Goal: Task Accomplishment & Management: Complete application form

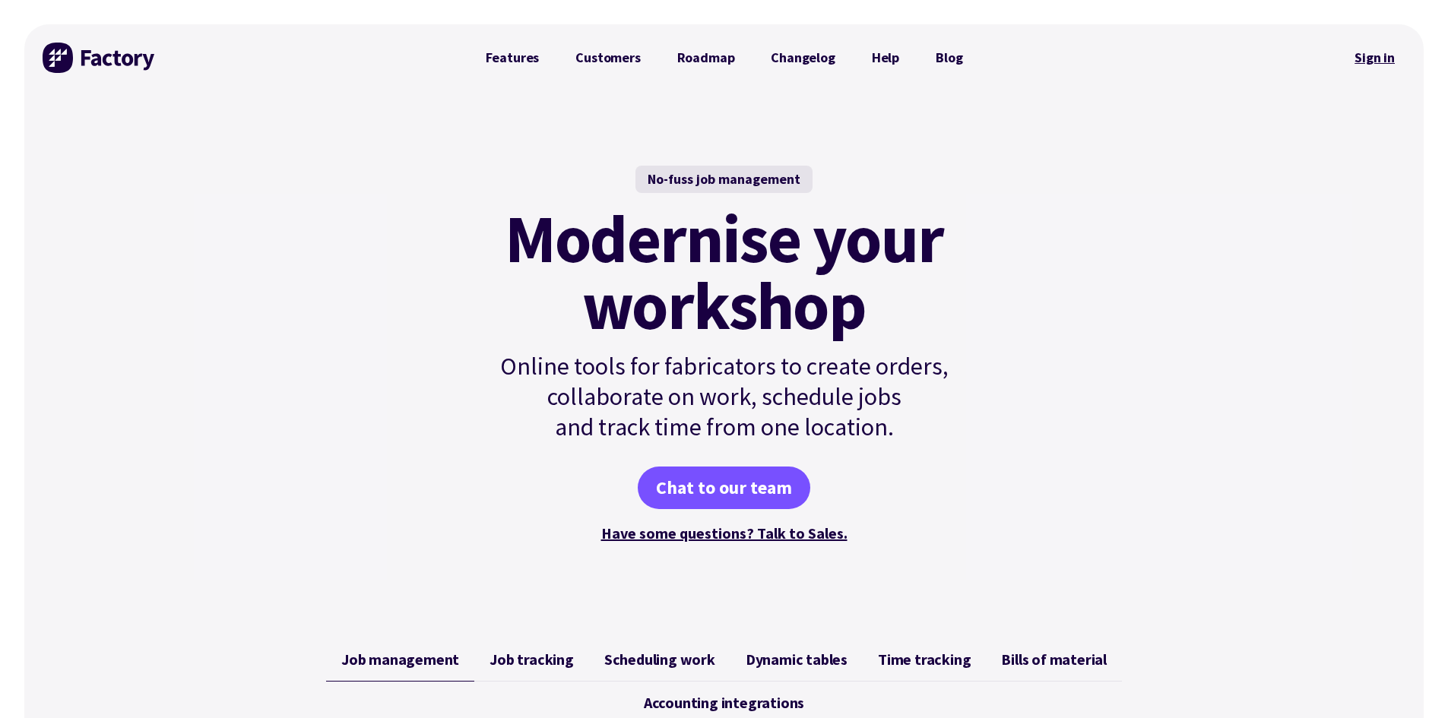
click at [1386, 58] on link "Sign in" at bounding box center [1375, 57] width 62 height 35
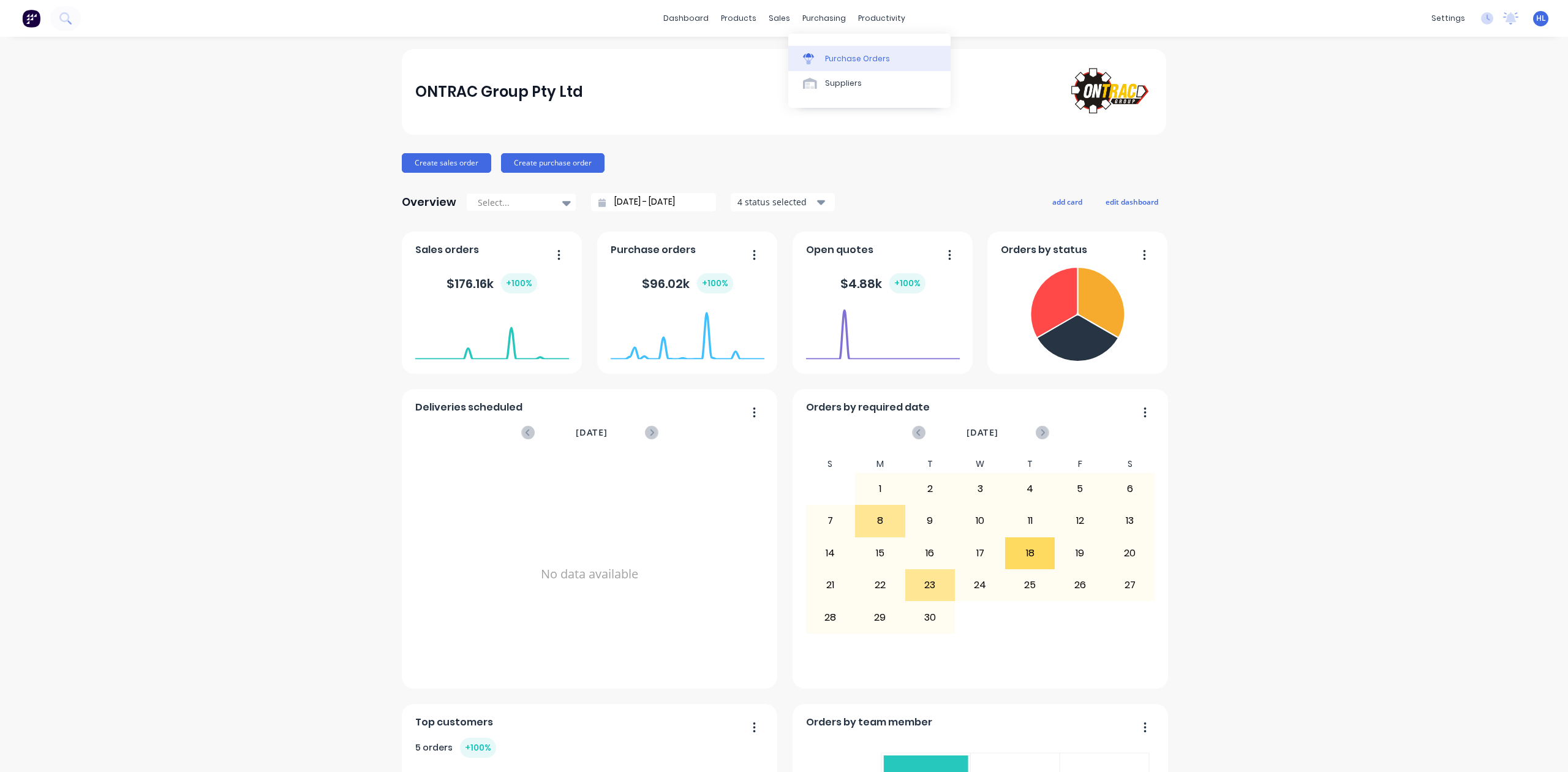
click at [836, 56] on div "Purchase Orders" at bounding box center [857, 59] width 65 height 11
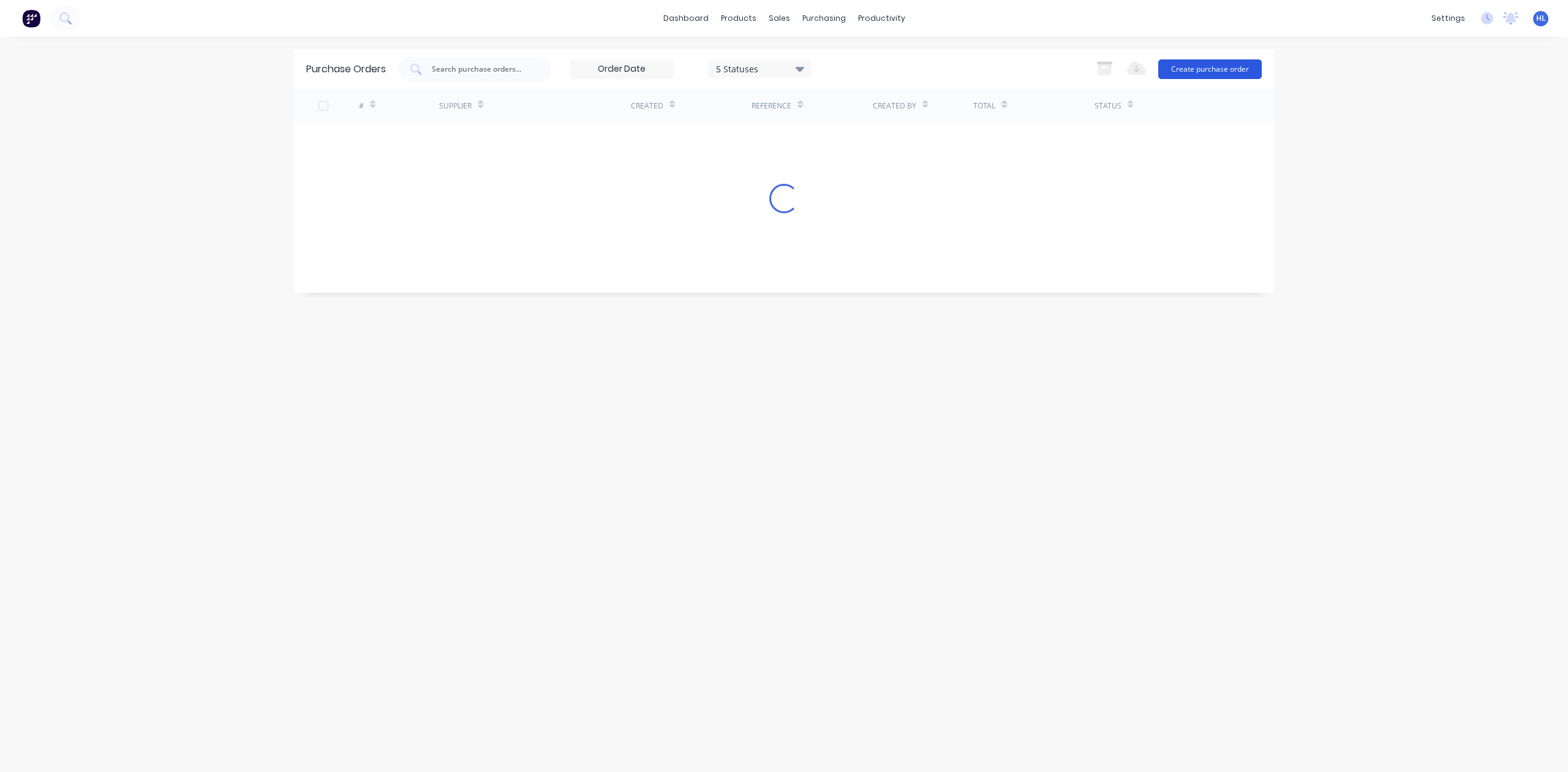
click at [1196, 67] on button "Create purchase order" at bounding box center [1210, 69] width 103 height 19
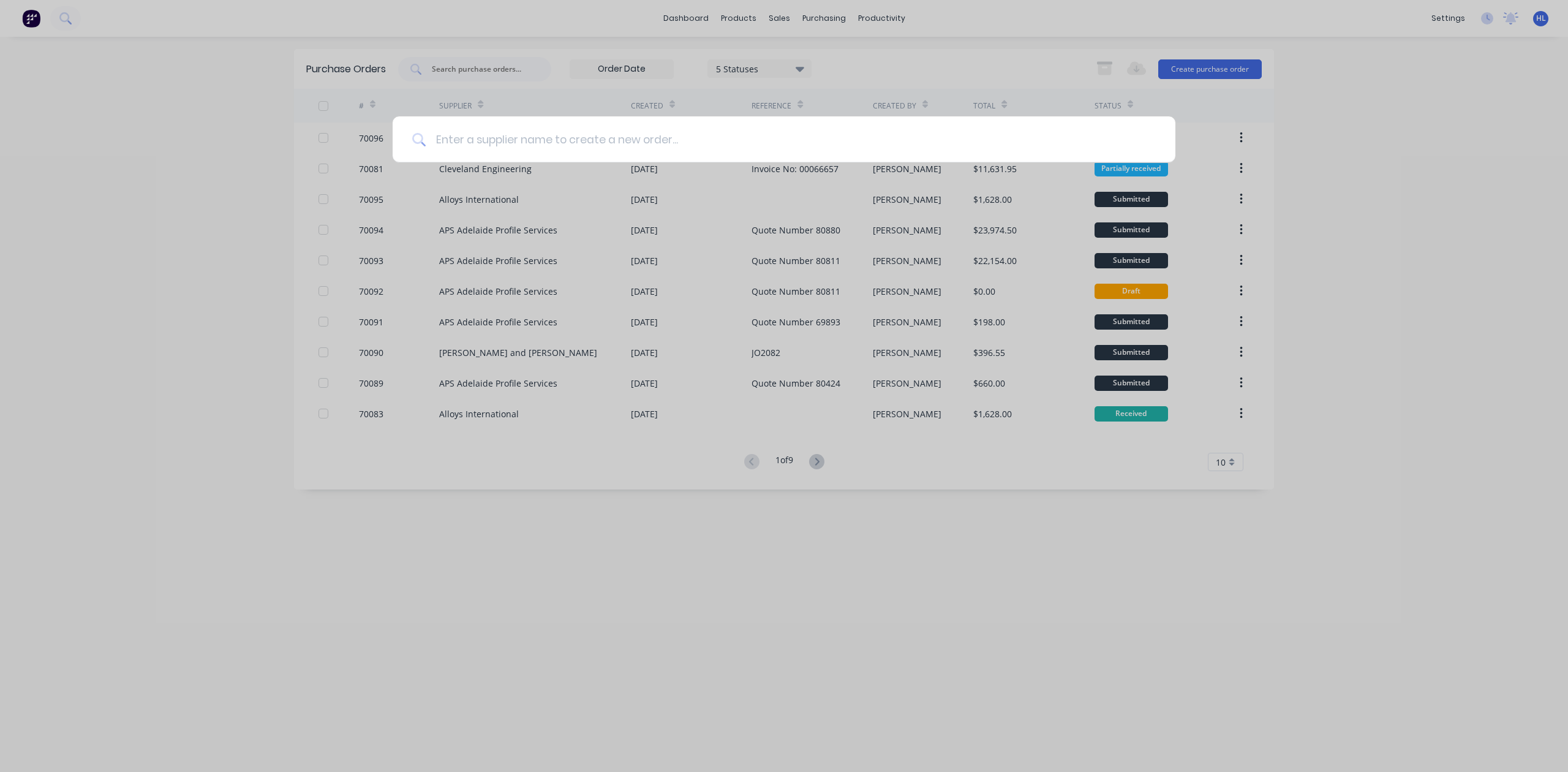
click at [701, 142] on input at bounding box center [790, 139] width 730 height 46
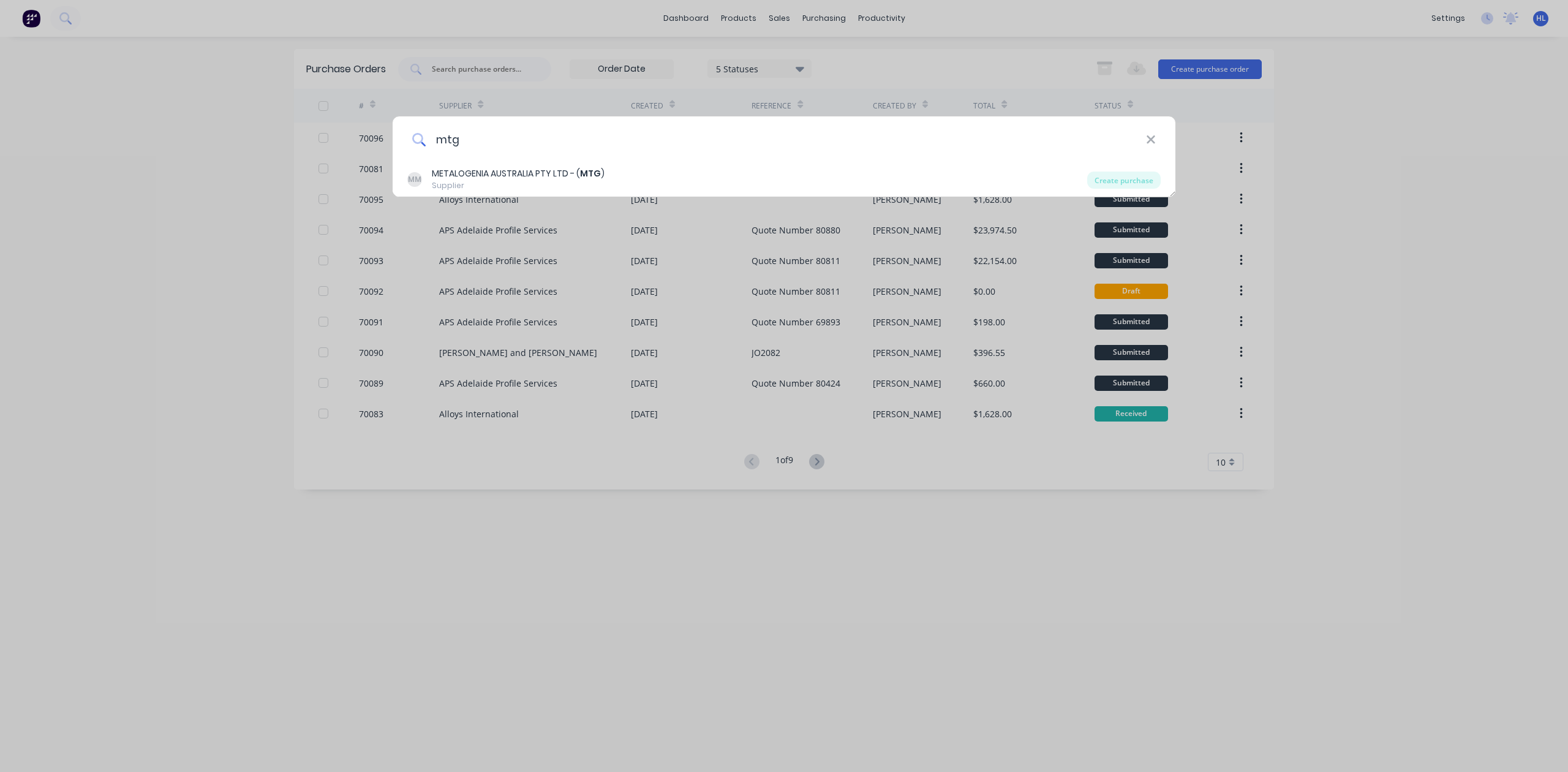
type input "mtg"
click at [520, 165] on div "MM METALOGENIA AUSTRALIA PTY LTD - ( MTG ) Supplier Create purchase" at bounding box center [784, 179] width 783 height 35
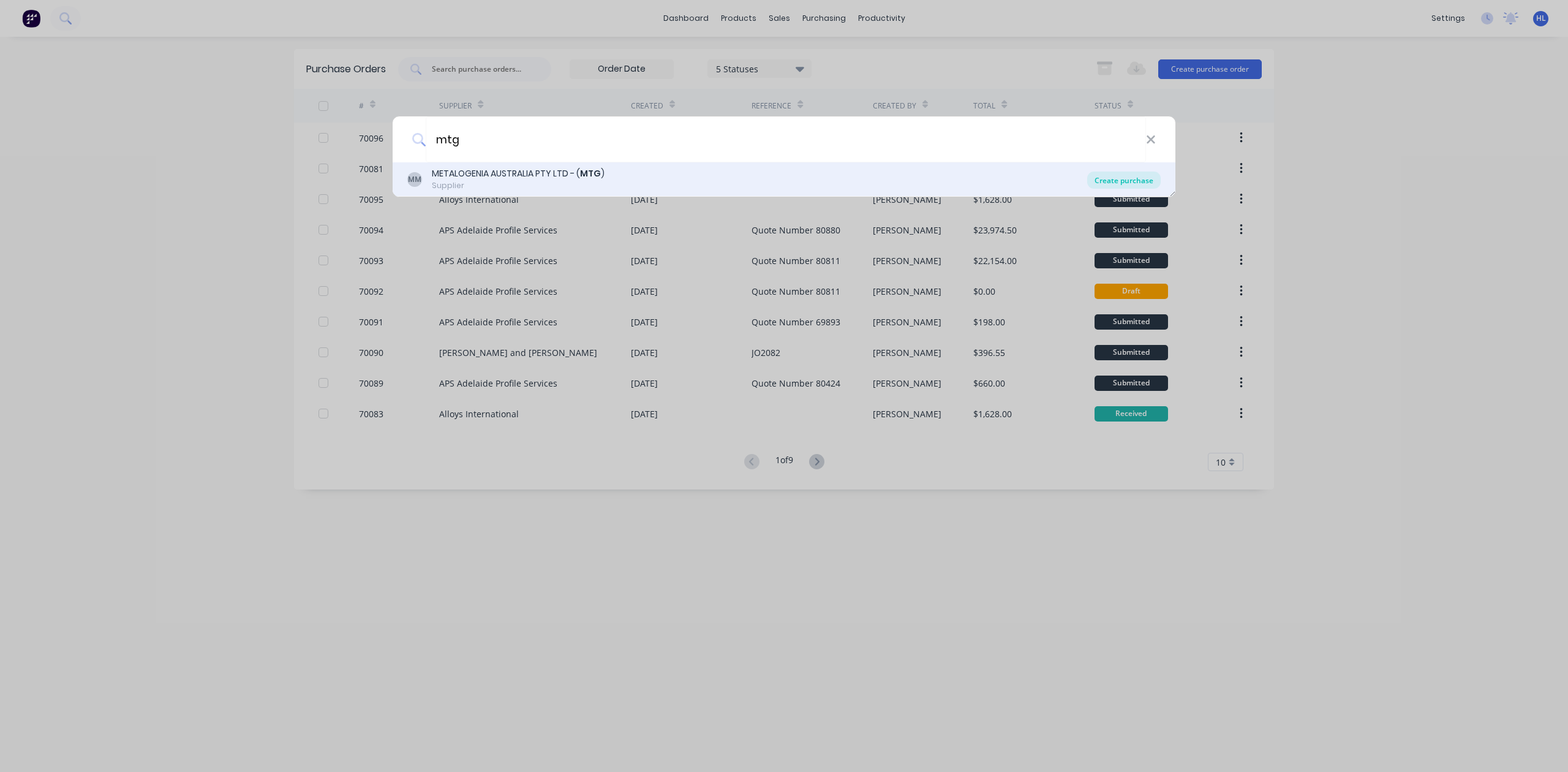
click at [1134, 184] on div "Create purchase" at bounding box center [1123, 180] width 73 height 17
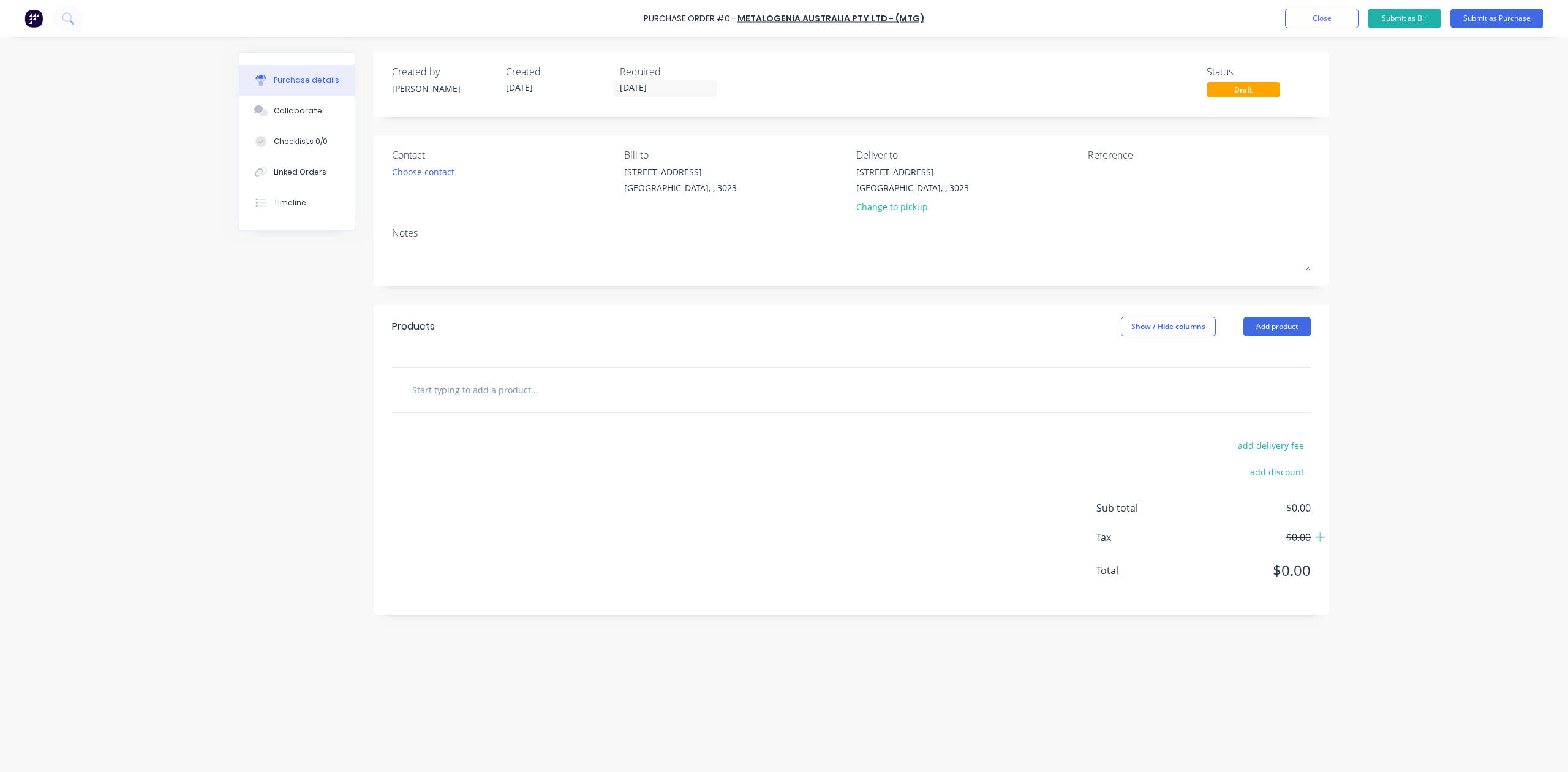
click at [704, 160] on div "Bill to" at bounding box center [736, 155] width 223 height 15
click at [670, 172] on div "20 Ravenhall Way" at bounding box center [681, 172] width 113 height 13
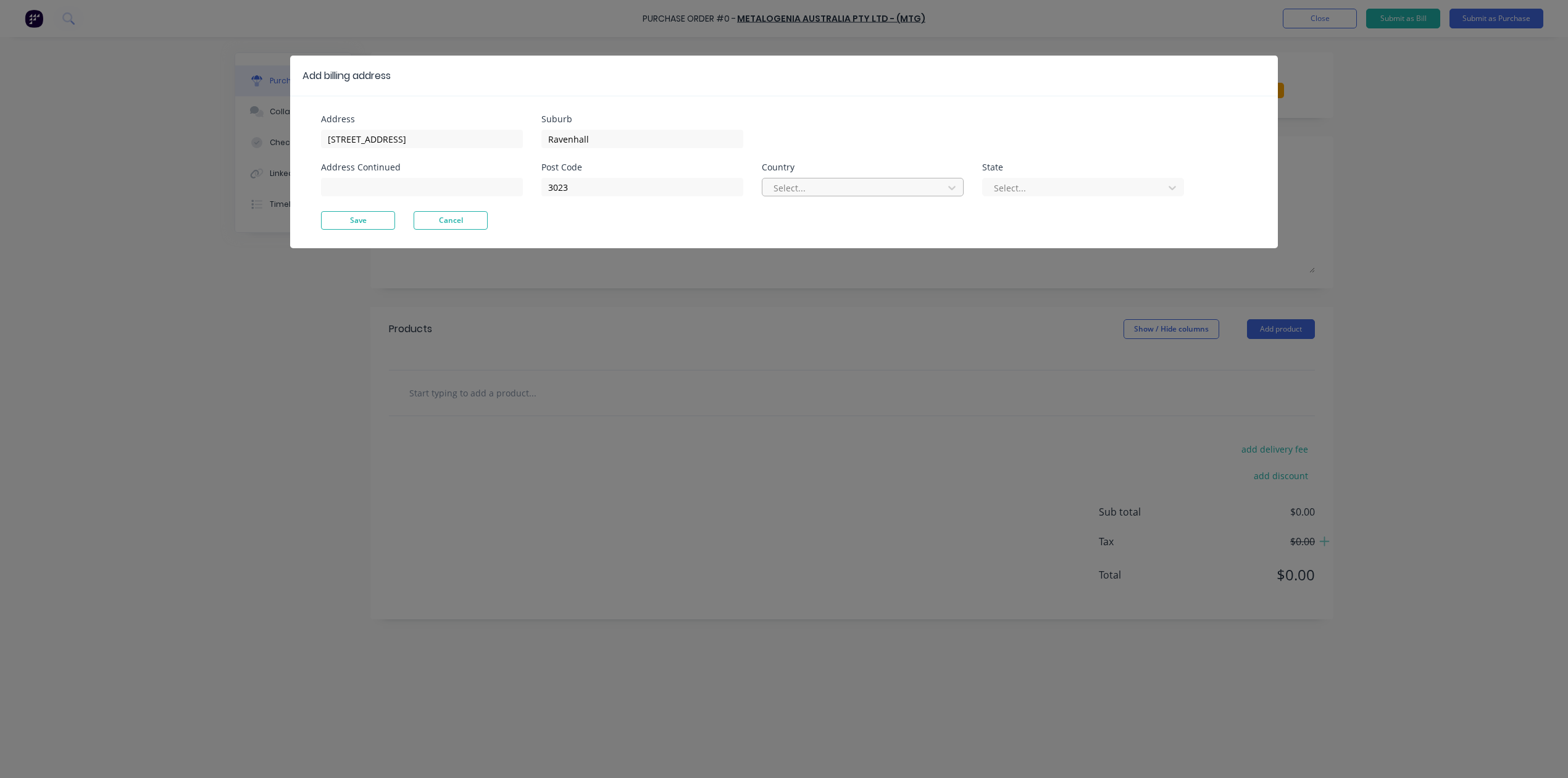
drag, startPoint x: 743, startPoint y: 192, endPoint x: 767, endPoint y: 189, distance: 24.2
click at [745, 192] on div "Post Code 3023 Country Select... State Select..." at bounding box center [862, 187] width 642 height 48
click at [780, 189] on div at bounding box center [854, 188] width 165 height 15
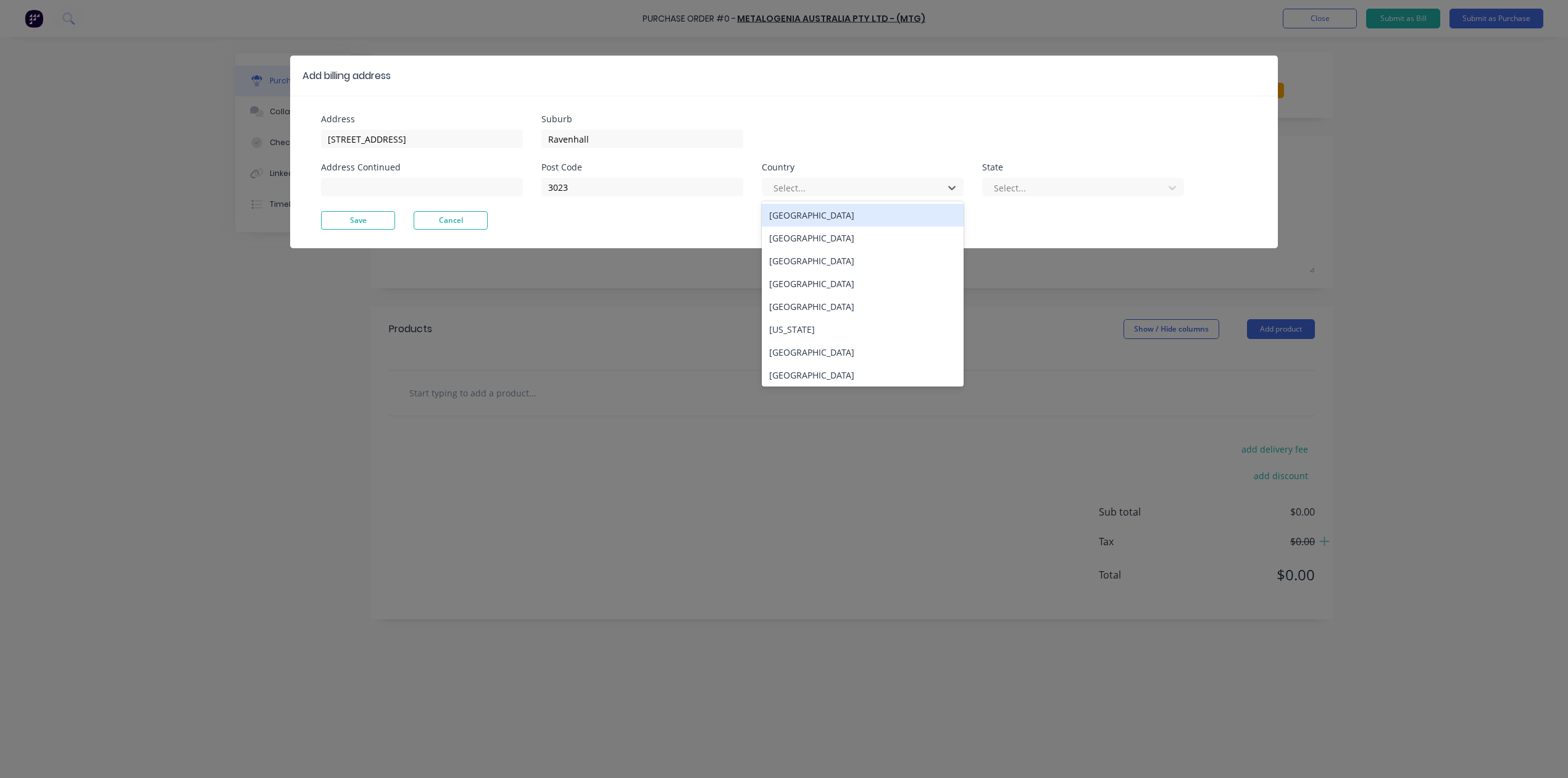
click at [807, 211] on div "Australia" at bounding box center [862, 215] width 202 height 23
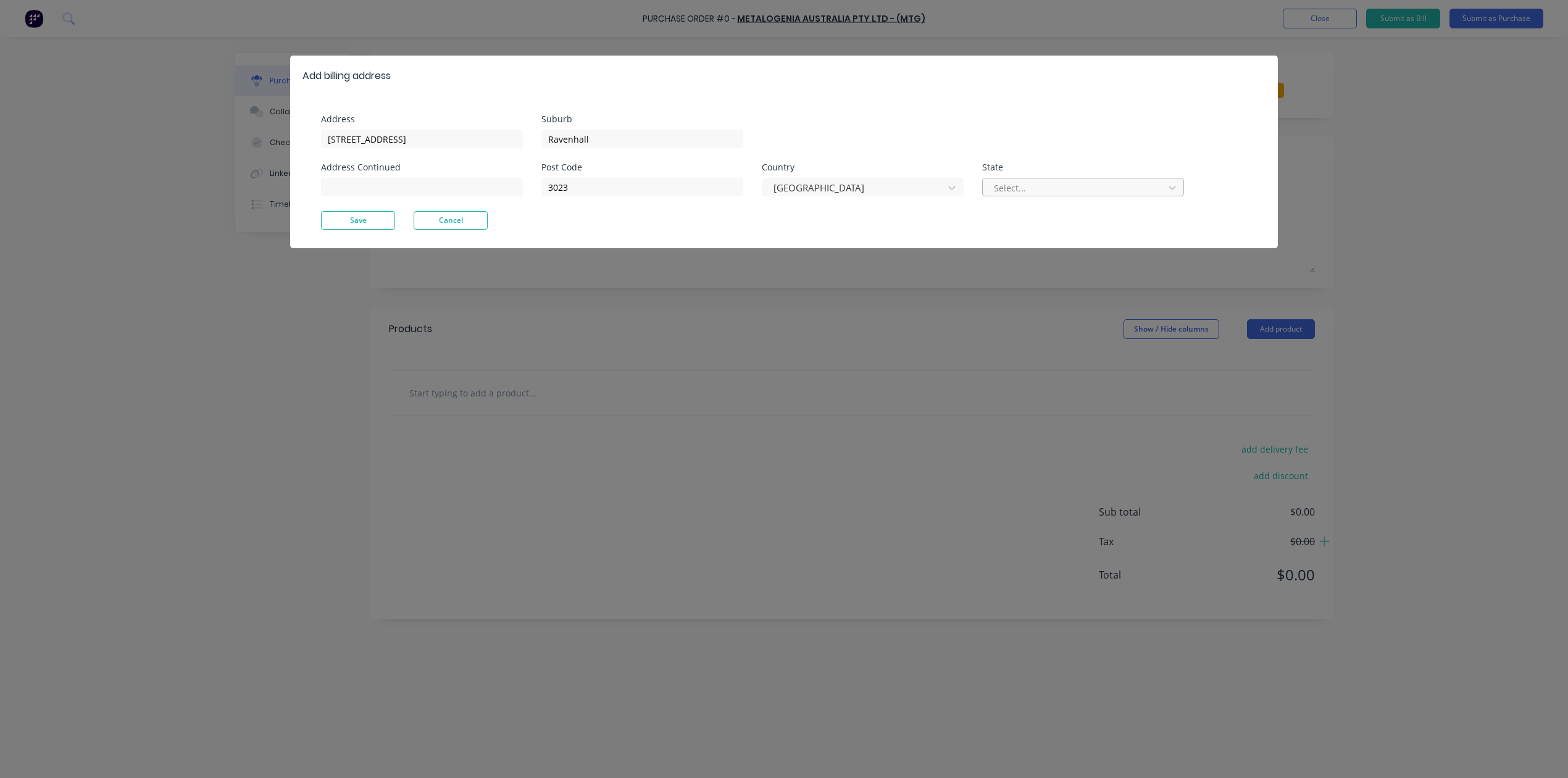
click at [1029, 190] on div at bounding box center [1075, 188] width 165 height 15
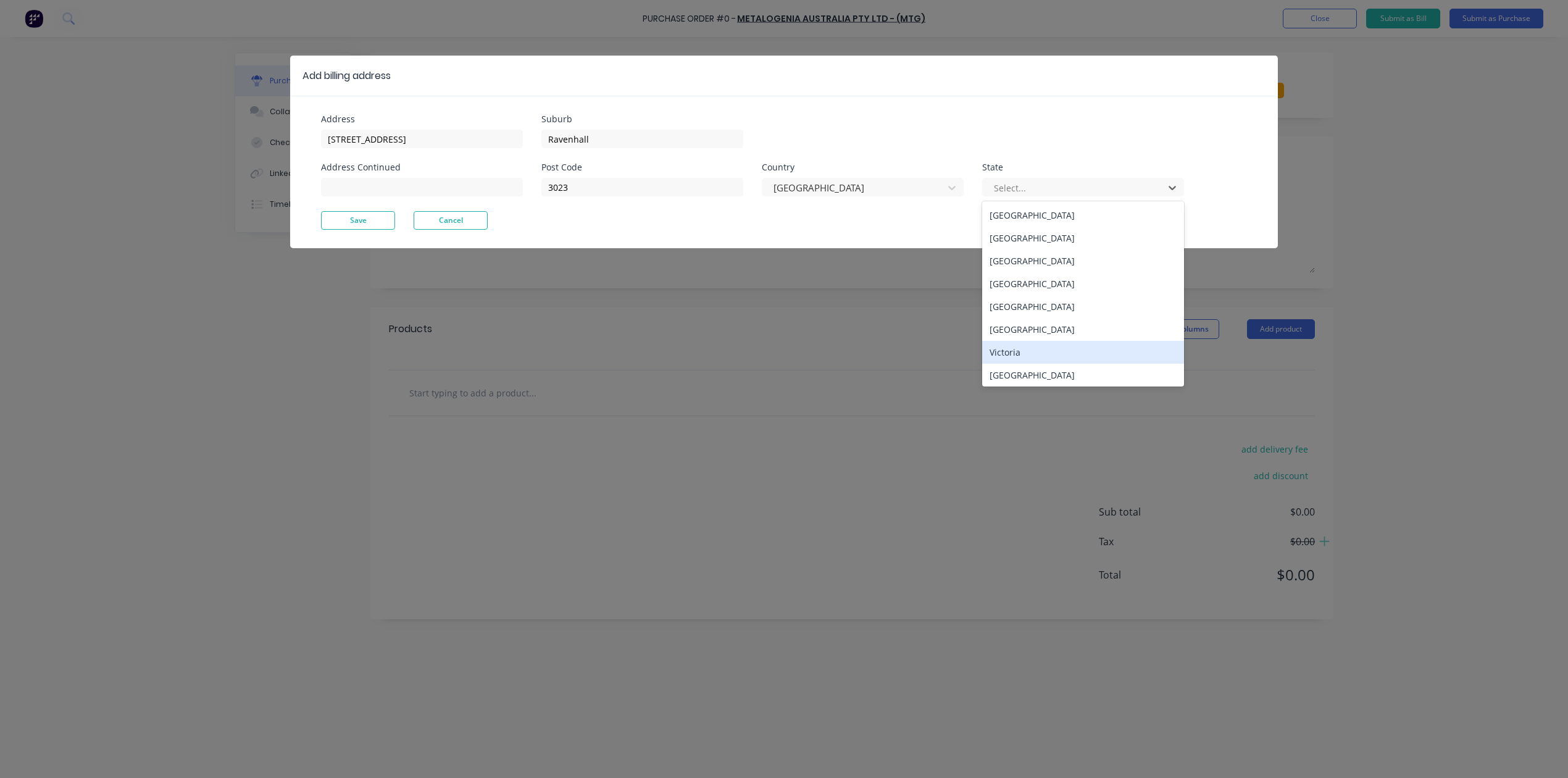
click at [1039, 349] on div "Victoria" at bounding box center [1083, 352] width 202 height 23
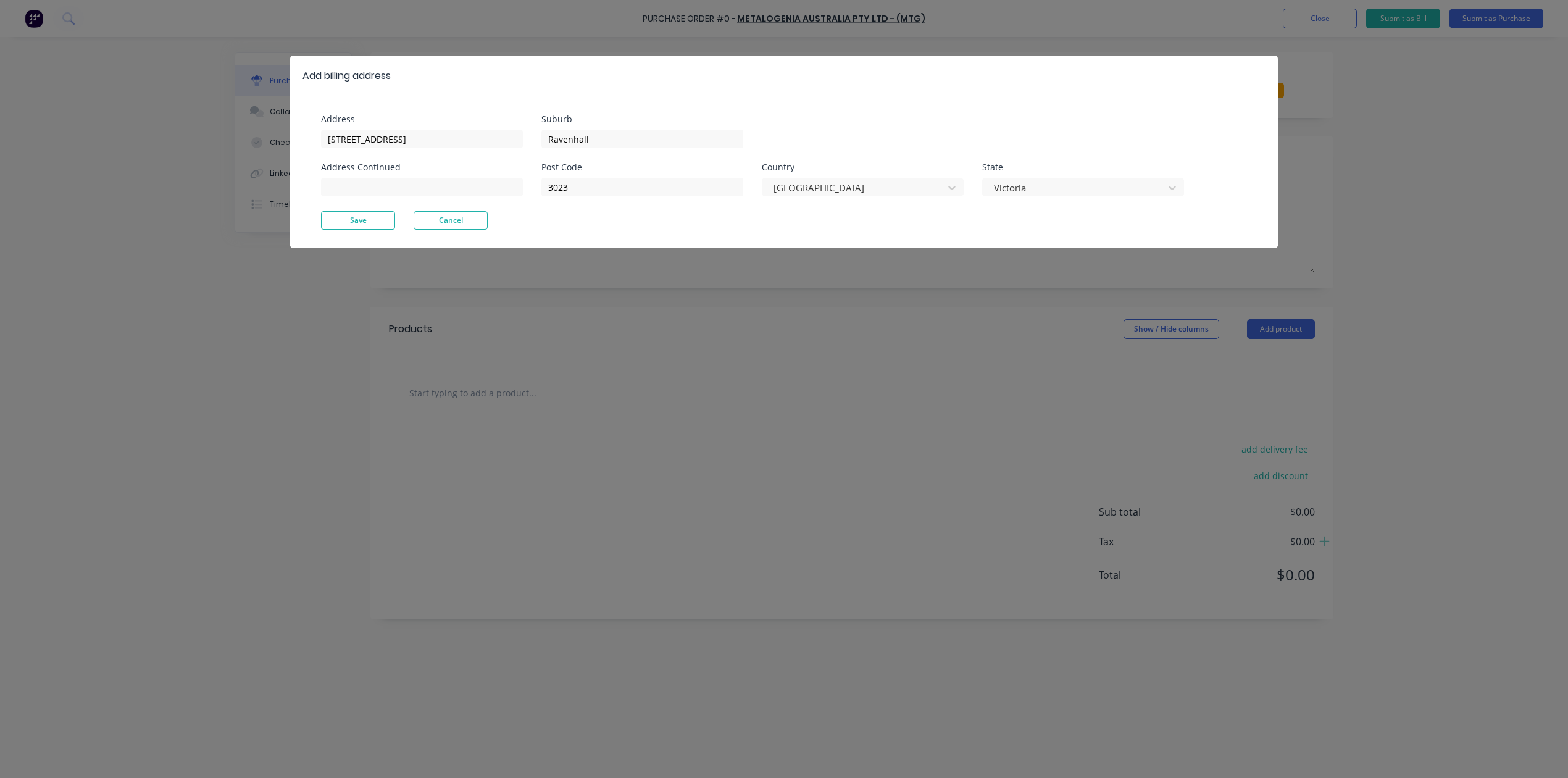
drag, startPoint x: 372, startPoint y: 225, endPoint x: 699, endPoint y: 226, distance: 327.0
click at [372, 223] on button "Save" at bounding box center [357, 220] width 74 height 19
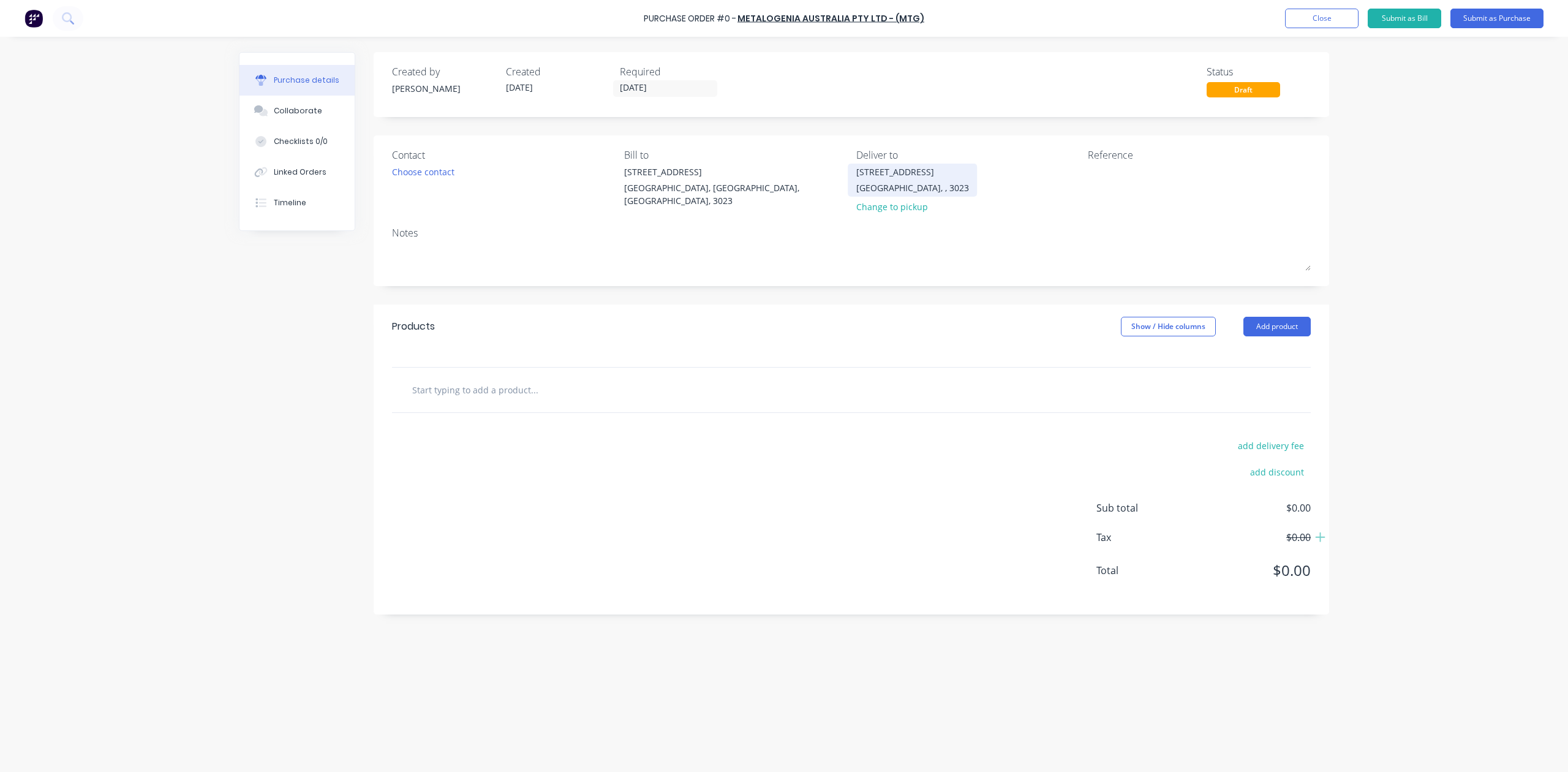
click at [898, 177] on div "20 Ravenhall Way" at bounding box center [913, 172] width 113 height 13
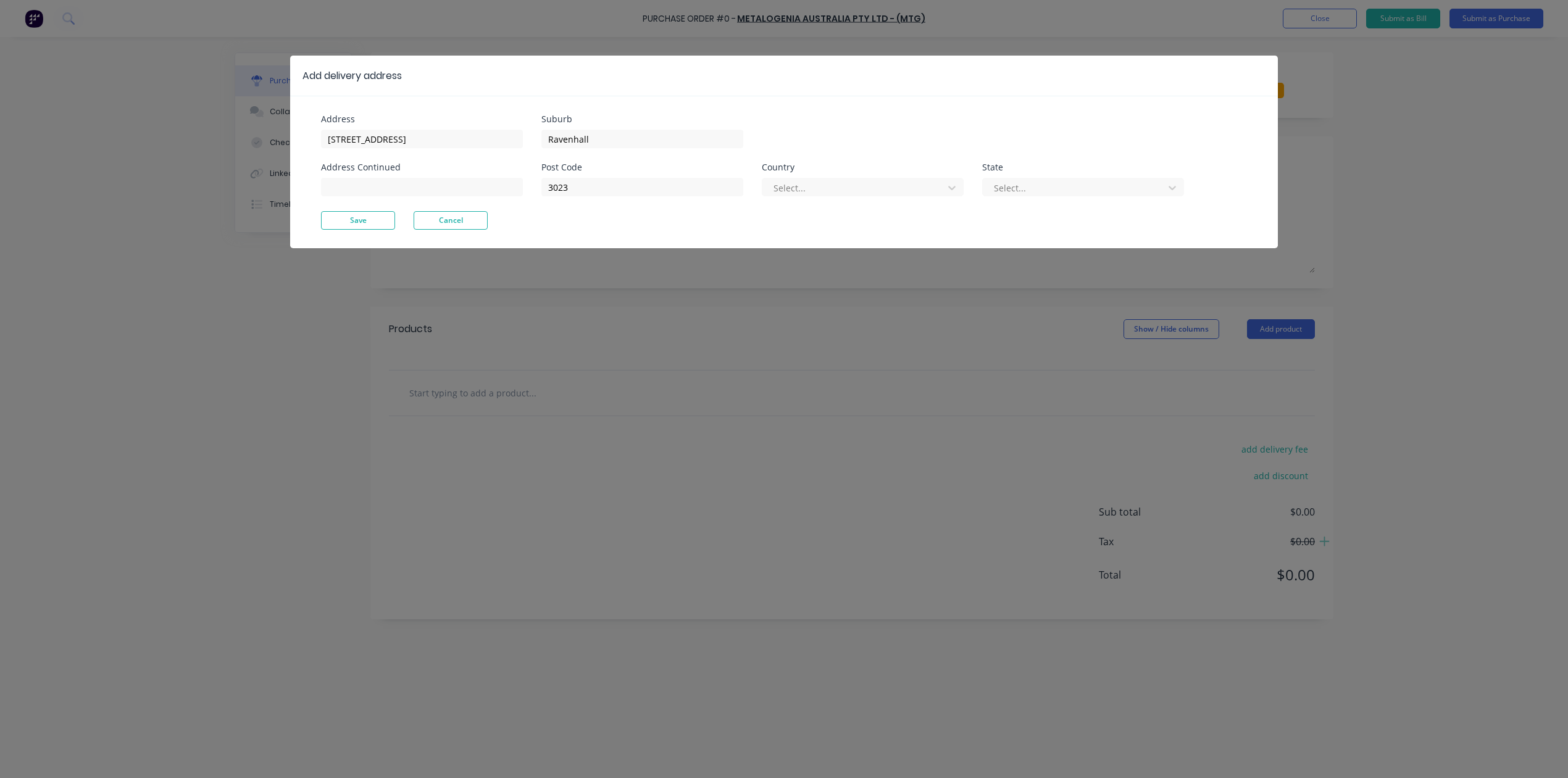
click at [673, 202] on div "Post Code 3023 Country Select... State Select..." at bounding box center [862, 187] width 642 height 48
click at [782, 188] on div at bounding box center [854, 188] width 165 height 15
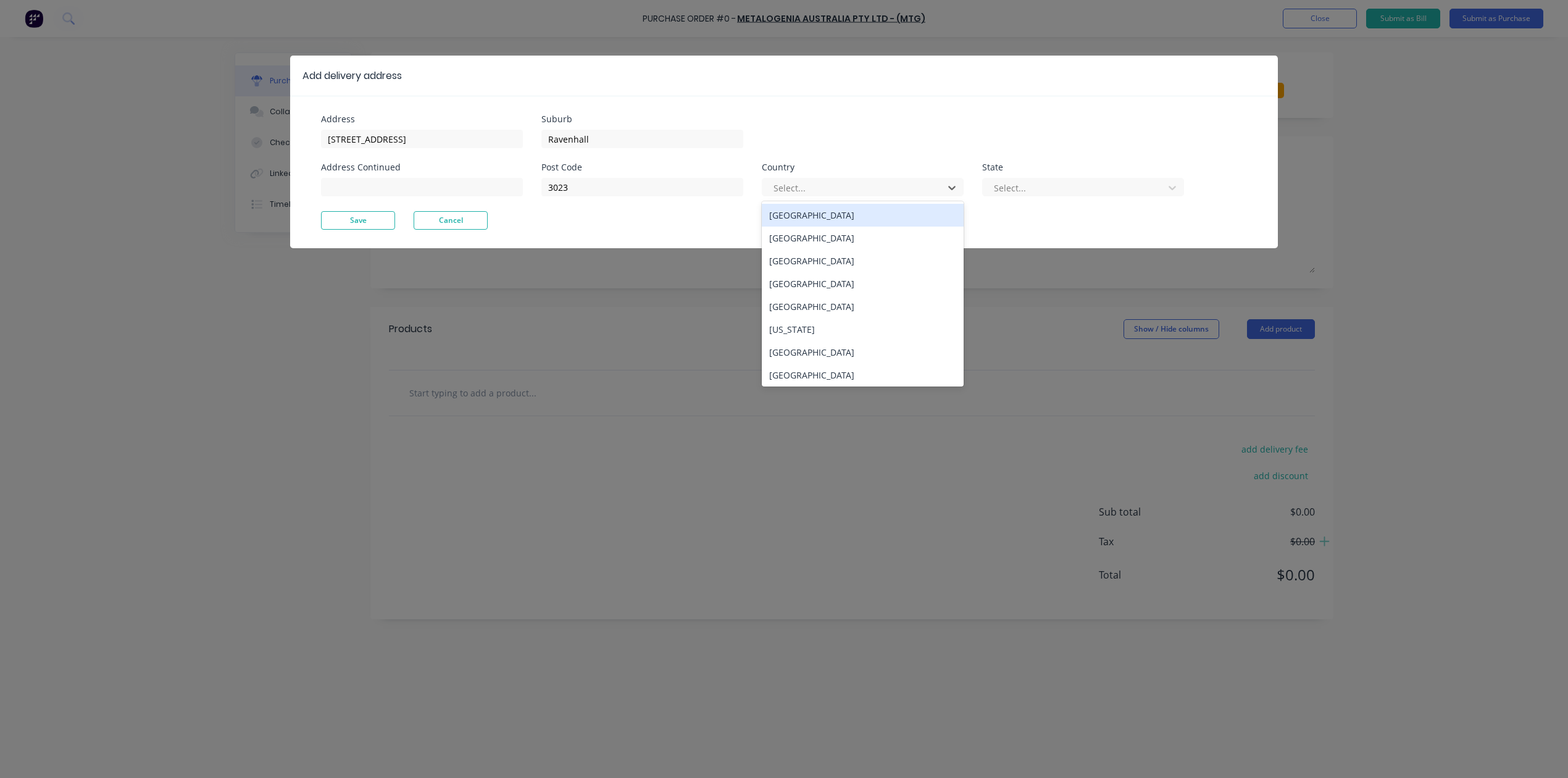
drag, startPoint x: 810, startPoint y: 214, endPoint x: 1029, endPoint y: 176, distance: 222.3
click at [811, 214] on div "Australia" at bounding box center [862, 215] width 202 height 23
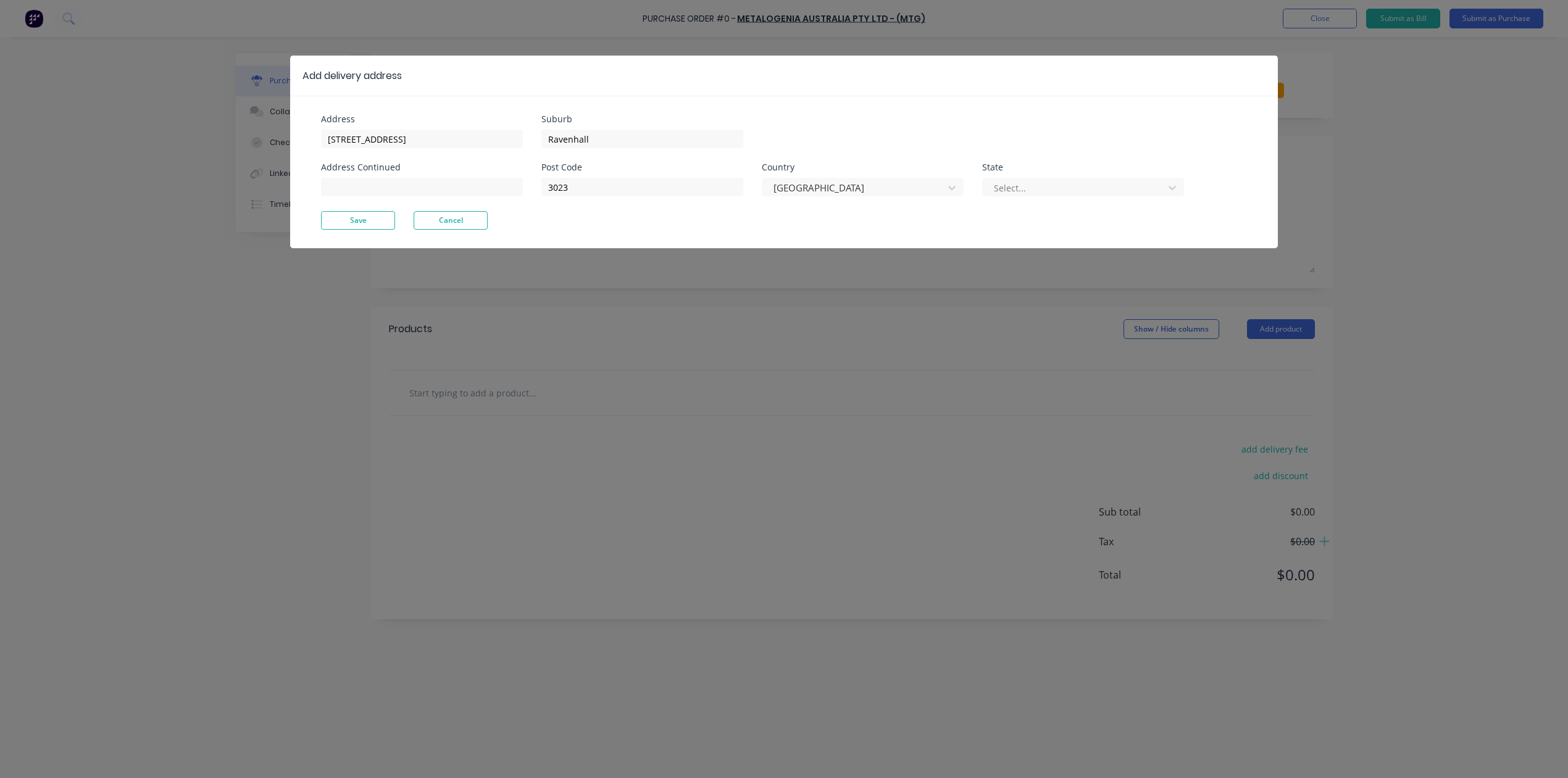
click at [1029, 176] on div "Select..." at bounding box center [1083, 185] width 202 height 22
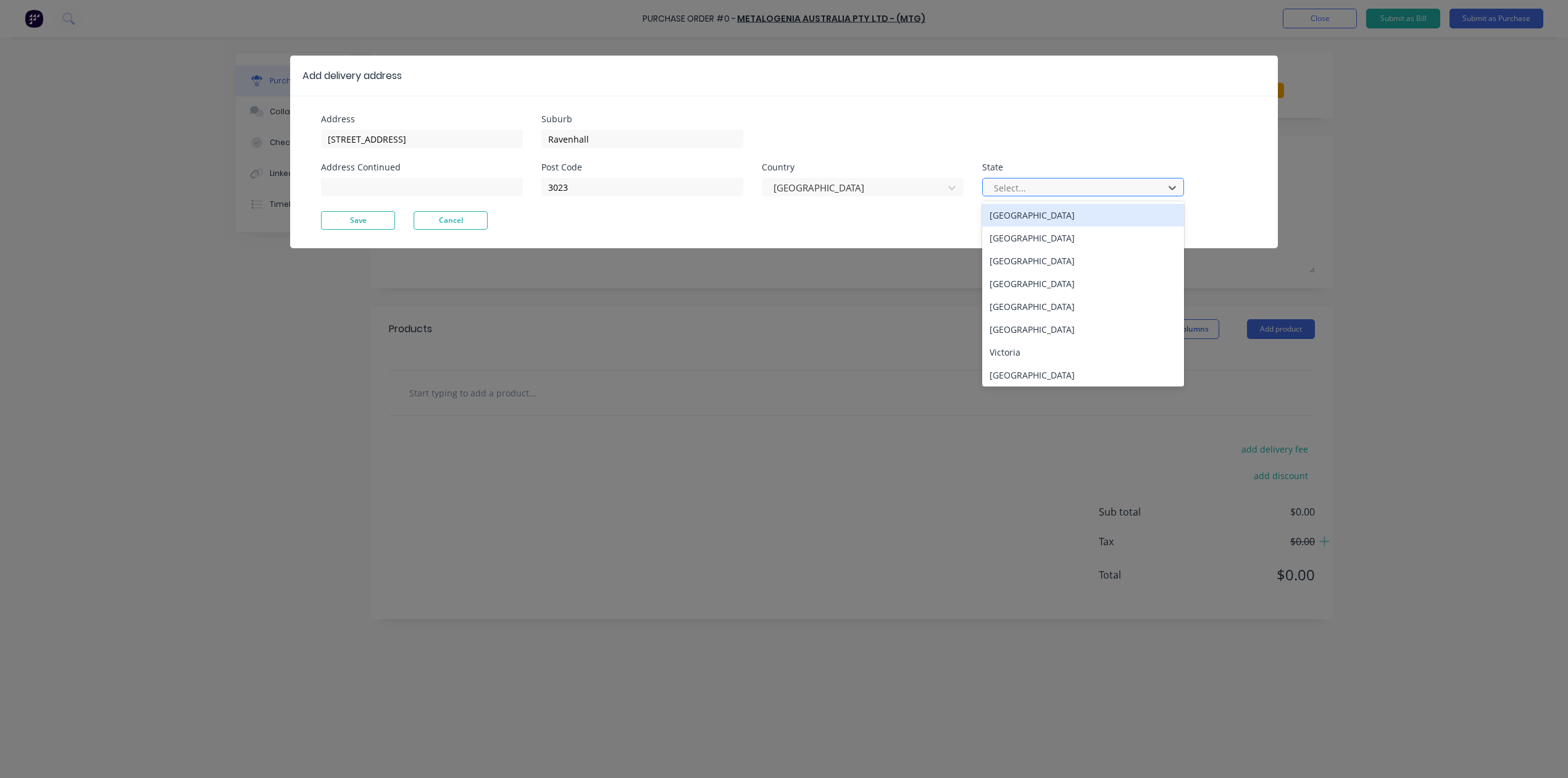
click at [1038, 183] on div at bounding box center [1075, 188] width 165 height 15
click at [1013, 349] on div "Victoria" at bounding box center [1083, 352] width 202 height 23
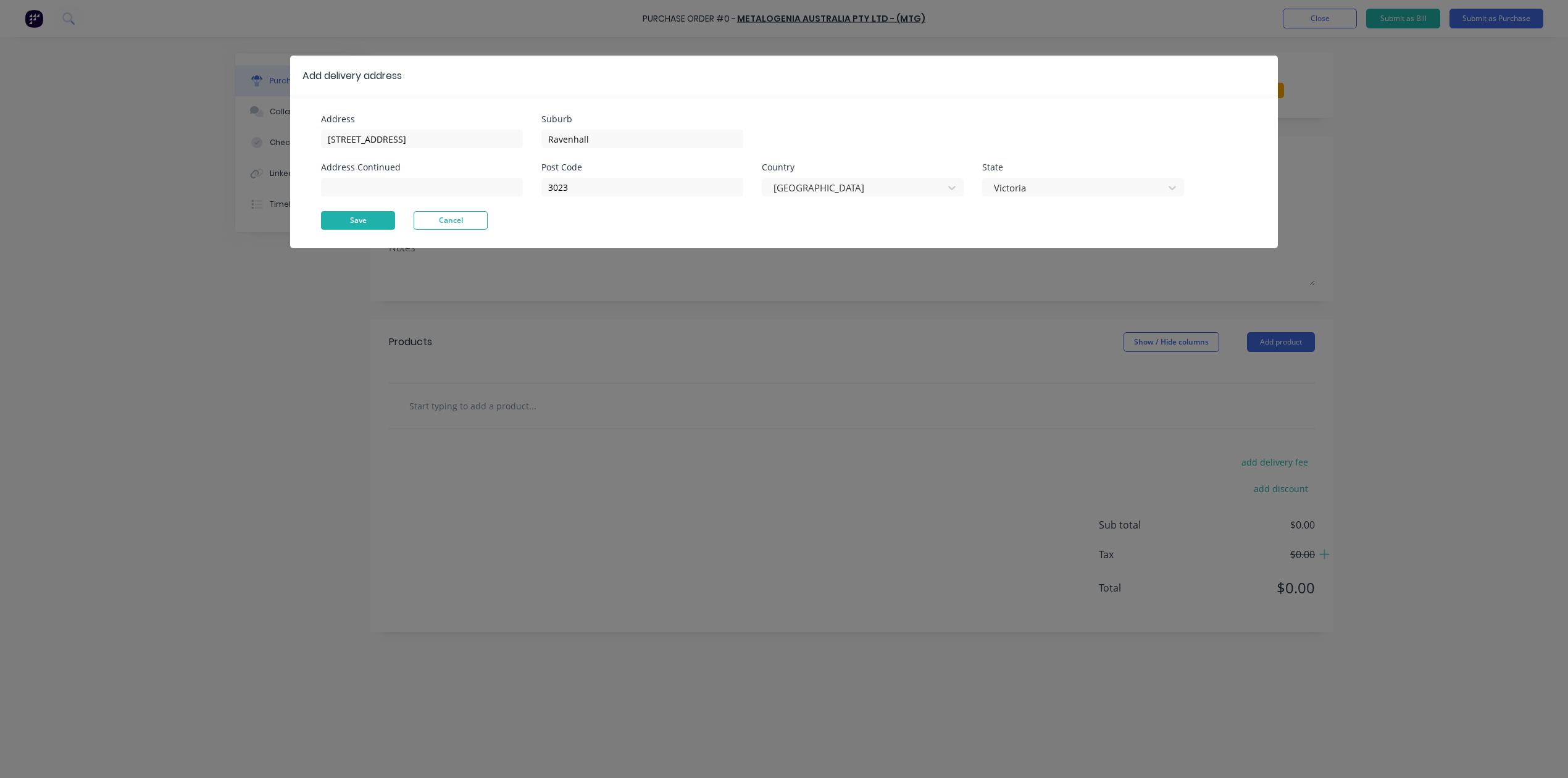
click at [356, 220] on button "Save" at bounding box center [357, 220] width 74 height 19
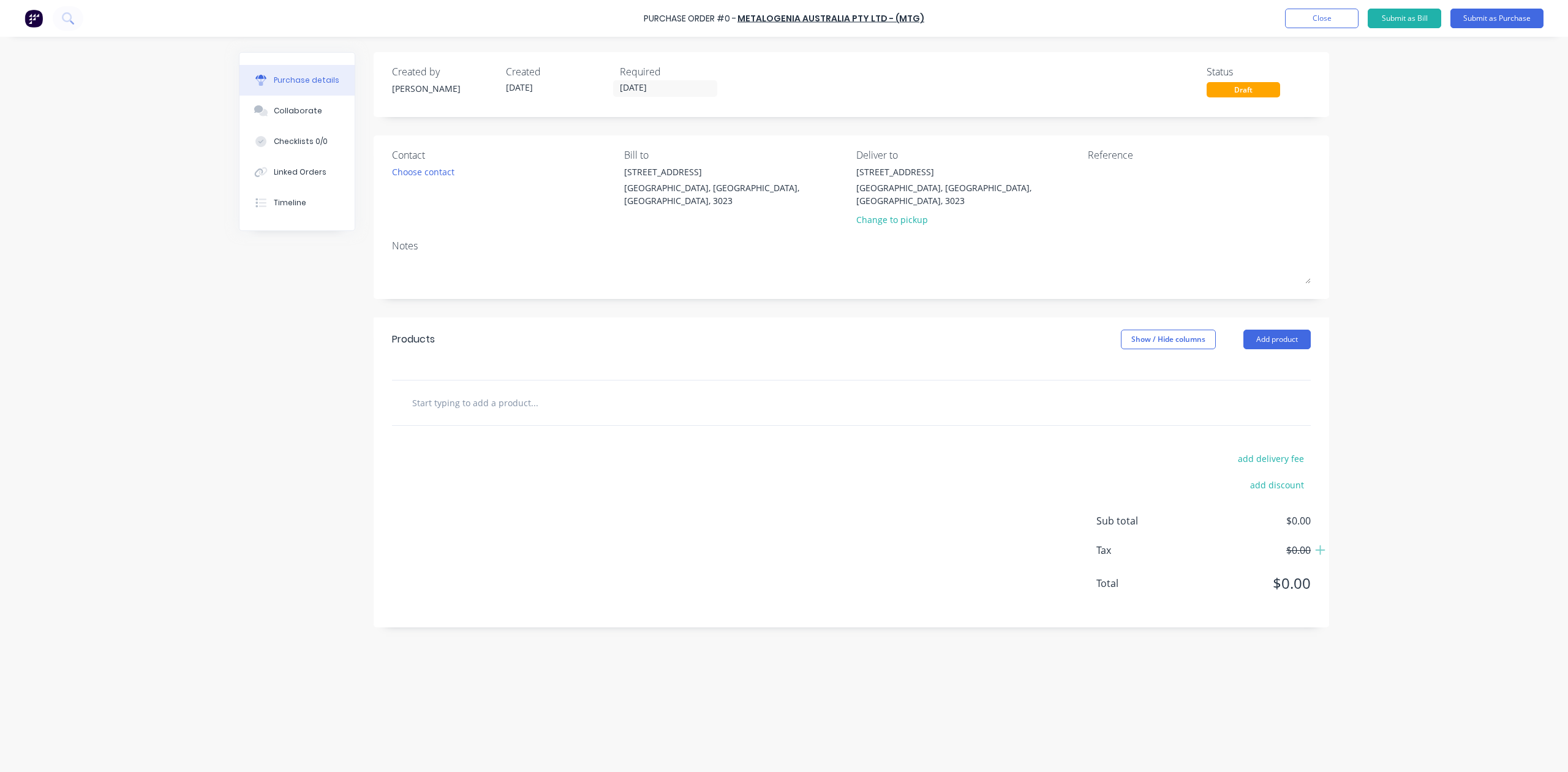
click at [461, 183] on div "Contact Choose contact" at bounding box center [504, 189] width 223 height 85
click at [447, 160] on div "Contact" at bounding box center [504, 155] width 223 height 15
click at [446, 167] on div "Choose contact" at bounding box center [424, 172] width 63 height 13
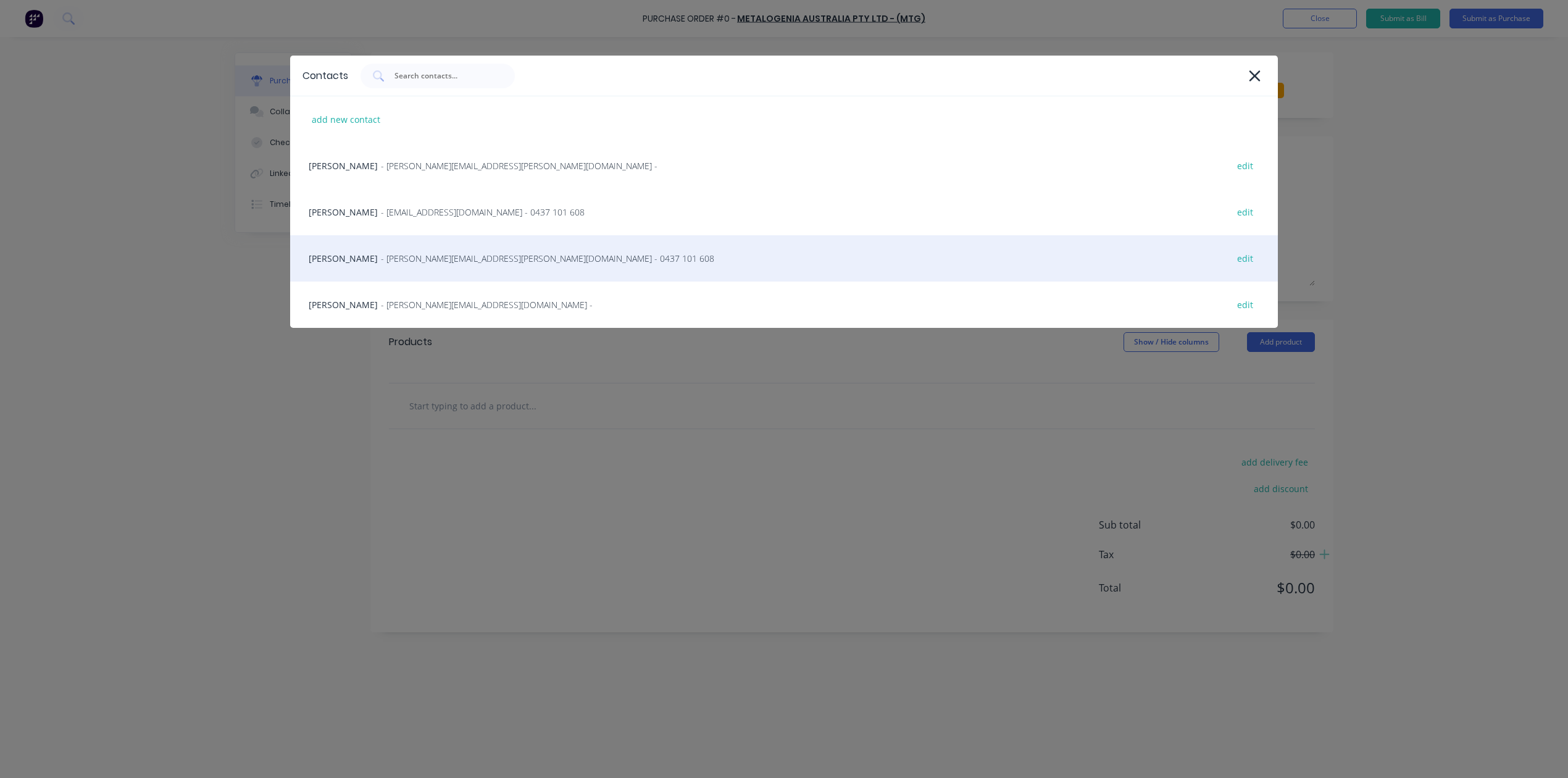
click at [464, 258] on span "- jason.allardice@mtgcorp.com - 0437 101 608" at bounding box center [547, 258] width 334 height 13
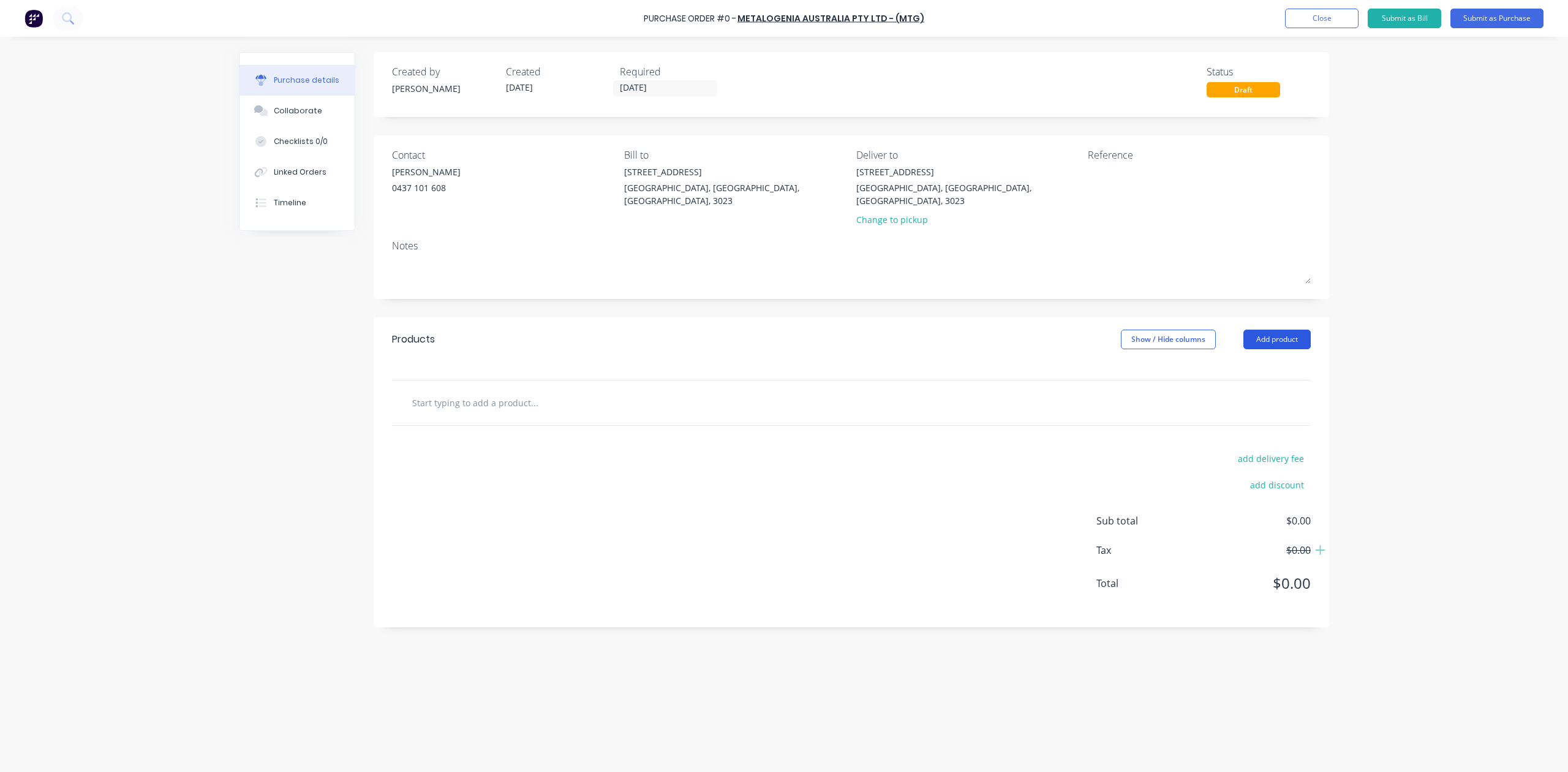
click at [1282, 334] on button "Add product" at bounding box center [1277, 339] width 68 height 19
click at [1243, 363] on div "Product catalogue" at bounding box center [1252, 371] width 94 height 18
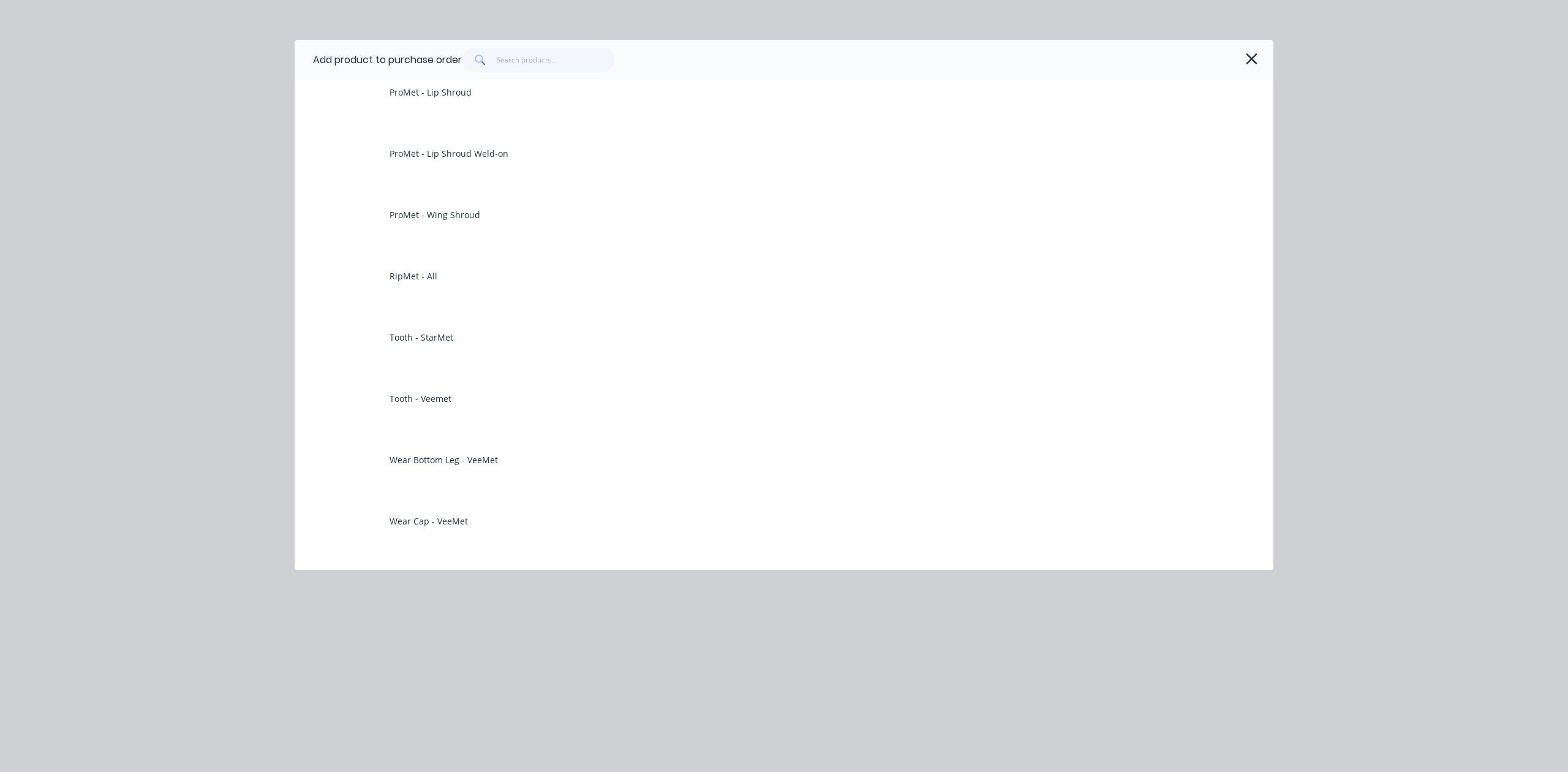
scroll to position [490, 0]
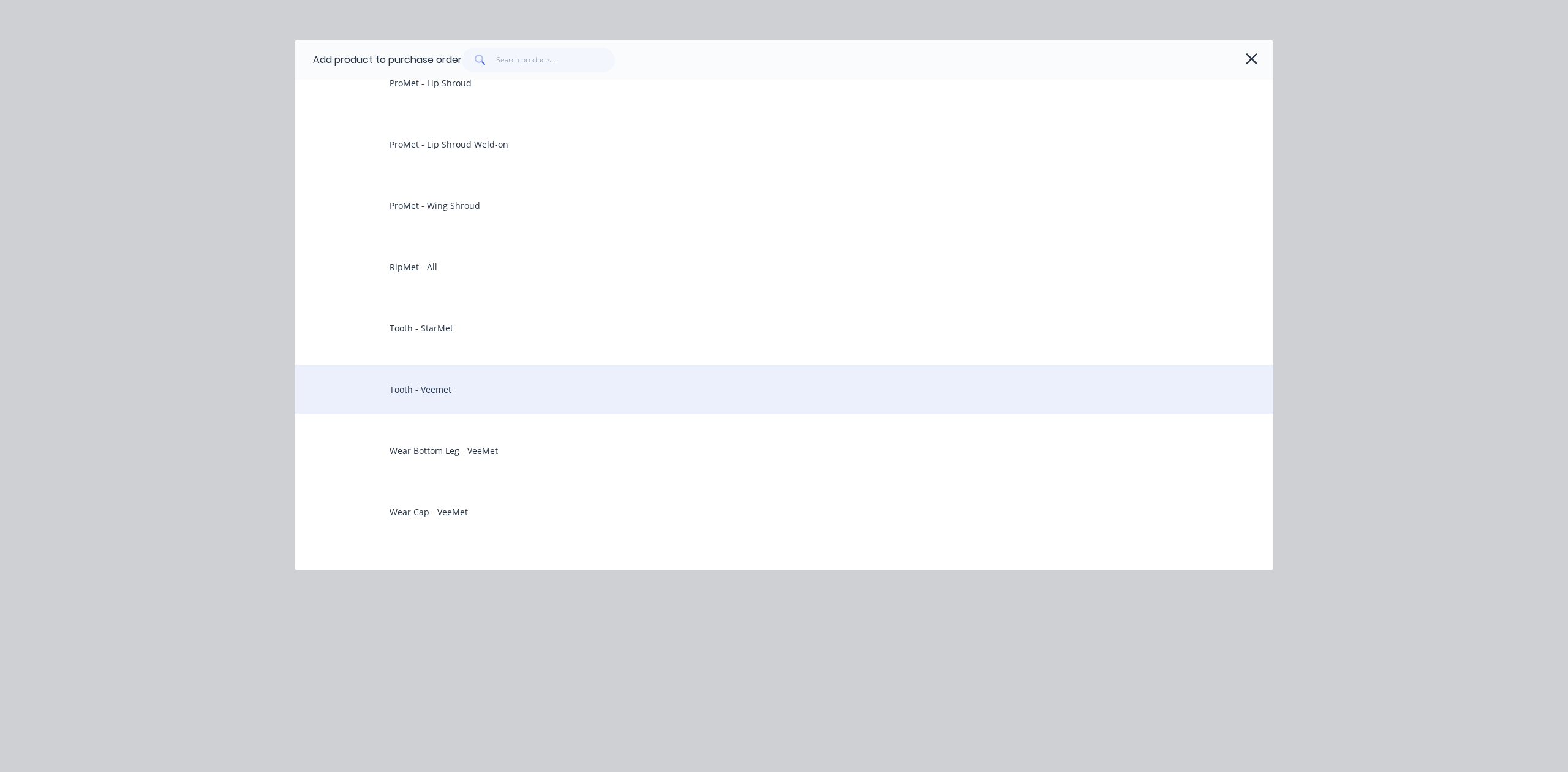
click at [466, 393] on div "Tooth - Veemet" at bounding box center [784, 388] width 979 height 49
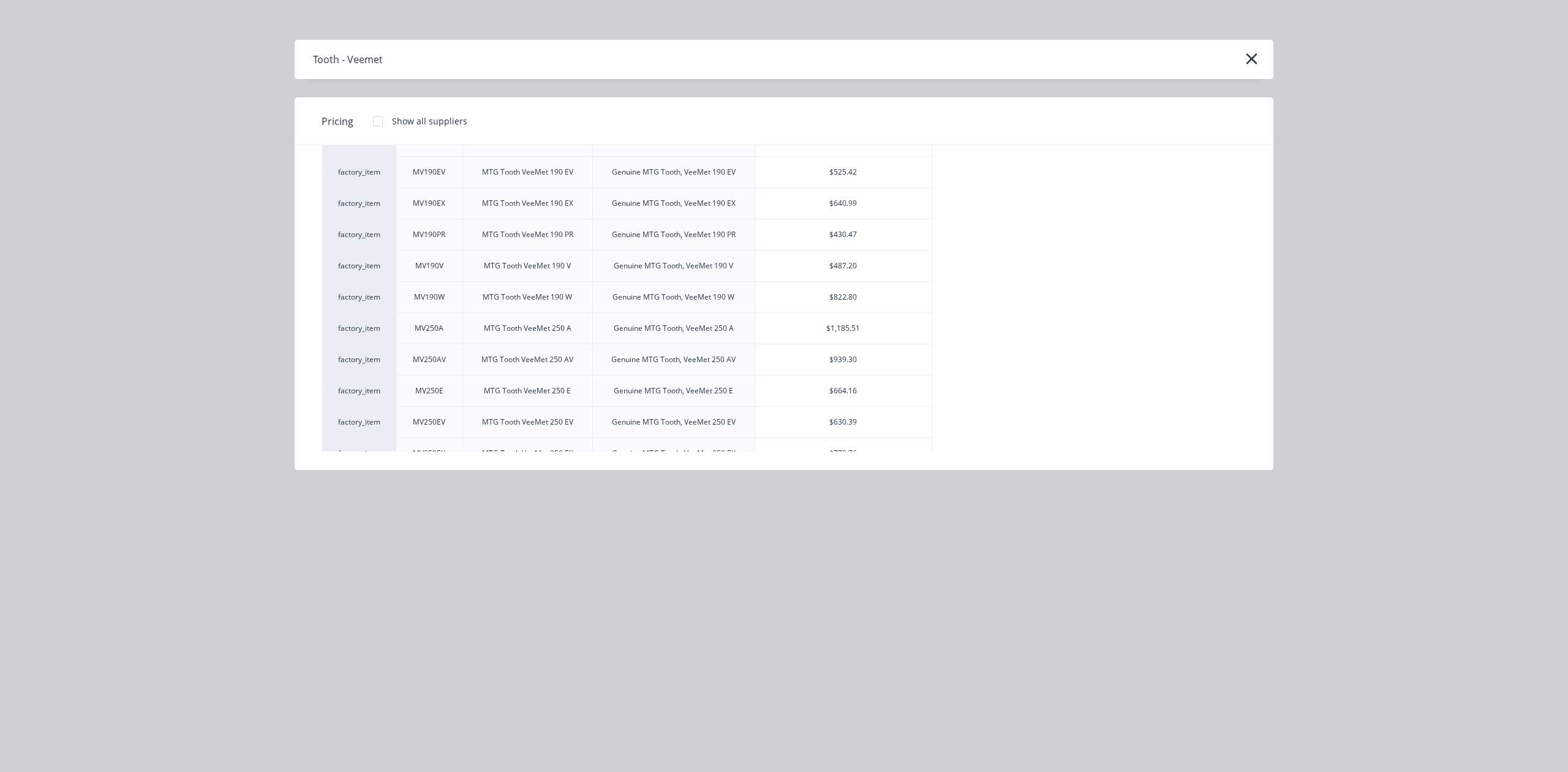
scroll to position [408, 0]
click at [913, 189] on div "$525.42" at bounding box center [844, 174] width 177 height 31
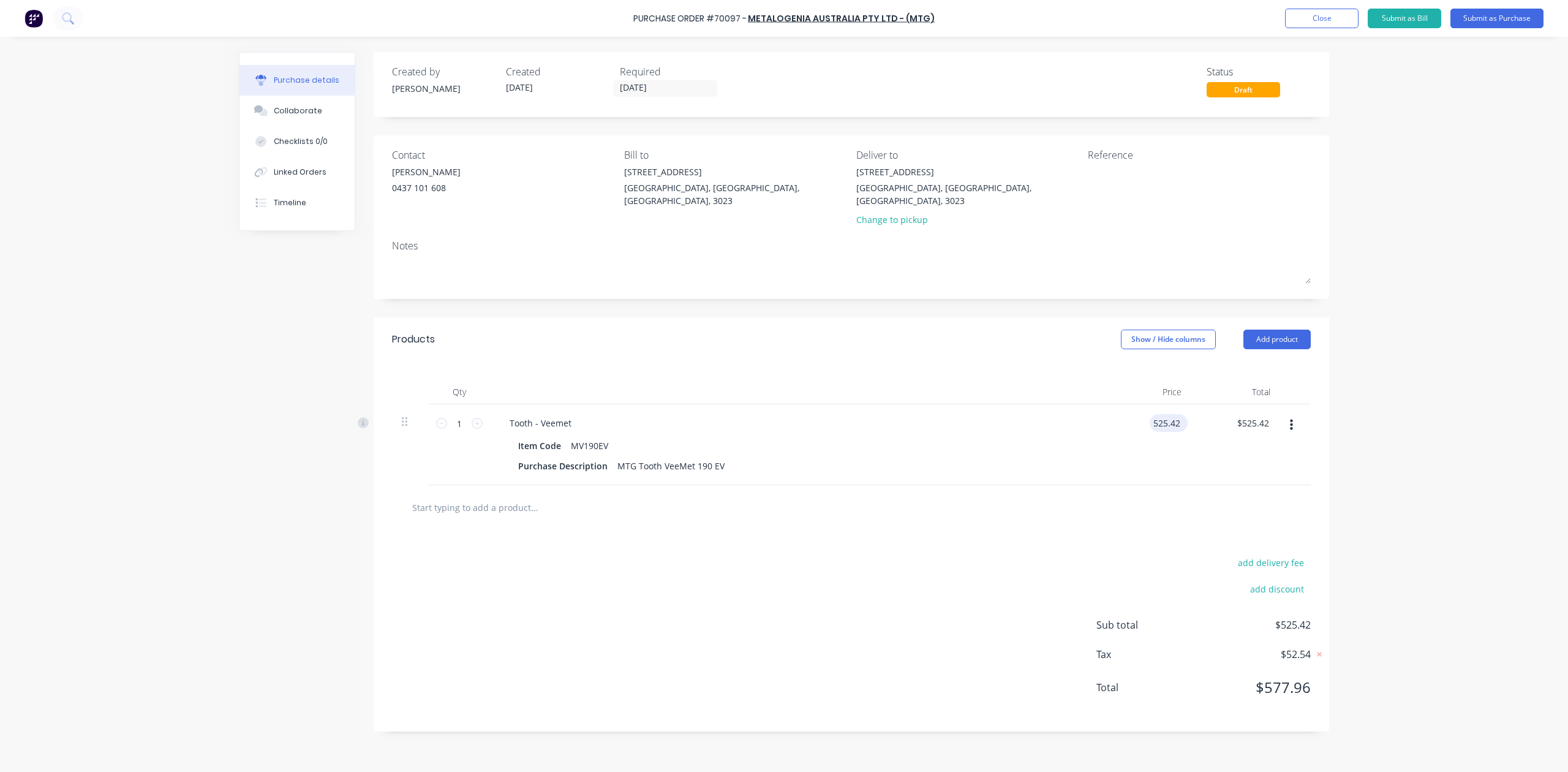
drag, startPoint x: 1158, startPoint y: 408, endPoint x: 1165, endPoint y: 415, distance: 9.9
click at [1165, 415] on input "525.42" at bounding box center [1166, 423] width 33 height 18
type input "$542.86"
click at [1443, 551] on div "Purchase Order #70097 - METALOGENIA AUSTRALIA PTY LTD - (MTG) Add product Close…" at bounding box center [784, 386] width 1568 height 772
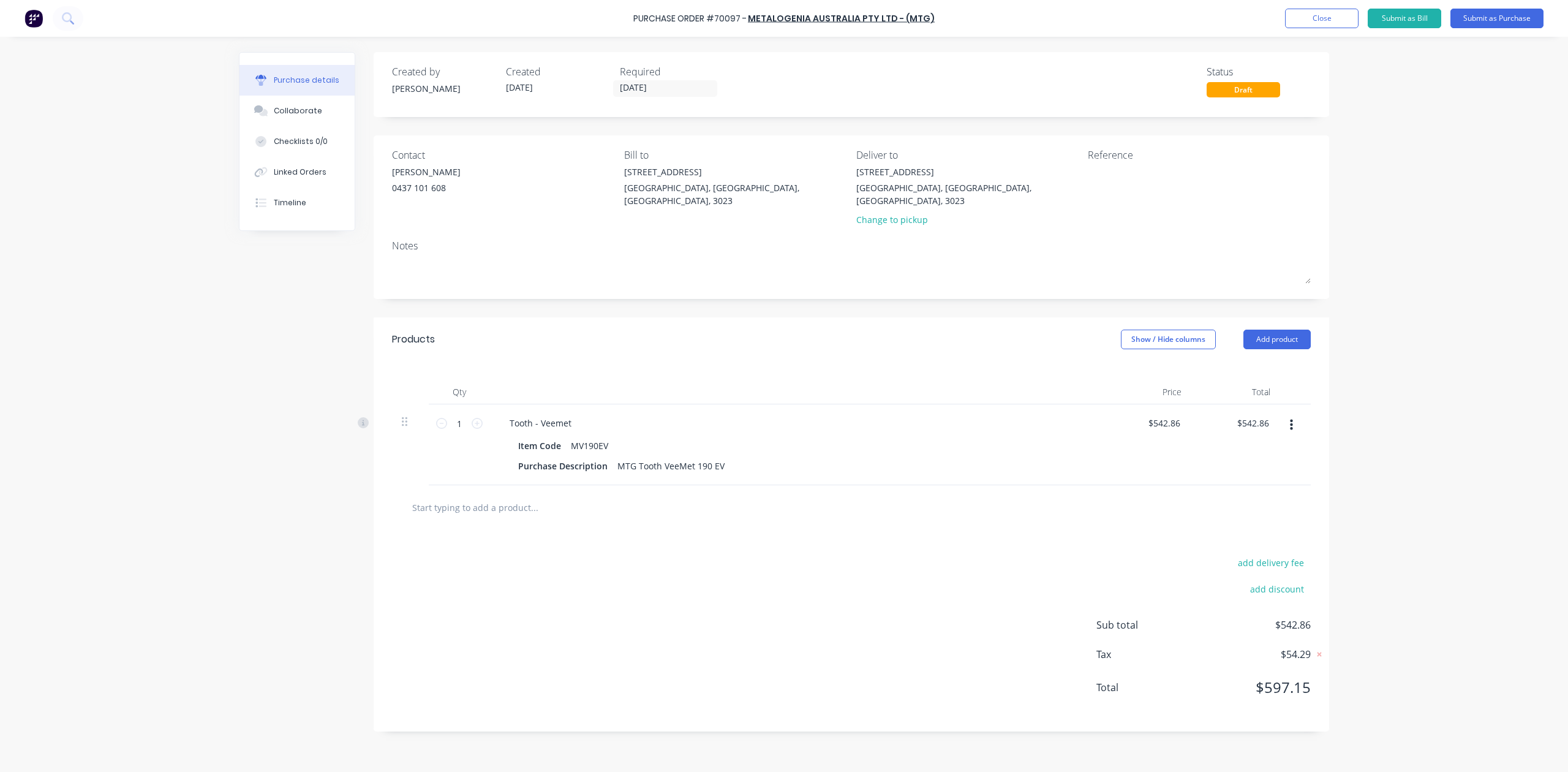
click at [1445, 551] on div "Purchase Order #70097 - METALOGENIA AUSTRALIA PTY LTD - (MTG) Add product Close…" at bounding box center [784, 386] width 1568 height 772
drag, startPoint x: 461, startPoint y: 410, endPoint x: 443, endPoint y: 419, distance: 20.1
click at [443, 419] on div "1 1" at bounding box center [459, 423] width 42 height 19
type input "5"
type input "$2,714.30"
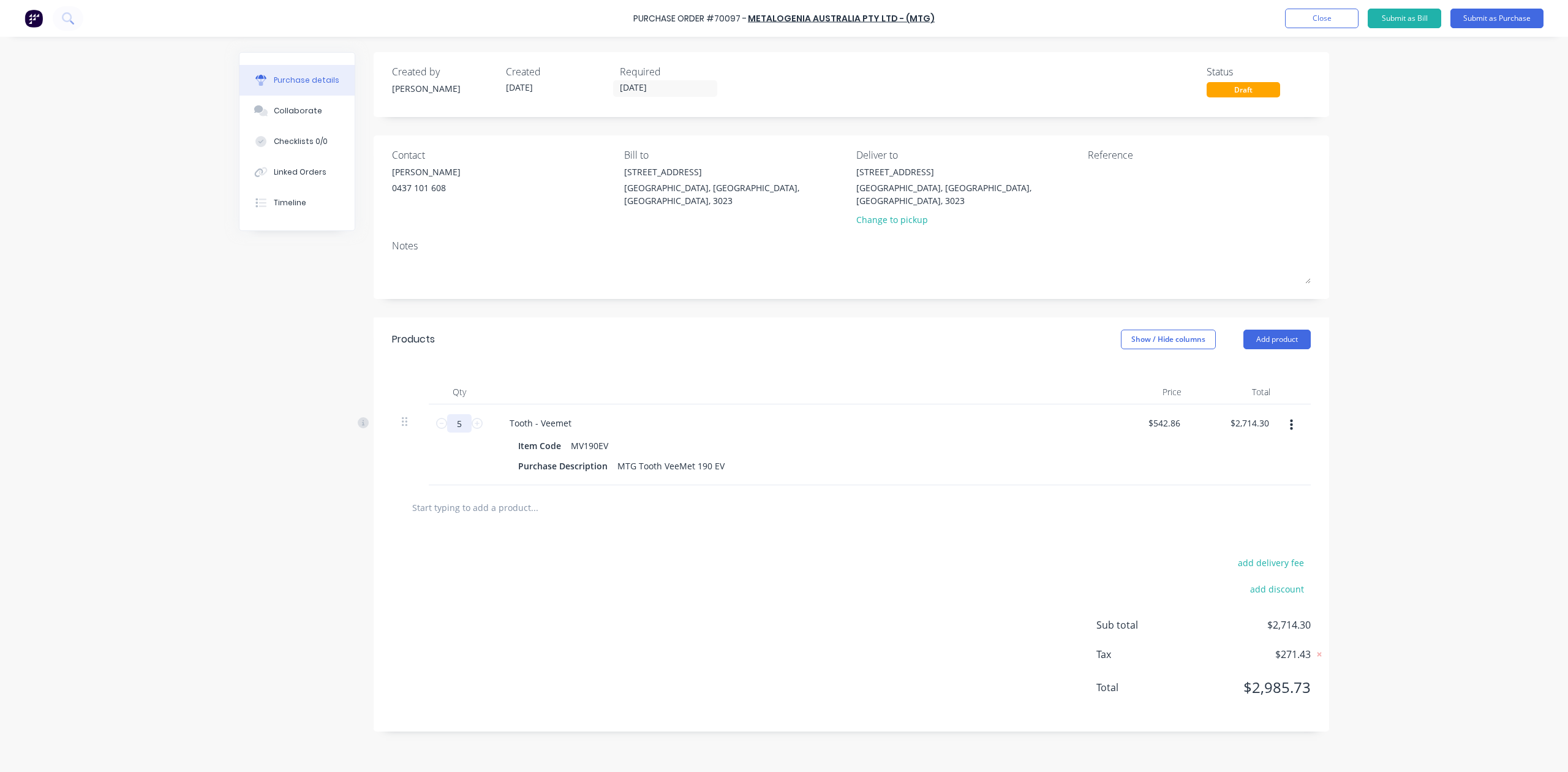
type input "5"
click at [658, 324] on div "Products Show / Hide columns Add product" at bounding box center [852, 339] width 956 height 44
click at [1445, 479] on div "Purchase Order #70097 - METALOGENIA AUSTRALIA PTY LTD - (MTG) Add product Close…" at bounding box center [784, 386] width 1568 height 772
click at [1192, 181] on textarea at bounding box center [1164, 179] width 153 height 27
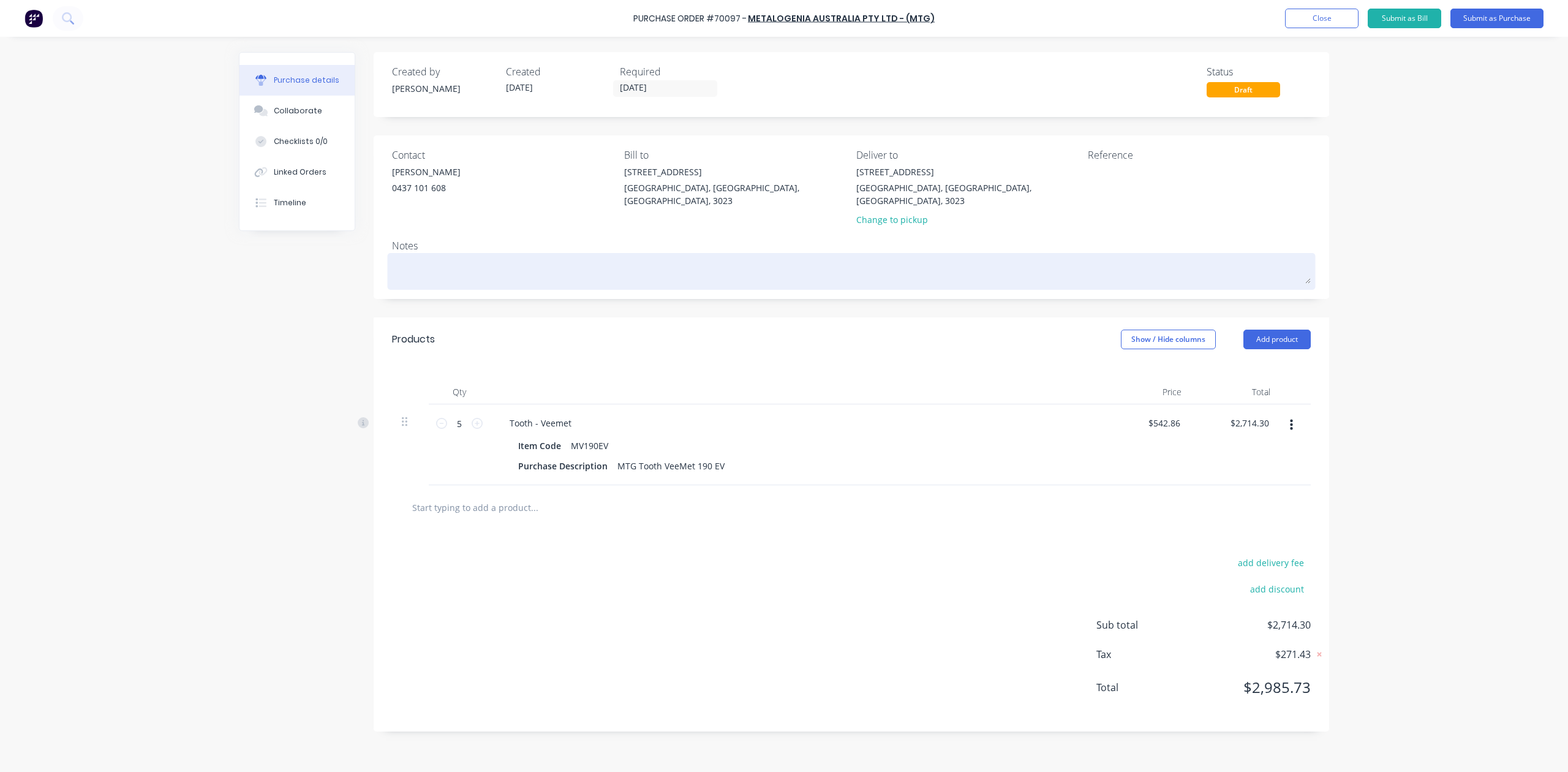
click at [451, 256] on div at bounding box center [852, 272] width 919 height 31
click at [449, 256] on textarea at bounding box center [852, 270] width 919 height 27
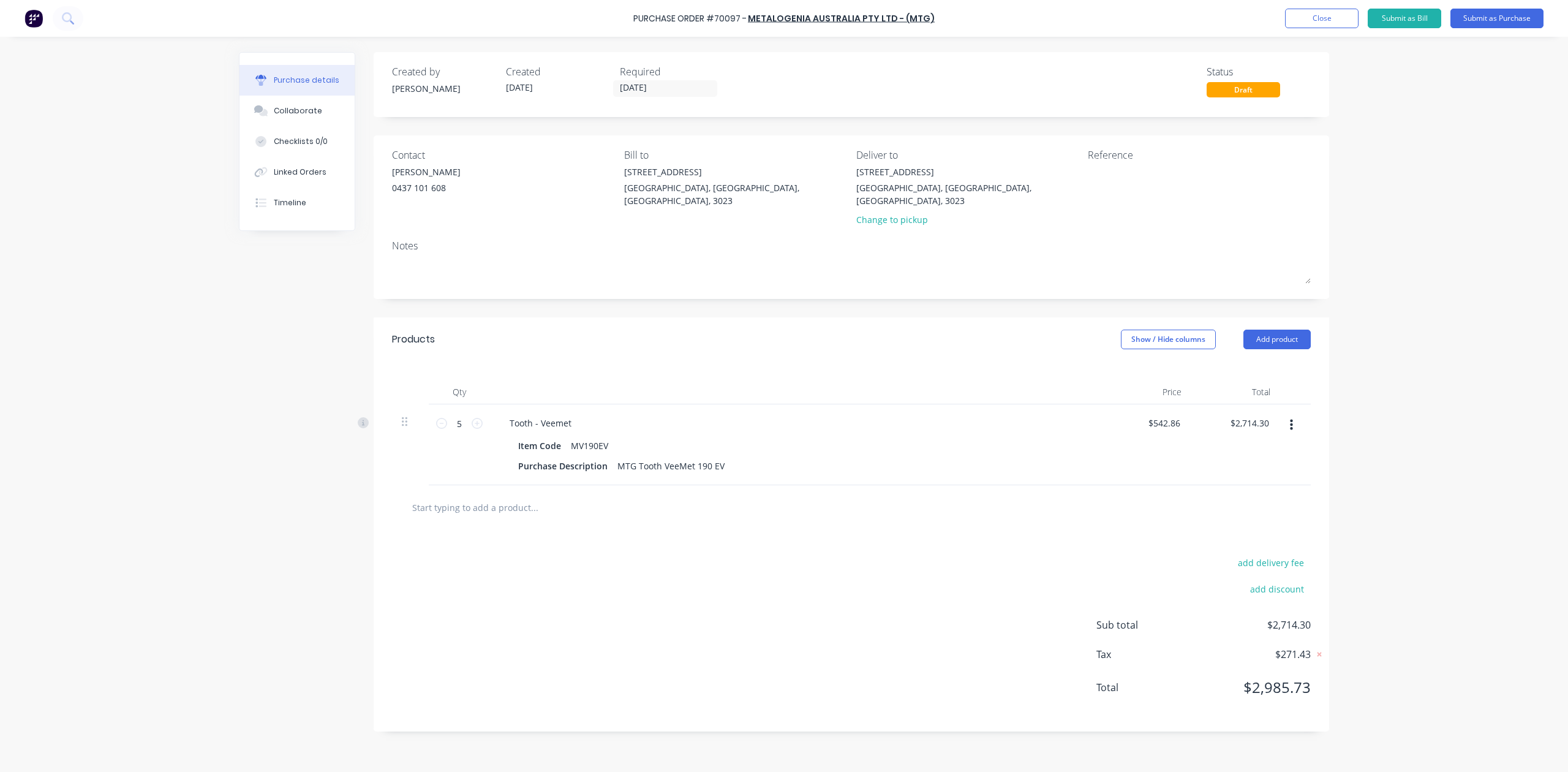
paste textarea "Please send weights and dimensions to Kelisha.a@ontracgroup.com.au to arrange f…"
type textarea "x"
type textarea "Please send weights and dimensions to Kelisha.a@ontracgroup.com.au to arrange f…"
type textarea "x"
type textarea "Please send weights and dimensions to Kelisha.a@ontracgroup.com.au to arrange f…"
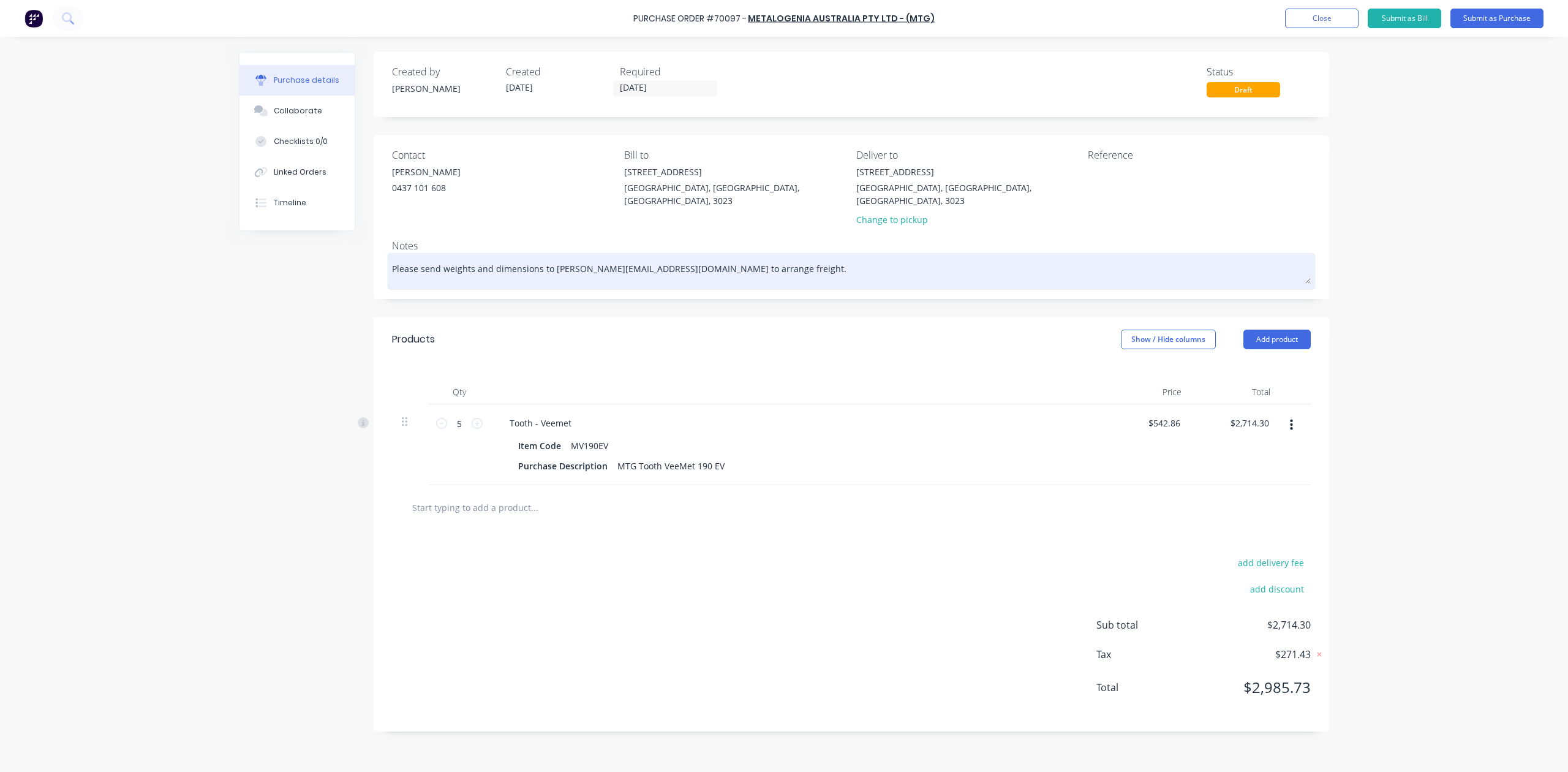
click at [408, 256] on textarea "Please send weights and dimensions to Kelisha.a@ontracgroup.com.au to arrange f…" at bounding box center [852, 270] width 919 height 27
drag, startPoint x: 535, startPoint y: 259, endPoint x: 508, endPoint y: 261, distance: 27.1
click at [508, 261] on textarea "Please send weights and dimensions to Kelisha.a@ontracgroup.com.au to arrange f…" at bounding box center [852, 270] width 919 height 27
type textarea "x"
type textarea "Please send weights and dims to Kelisha.a@ontracgroup.com.au to arrange freight."
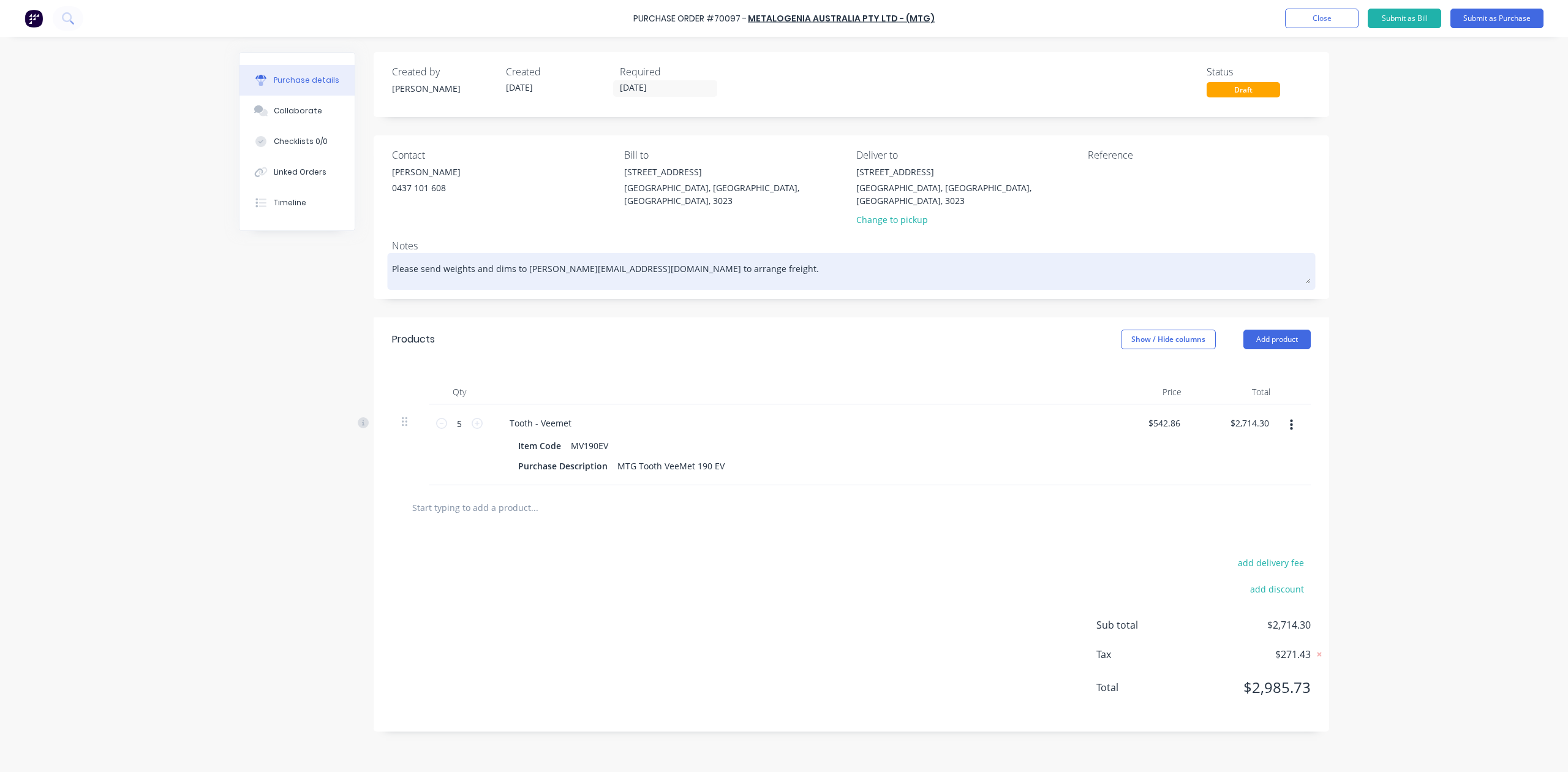
click at [392, 258] on textarea "Please send weights and dims to Kelisha.a@ontracgroup.com.au to arrange freight." at bounding box center [852, 270] width 919 height 27
paste textarea "shipped direct from Brisbane airport to ADBRI Penrice with no MTG paperwok"
type textarea "x"
type textarea "shipped direct from Brisbane airport to ADBRI Penrice with no MTG paperwokPleas…"
click at [395, 261] on textarea "shipped direct from Brisbane airport to ADBRI Penrice with no MTG paperwokPleas…" at bounding box center [852, 270] width 919 height 27
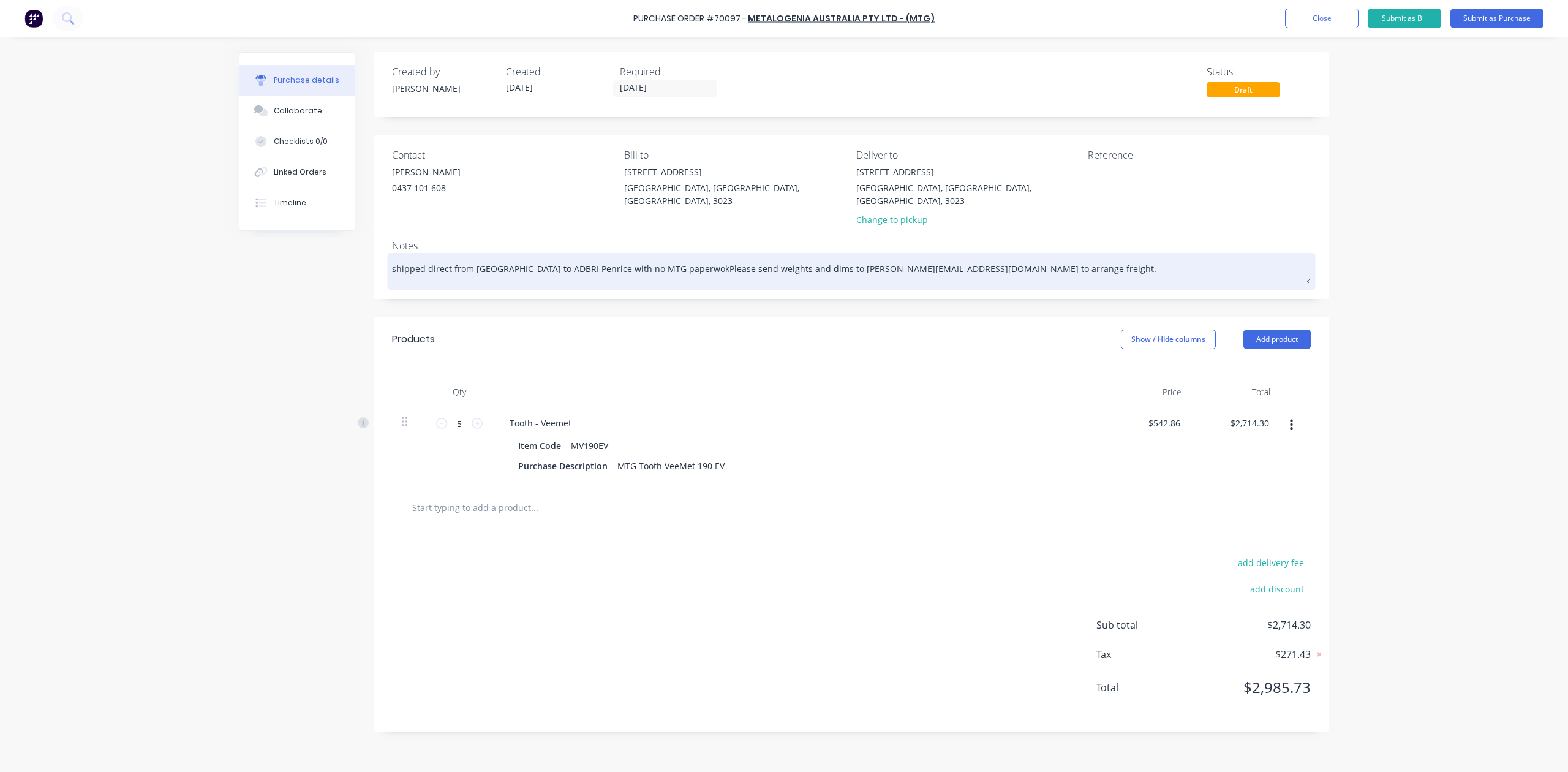
type textarea "x"
type textarea "Shipped direct from Brisbane airport to ADBRI Penrice with no MTG paperwokPleas…"
click at [660, 260] on textarea "Shipped direct from Brisbane airport to ADBRI Penrice with no MTG paperwokPleas…" at bounding box center [852, 270] width 919 height 27
click at [653, 257] on textarea "Shipped direct from Brisbane airport to ADBRI Penrice with no MTG paperwokPleas…" at bounding box center [852, 270] width 919 height 27
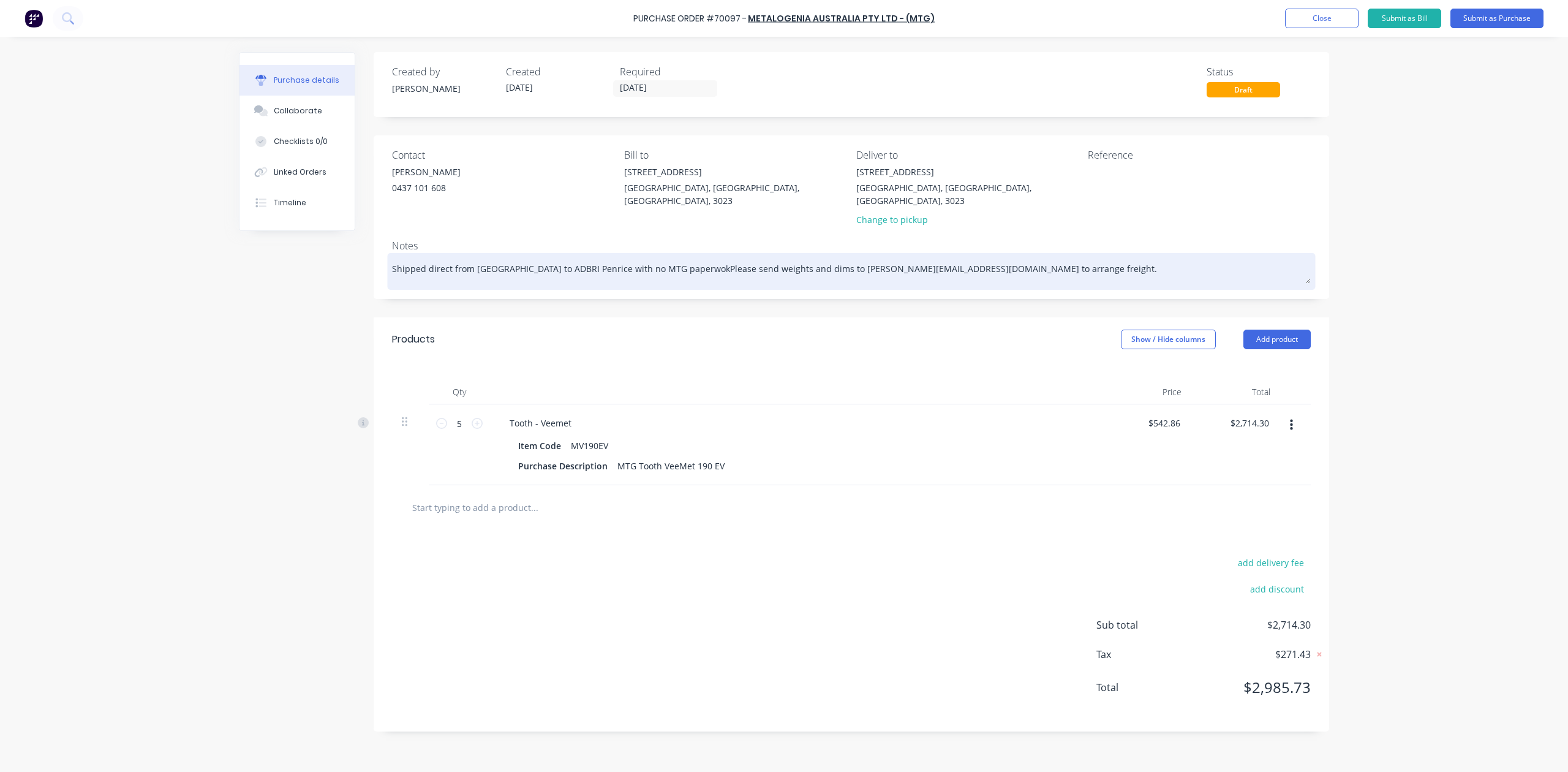
click at [703, 256] on textarea "Shipped direct from Brisbane airport to ADBRI Penrice with no MTG paperwokPleas…" at bounding box center [852, 270] width 919 height 27
click at [696, 258] on textarea "Shipped direct from Brisbane airport to ADBRI Penrice with no MTG paperwokPleas…" at bounding box center [852, 270] width 919 height 27
click at [697, 258] on textarea "Shipped direct from Brisbane airport to ADBRI Penrice with no MTG paperwokPleas…" at bounding box center [852, 270] width 919 height 27
type textarea "x"
type textarea "Shipped direct from Brisbane airport to ADBRI Penrice with no MTG paperworkPlea…"
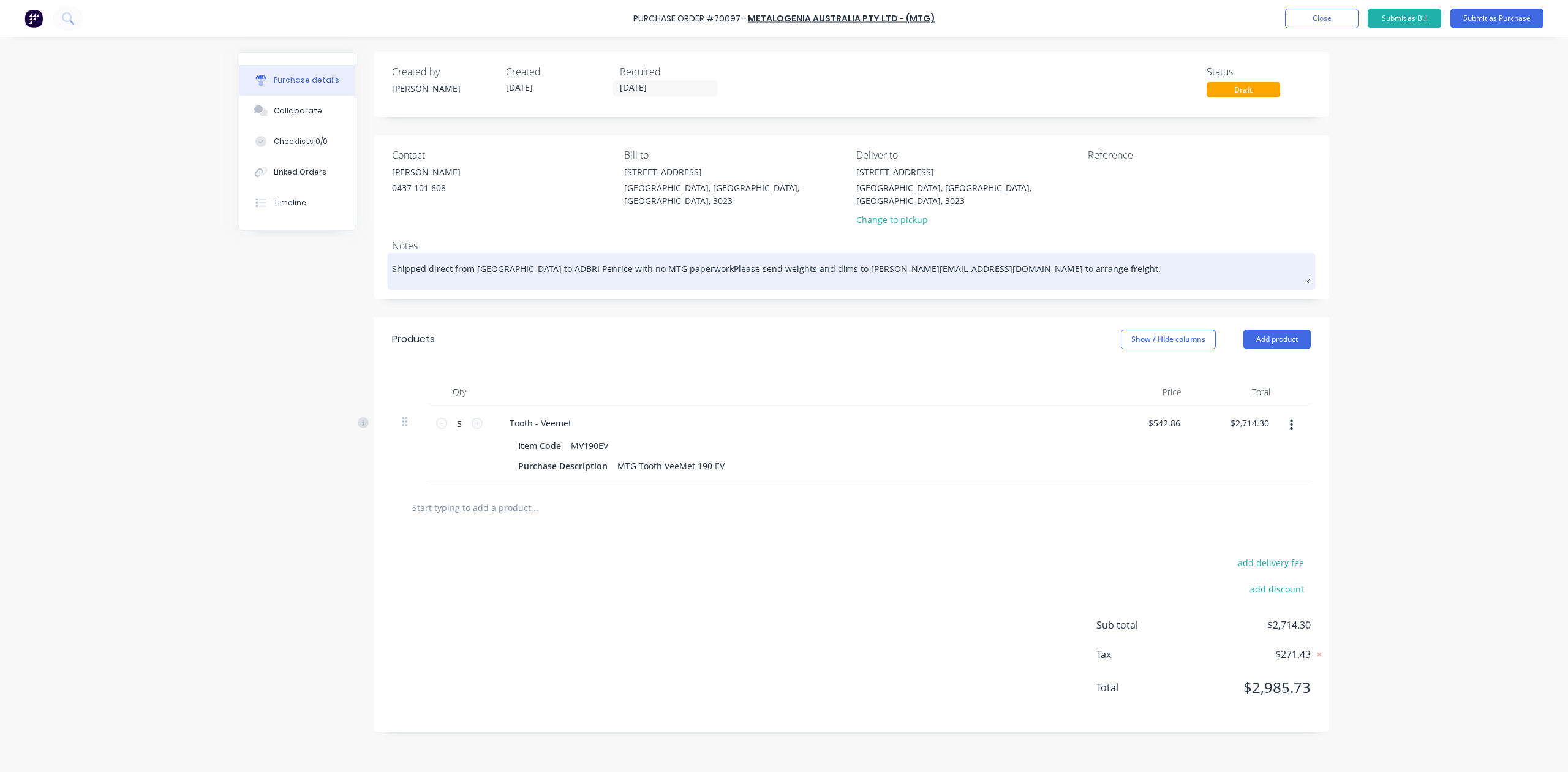
type textarea "x"
type textarea "Shipped direct from Brisbane airport to ADBRI Penrice with no MTG paperwork,Ple…"
type textarea "x"
type textarea "Shipped direct from Brisbane airport to ADBRI Penrice with no MTG paperwork, Pl…"
type textarea "x"
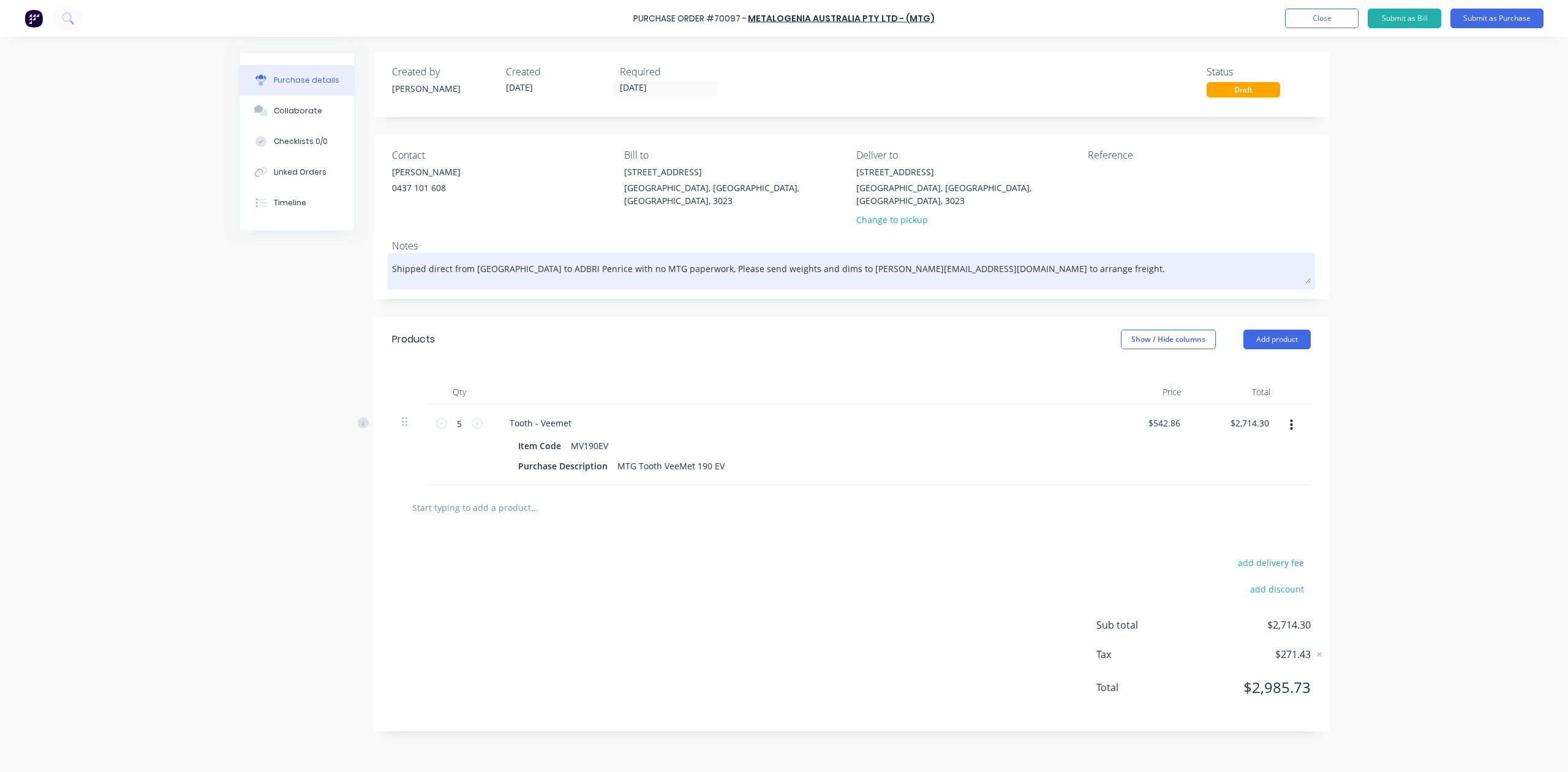
type textarea "Shipped direct from Brisbane airport to ADBRI Penrice with no MTG paperwork, Pl…"
click at [724, 275] on div "Shipped direct from Brisbane airport to ADBRI Penrice with no MTG paperwork, Pl…" at bounding box center [852, 272] width 919 height 31
click at [441, 257] on textarea "Shipped direct from Brisbane airport to ADBRI Penrice with no MTG paperwork, Pl…" at bounding box center [852, 270] width 919 height 27
type textarea "x"
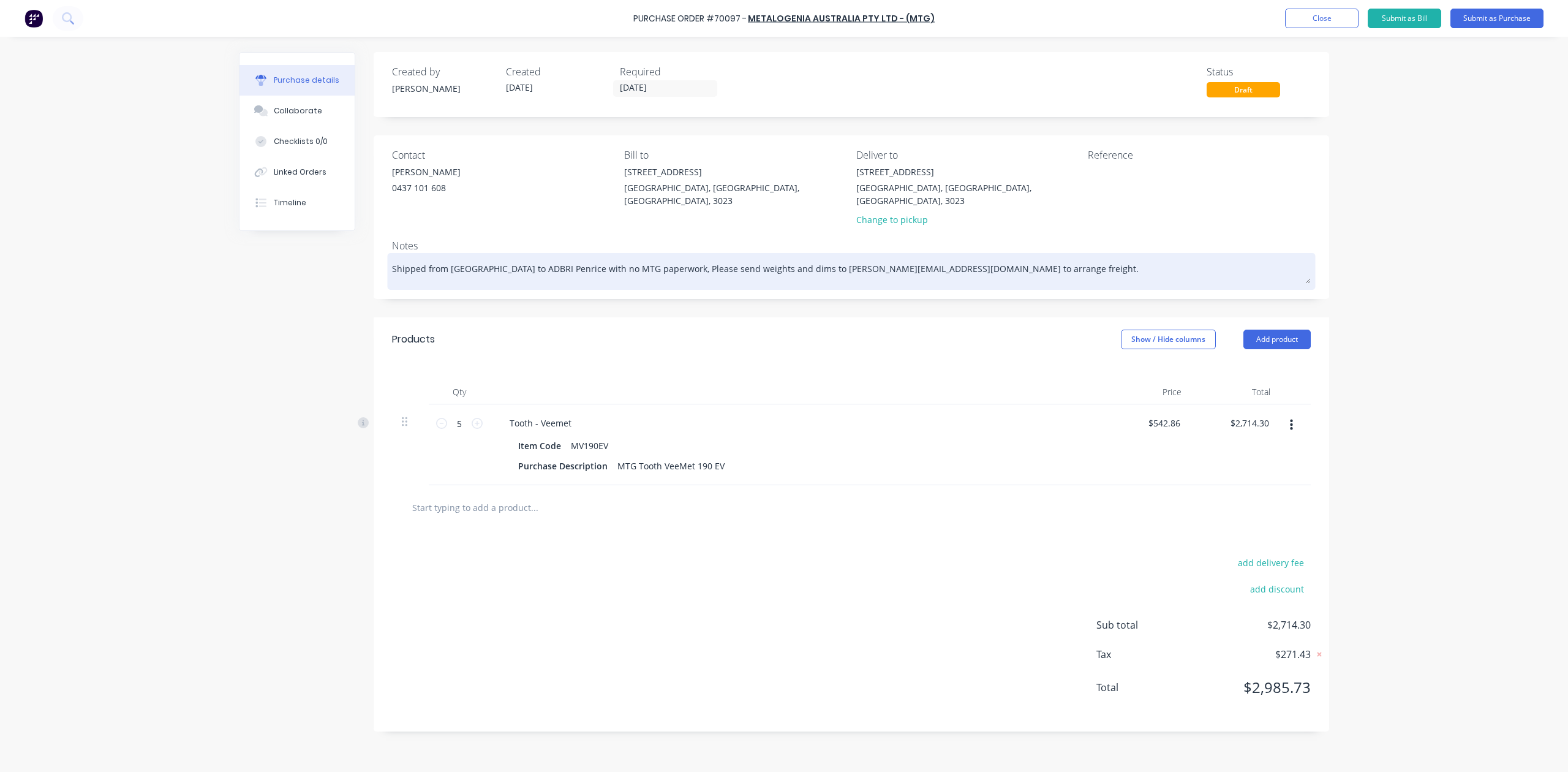
type textarea "Shipped from Brisbane airport to ADBRI Penrice with no MTG paperwork, Please se…"
type textarea "x"
type textarea "Shipped from Brisbane airport to ADBRI Penrice with no MTG paperwork, Please se…"
click at [496, 272] on div "Shipped from Brisbane airport to ADBRI Penrice with no MTG paperwork, Please se…" at bounding box center [852, 272] width 919 height 31
click at [599, 258] on textarea "Shipped from Brisbane airport to ADBRI Penrice with no MTG paperwork, Please se…" at bounding box center [852, 270] width 919 height 27
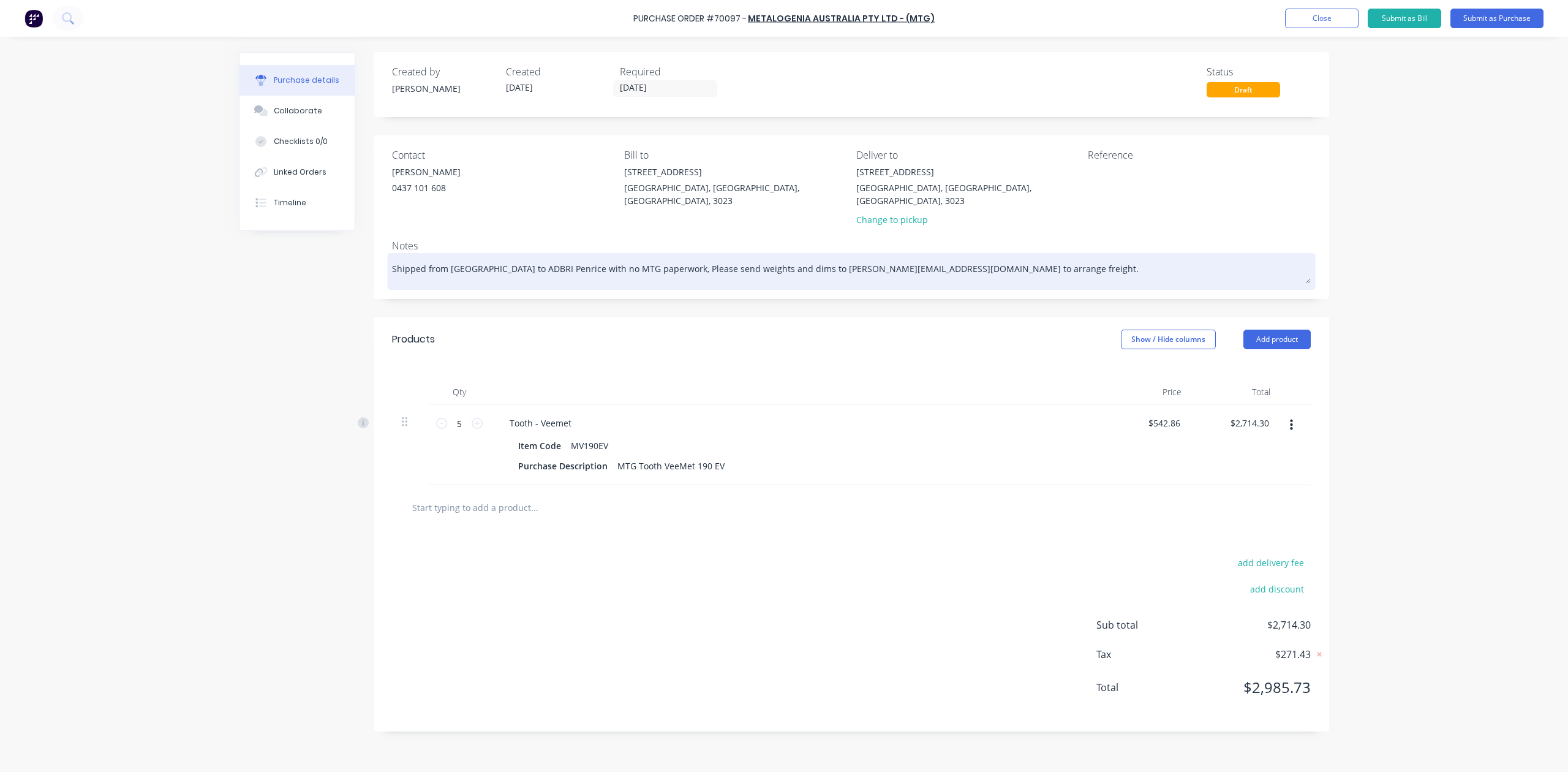
click at [599, 258] on textarea "Shipped from Brisbane airport to ADBRI Penrice with no MTG paperwork, Please se…" at bounding box center [852, 270] width 919 height 27
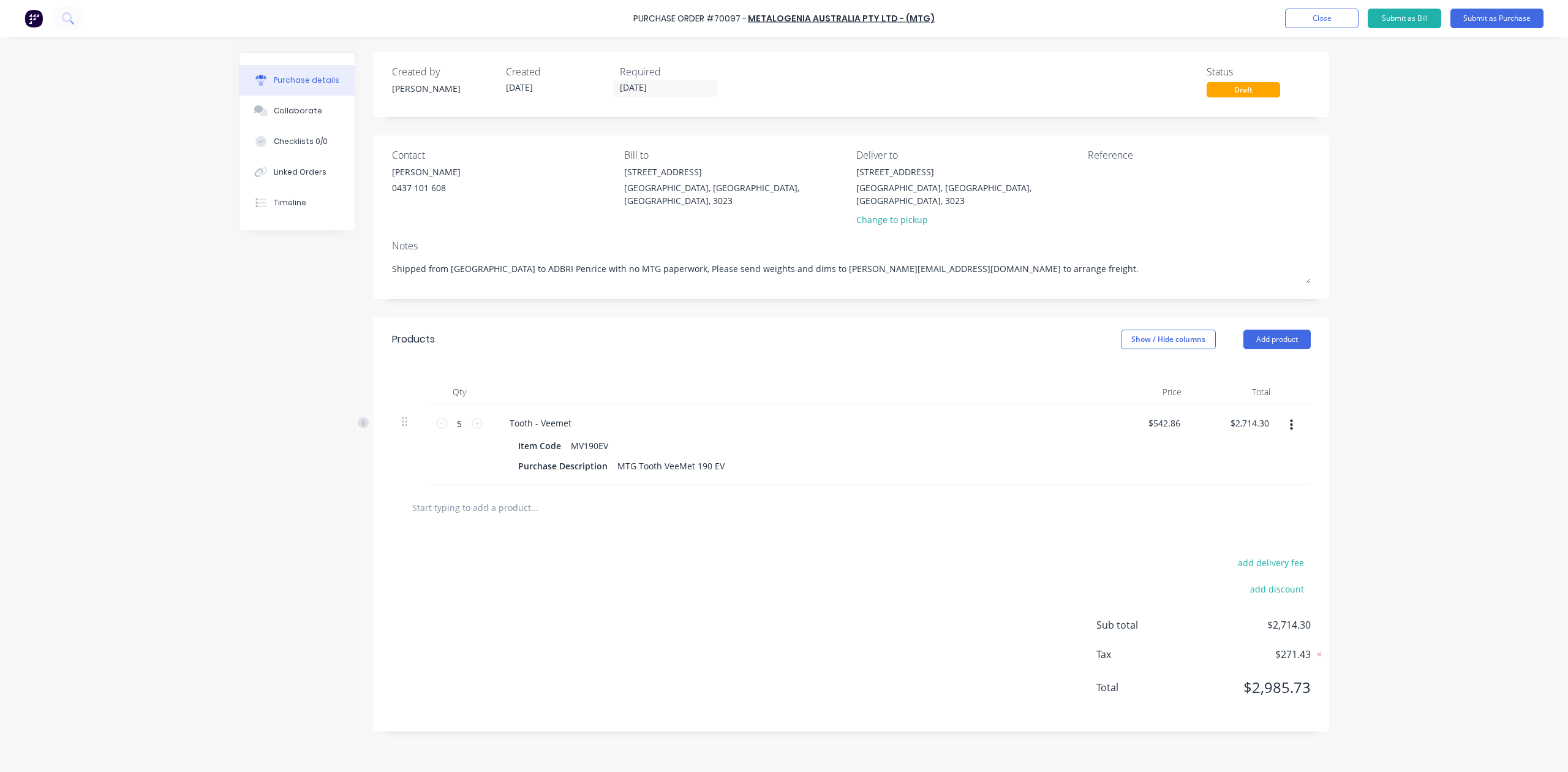
type textarea "x"
type textarea "Shipped from Brisbane airport to ADBRI Penrice no MTG paperwork, Please send we…"
type textarea "x"
type textarea "Shipped from Brisbane airport to ADBRI Penriceno MTG paperwork, Please send wei…"
type textarea "x"
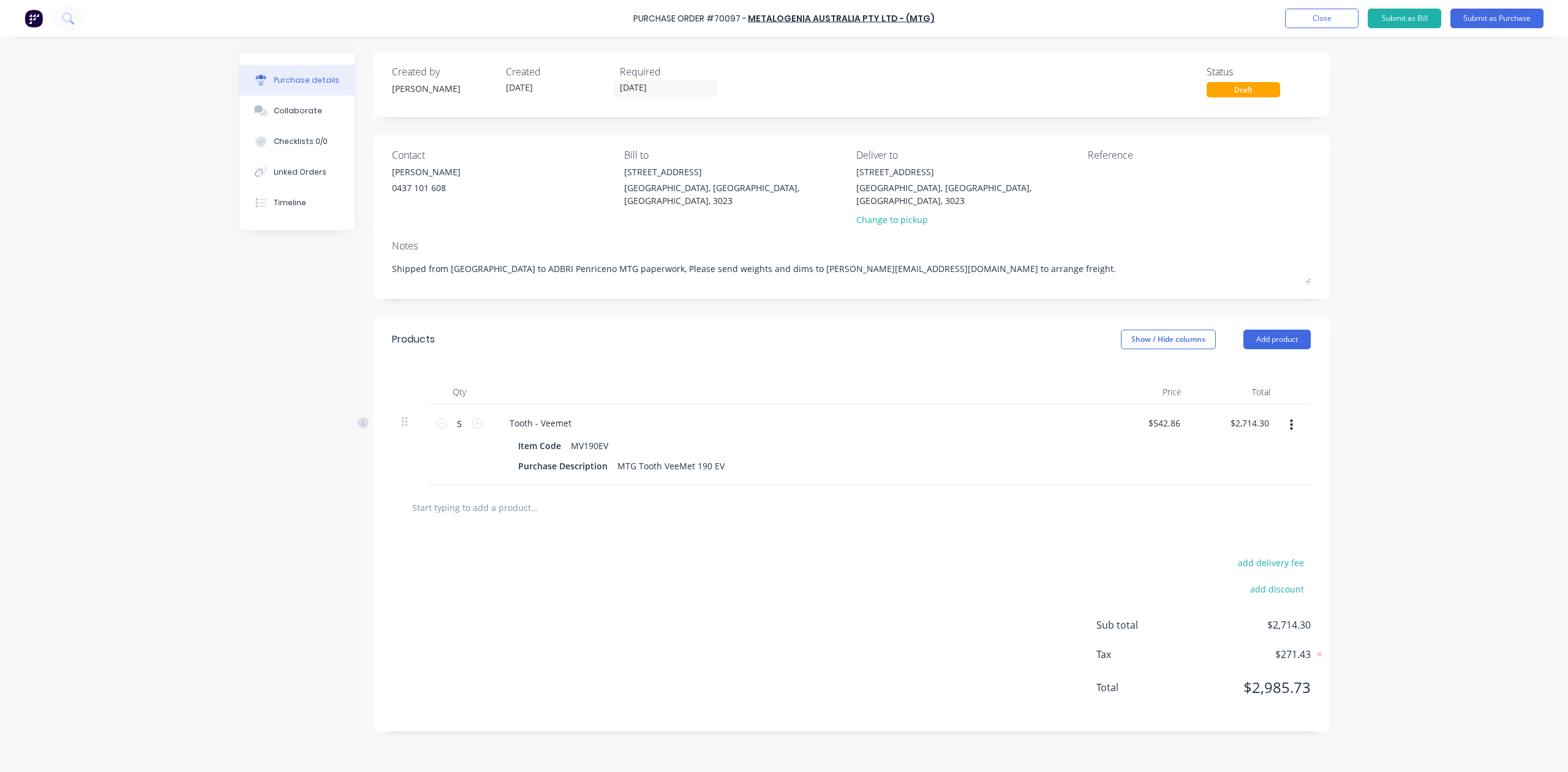
type textarea "Shipped from Brisbane airport to ADBRI Penrice,no MTG paperwork, Please send we…"
type textarea "x"
type textarea "Shipped from Brisbane airport to ADBRI Penrice, no MTG paperwork, Please send w…"
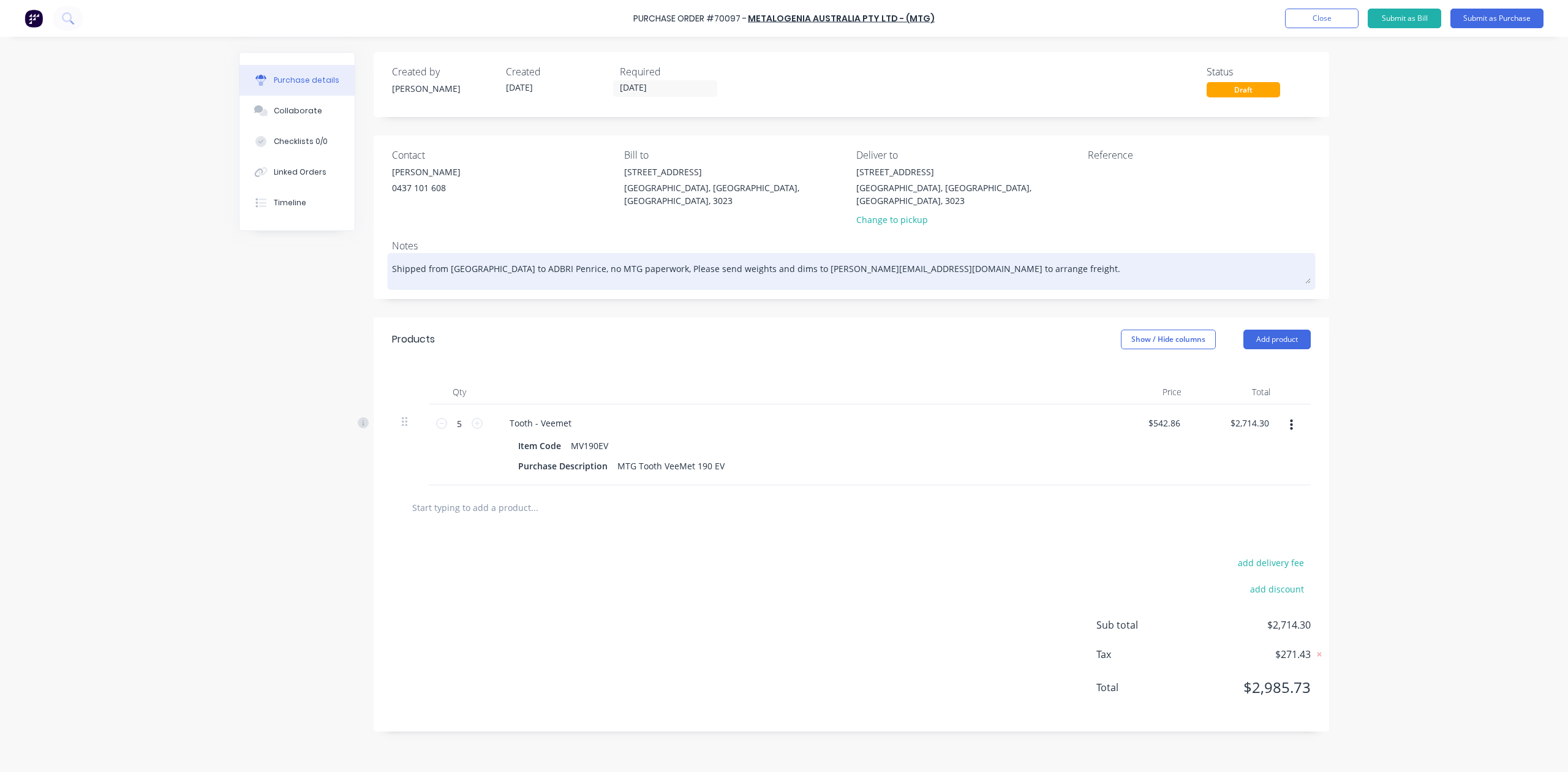
type textarea "x"
drag, startPoint x: 1047, startPoint y: 259, endPoint x: 1087, endPoint y: 260, distance: 40.0
click at [1050, 259] on textarea "Shipped from Brisbane airport to ADBRI Penrice, no MTG paperwork, Please send w…" at bounding box center [852, 270] width 919 height 27
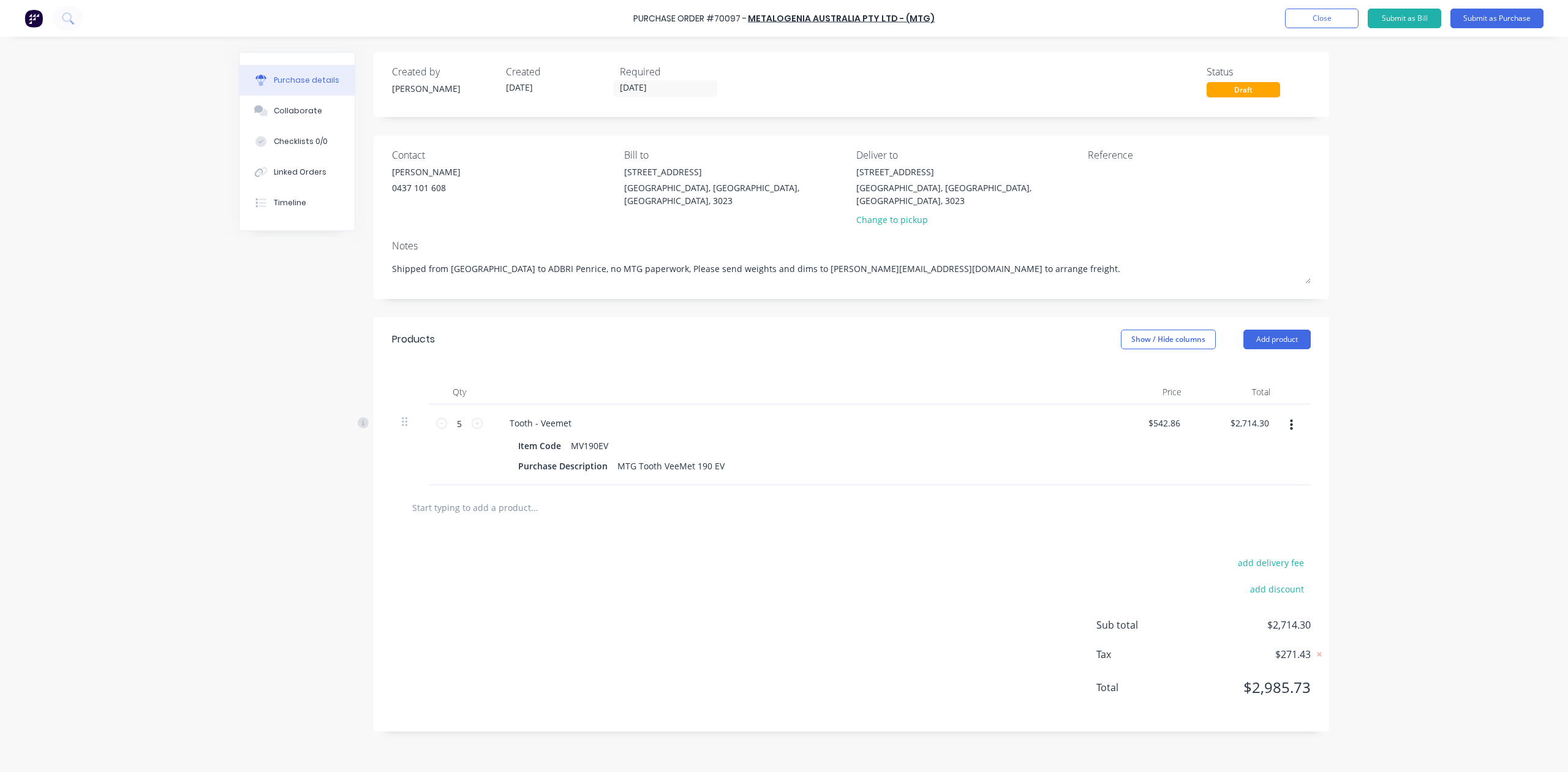
type textarea "Shipped from Brisbane airport to ADBRI Penrice, no MTG paperwork, Please send w…"
type textarea "x"
type textarea "Shipped from Brisbane airport to ADBRI Penrice, no MTG paperwork, Please send w…"
click at [1262, 214] on div "Reference" at bounding box center [1199, 189] width 223 height 85
click at [1507, 19] on button "Submit as Purchase" at bounding box center [1497, 19] width 93 height 19
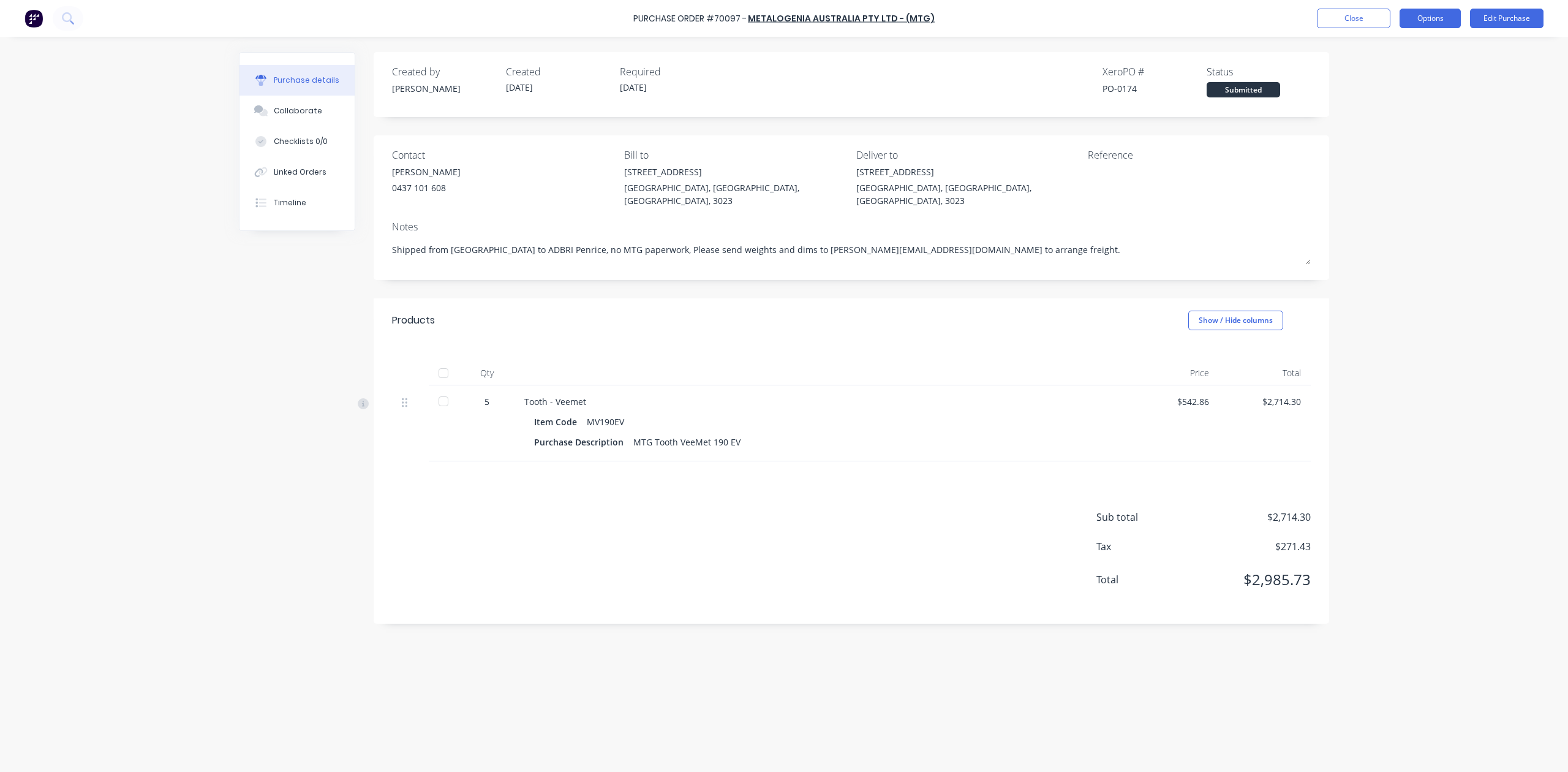
click at [1445, 23] on button "Options" at bounding box center [1430, 19] width 61 height 19
click at [1408, 54] on div "Print / Email" at bounding box center [1402, 50] width 94 height 18
click at [1404, 65] on div "With pricing" at bounding box center [1402, 74] width 94 height 18
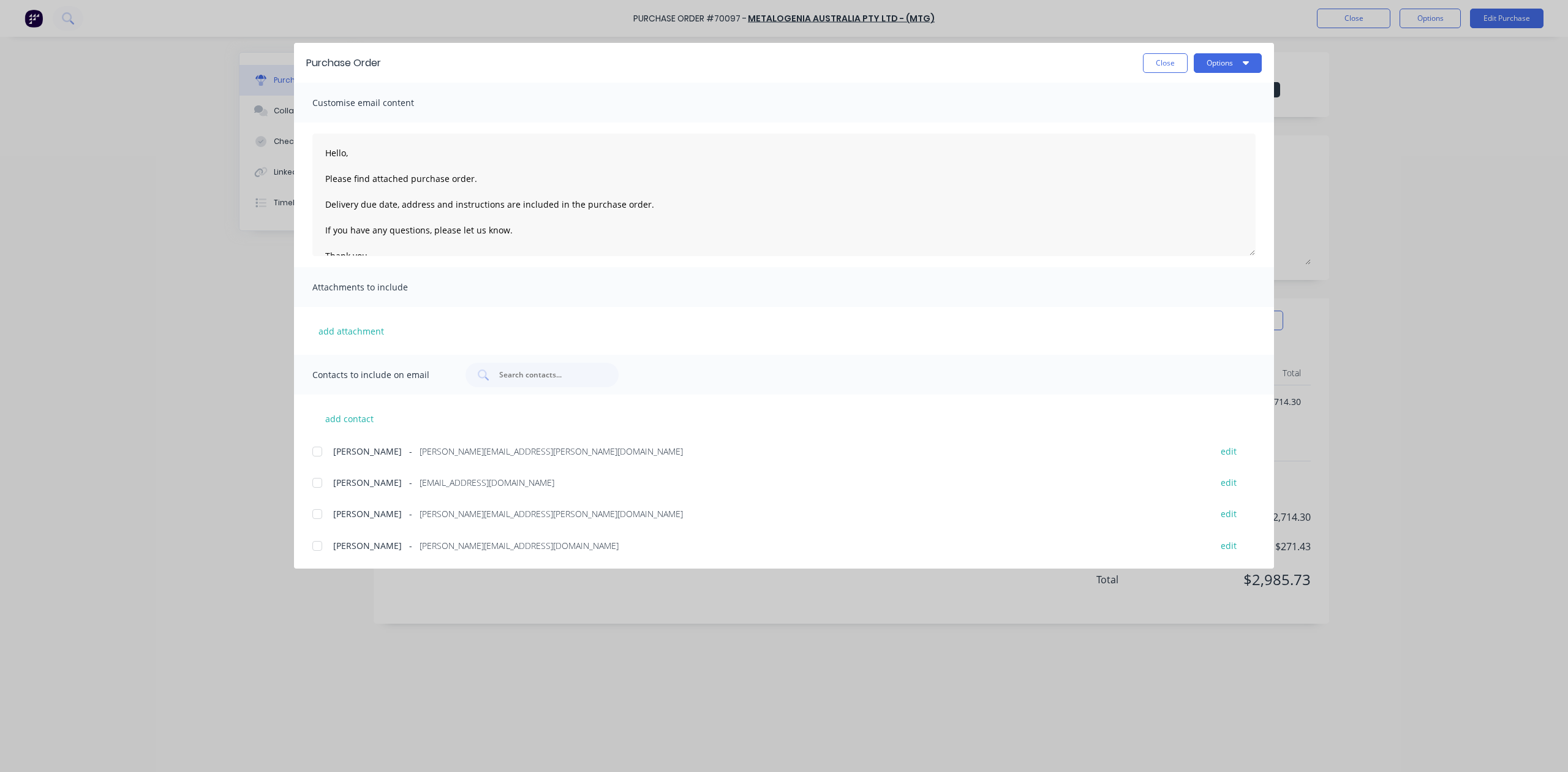
click at [1236, 49] on div "Purchase Order Close Options" at bounding box center [784, 62] width 980 height 39
click at [1233, 56] on button "Options" at bounding box center [1228, 63] width 68 height 19
click at [1221, 98] on div "Preview" at bounding box center [1203, 94] width 94 height 18
click at [1146, 62] on button "Close" at bounding box center [1166, 63] width 45 height 19
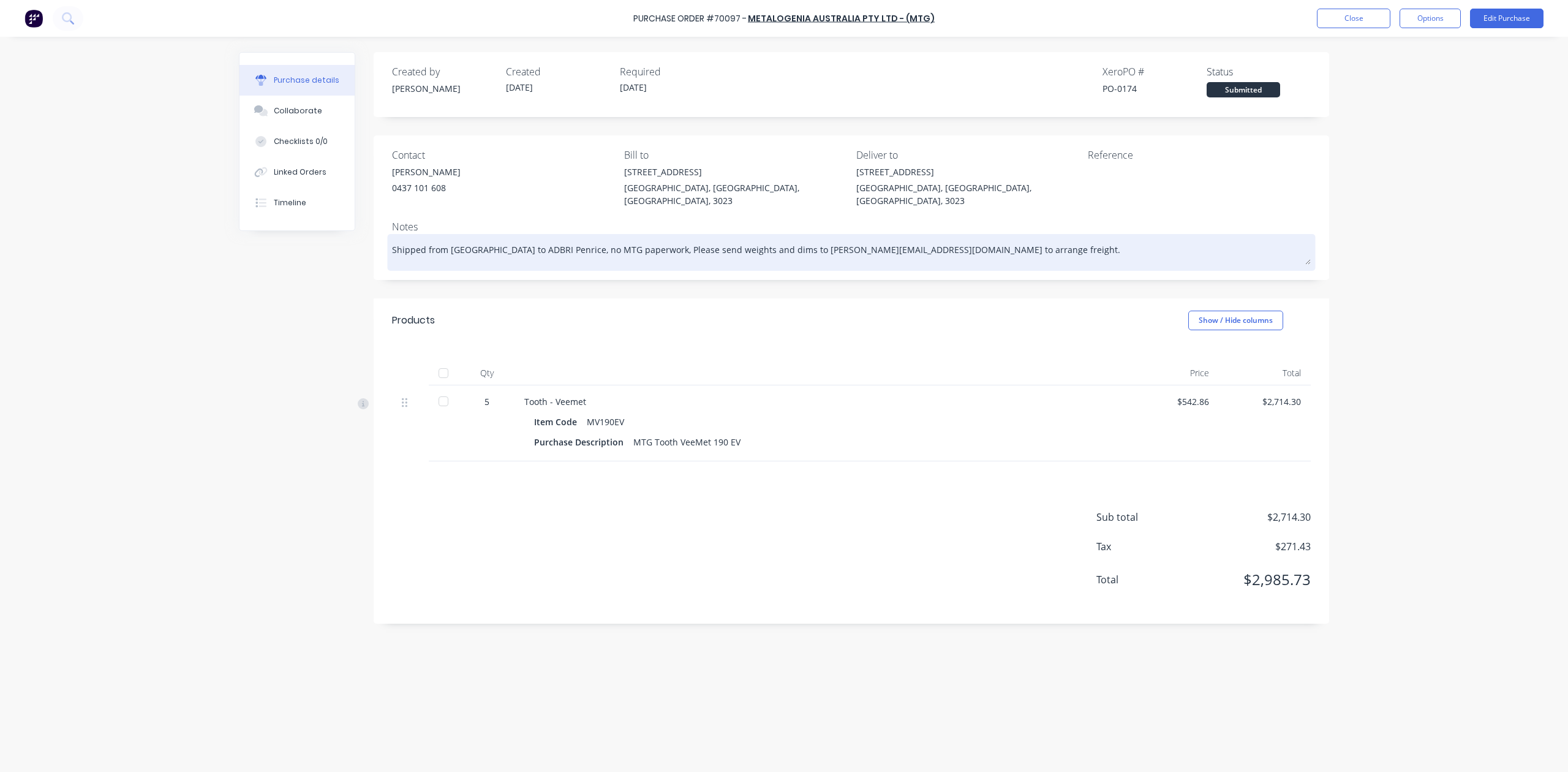
click at [426, 240] on textarea "Shipped from Brisbane airport to ADBRI Penrice, no MTG paperwork, Please send w…" at bounding box center [852, 251] width 919 height 27
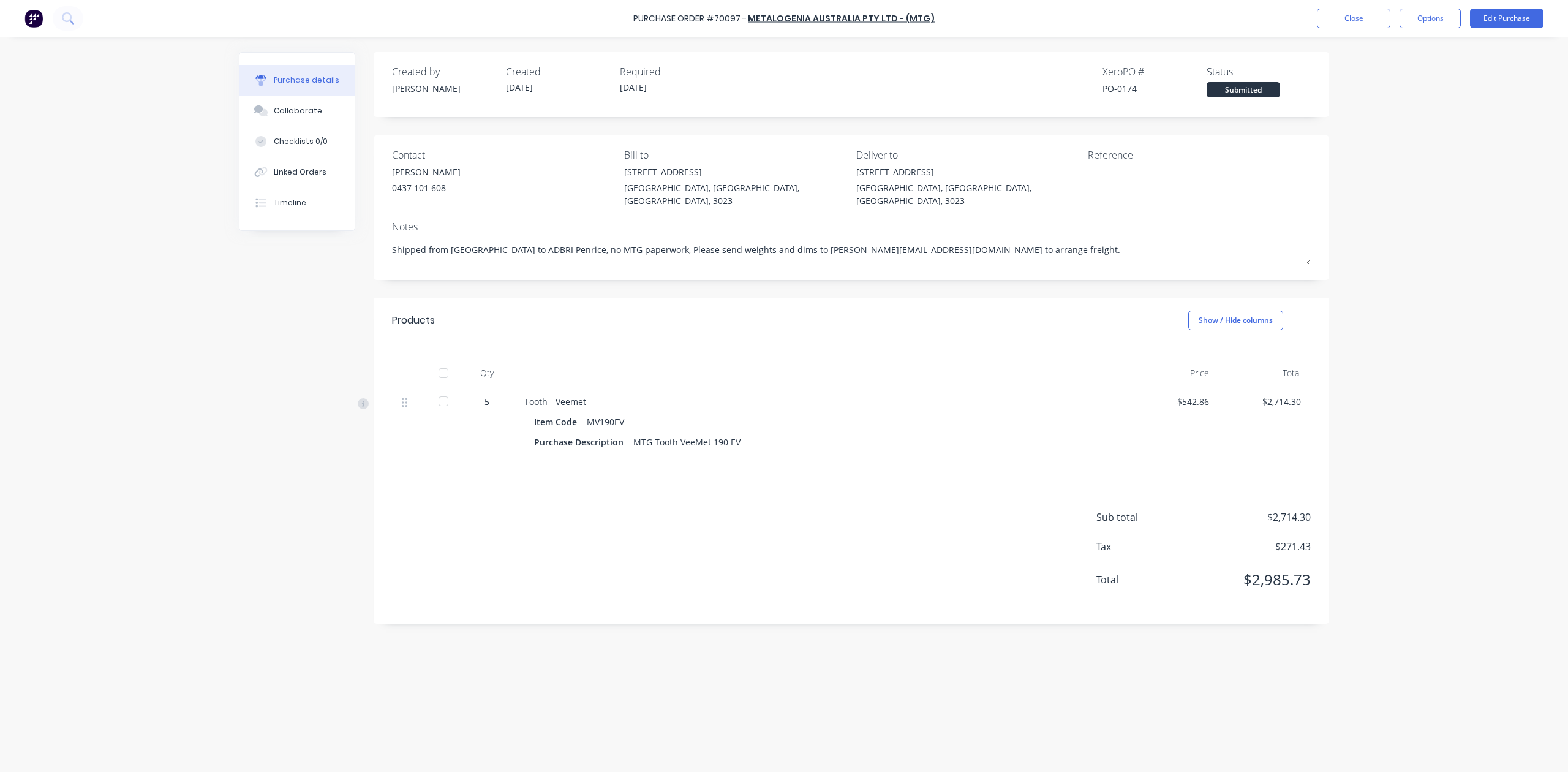
type textarea "x"
type textarea "Shipped dfrom Brisbane airport to ADBRI Penrice, no MTG paperwork, Please send …"
type textarea "x"
type textarea "Shipped difrom Brisbane airport to ADBRI Penrice, no MTG paperwork, Please send…"
type textarea "x"
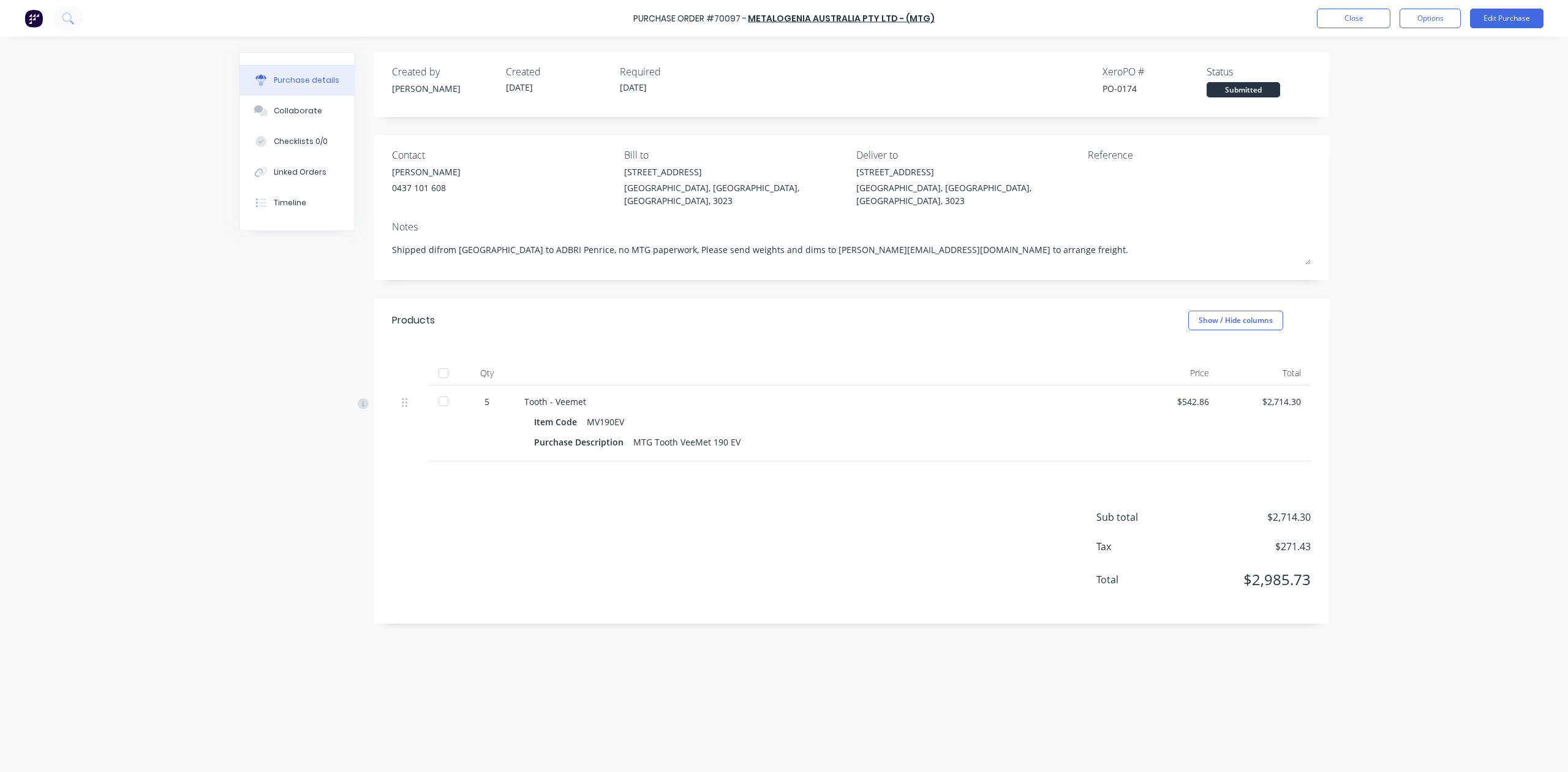
type textarea "Shipped dirfrom Brisbane airport to ADBRI Penrice, no MTG paperwork, Please sen…"
type textarea "x"
type textarea "Shipped direfrom Brisbane airport to ADBRI Penrice, no MTG paperwork, Please se…"
type textarea "x"
type textarea "Shipped direcfrom Brisbane airport to ADBRI Penrice, no MTG paperwork, Please s…"
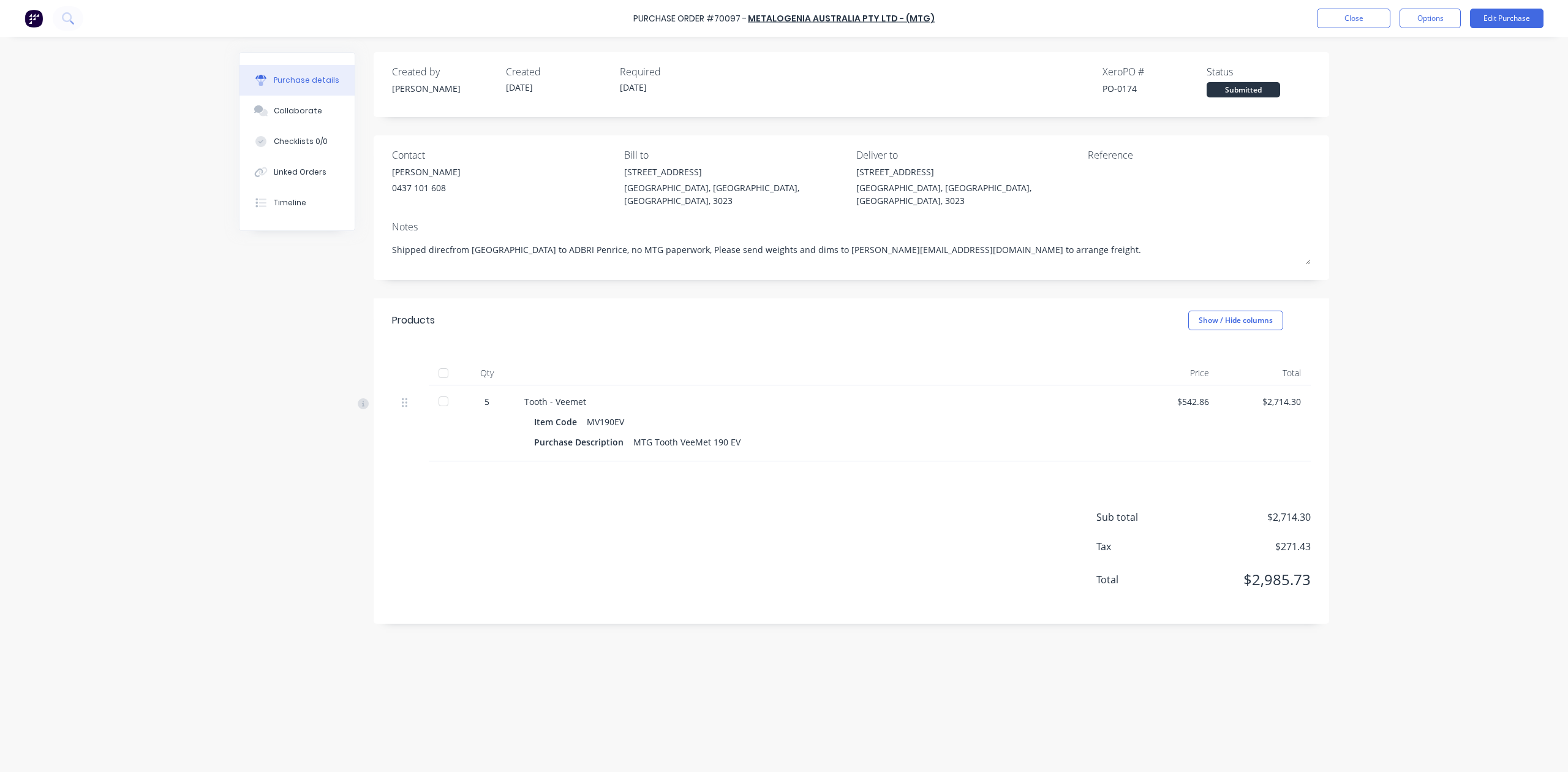
type textarea "x"
type textarea "Shipped directfrom Brisbane airport to ADBRI Penrice, no MTG paperwork, Please …"
type textarea "x"
type textarea "Shipped direct from Brisbane airport to ADBRI Penrice, no MTG paperwork, Please…"
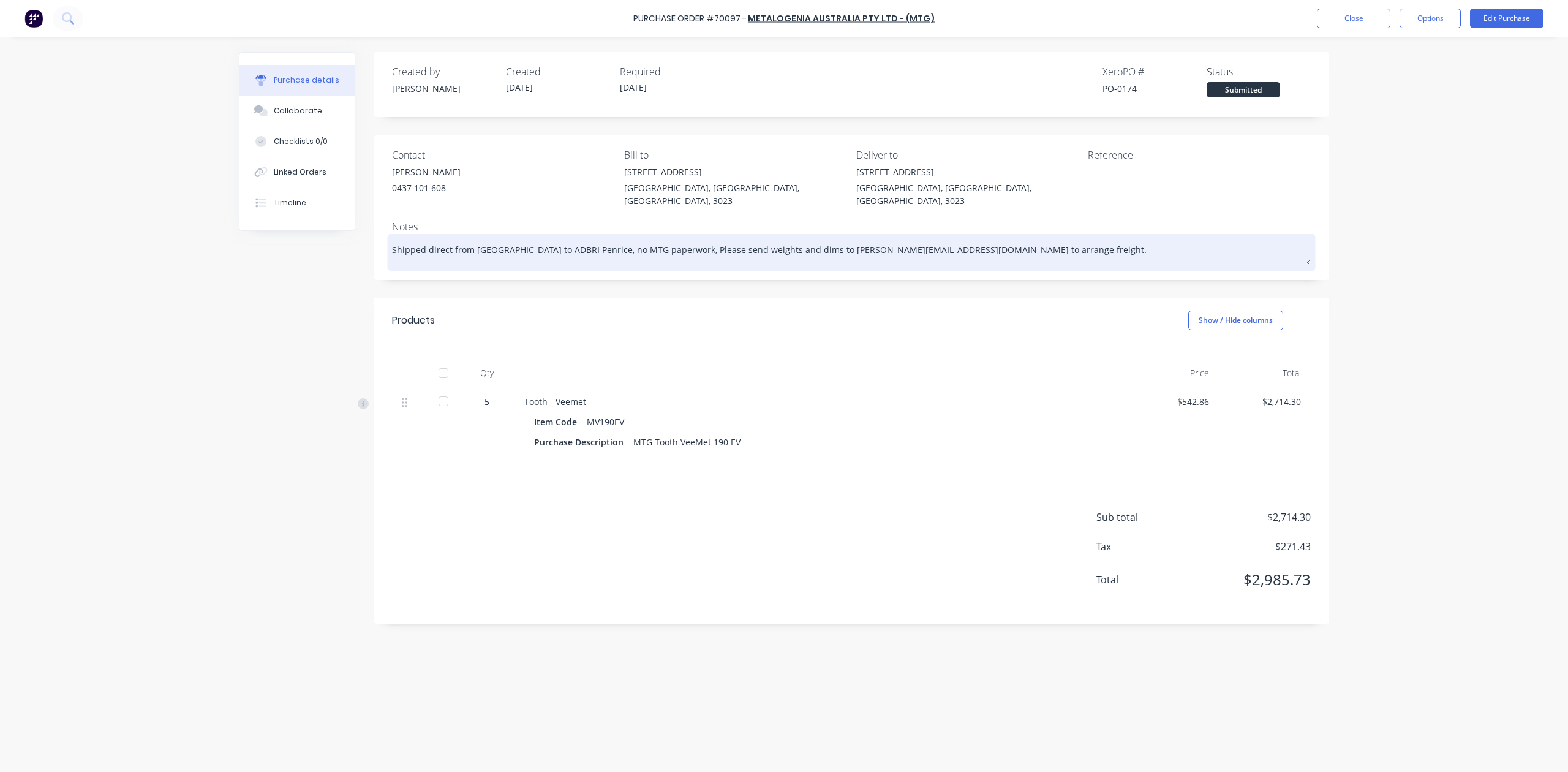
click at [610, 241] on textarea "Shipped direct from Brisbane airport to ADBRI Penrice, no MTG paperwork, Please…" at bounding box center [852, 251] width 919 height 27
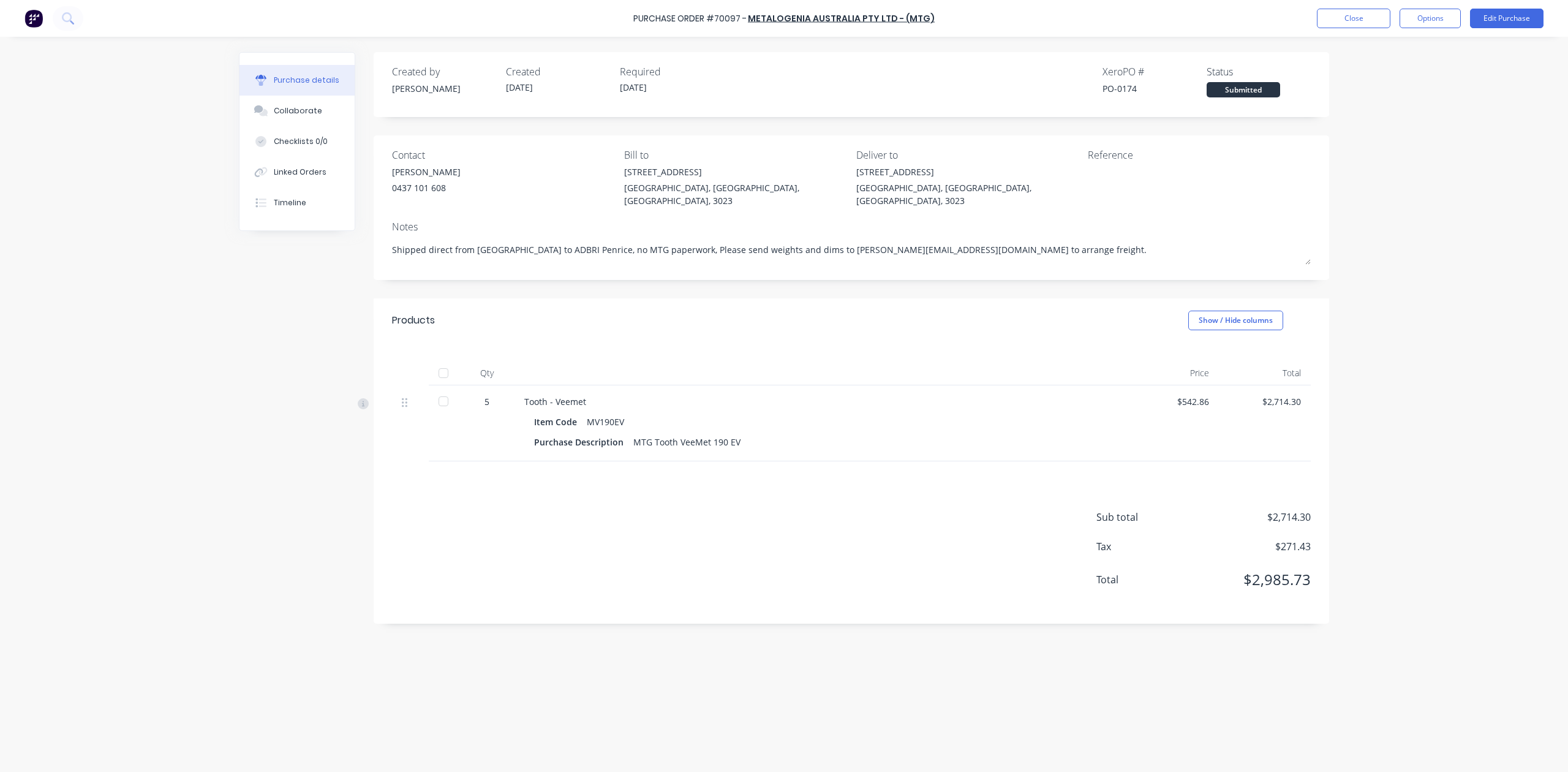
type textarea "x"
type textarea "Shipped direct from Brisbane airport to ADBRI Penrice, wno MTG paperwork, Pleas…"
type textarea "x"
type textarea "Shipped direct from Brisbane airport to ADBRI Penrice, wino MTG paperwork, Plea…"
type textarea "x"
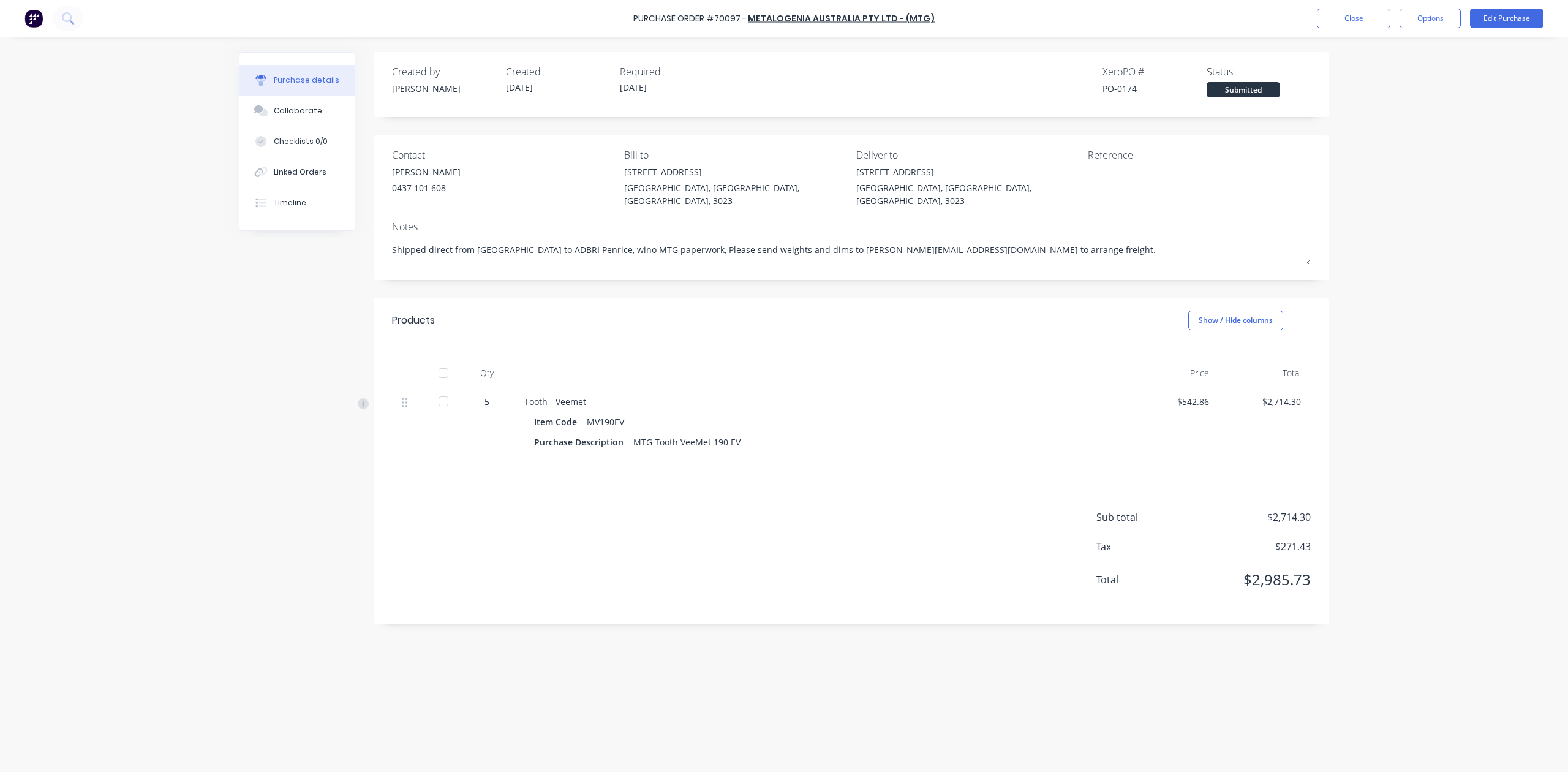
type textarea "Shipped direct from Brisbane airport to ADBRI Penrice, witno MTG paperwork, Ple…"
type textarea "x"
type textarea "Shipped direct from Brisbane airport to ADBRI Penrice, withno MTG paperwork, Pl…"
type textarea "x"
type textarea "Shipped direct from Brisbane airport to ADBRI Penrice, with no MTG paperwork, P…"
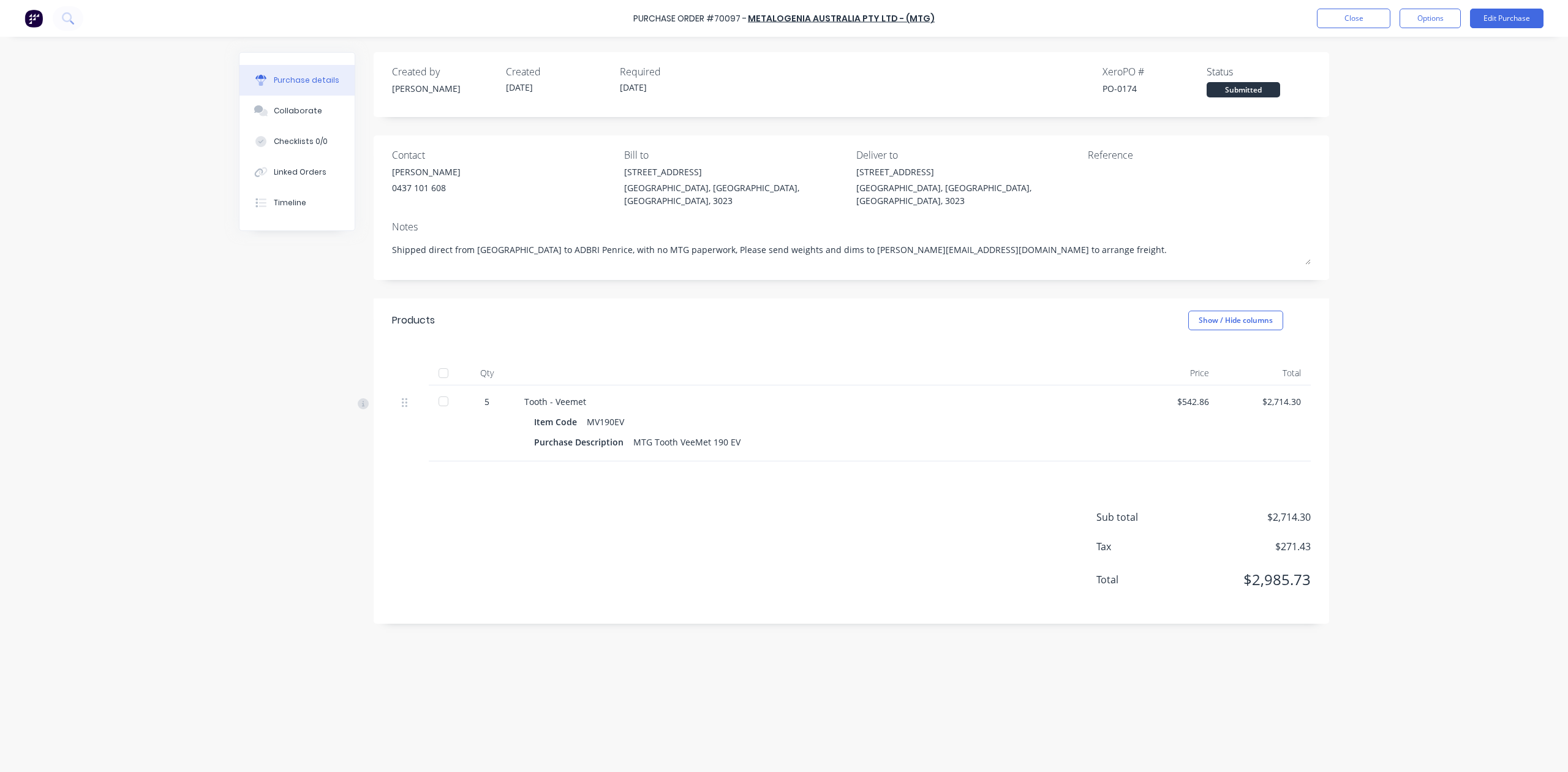
type textarea "x"
type textarea "Shipped direct from Brisbane airport to ADBRI Penrice, with no MTG paperwork, P…"
click at [1089, 219] on div "Notes" at bounding box center [852, 226] width 919 height 15
drag, startPoint x: 1052, startPoint y: 236, endPoint x: 128, endPoint y: 204, distance: 924.6
click at [128, 204] on div "Purchase Order #70097 - METALOGENIA AUSTRALIA PTY LTD - (MTG) Close Options Edi…" at bounding box center [784, 386] width 1568 height 772
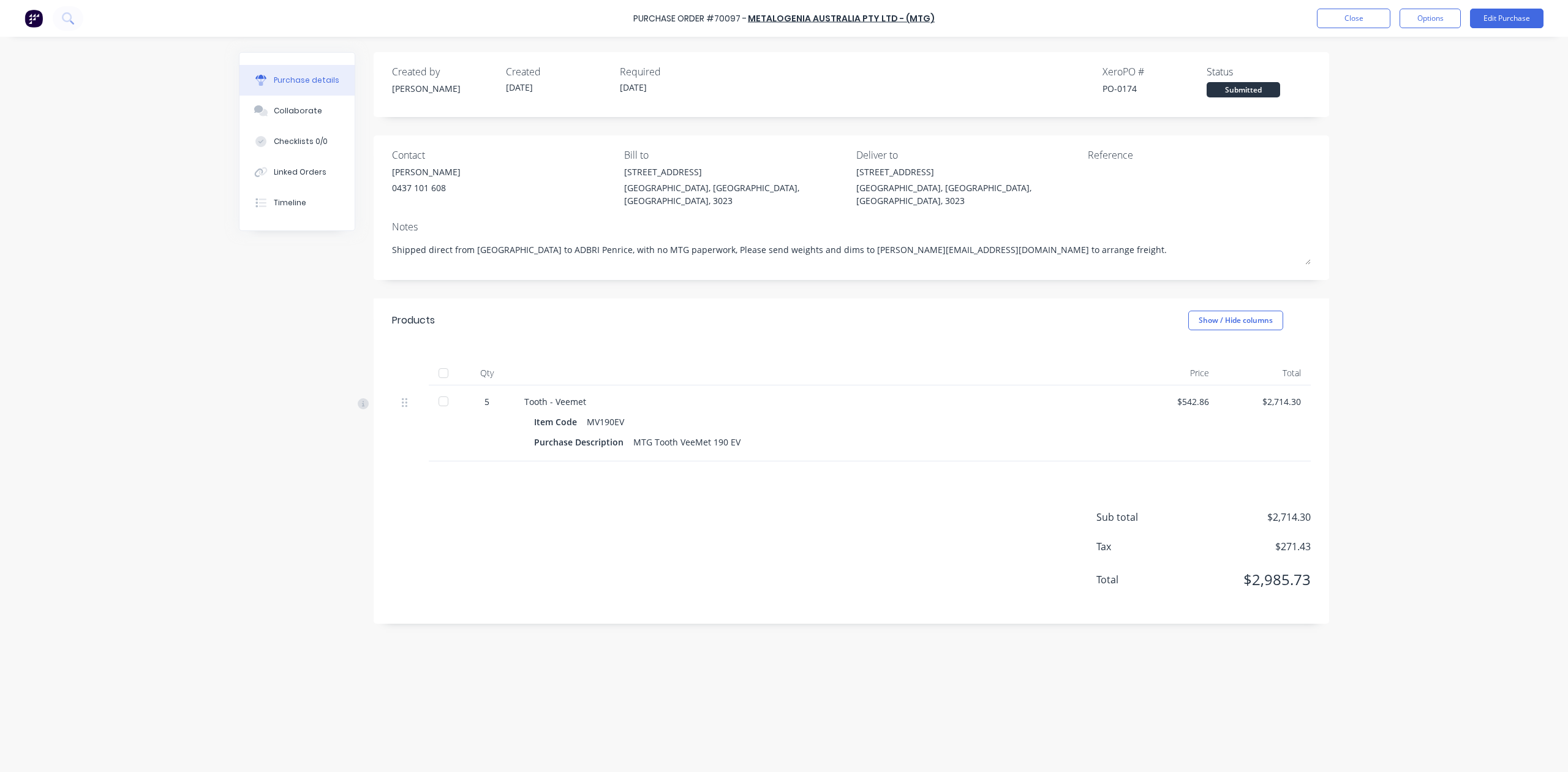
click at [1393, 150] on div "Purchase Order #70097 - METALOGENIA AUSTRALIA PTY LTD - (MTG) Close Options Edi…" at bounding box center [784, 386] width 1568 height 772
click at [1523, 19] on button "Edit Purchase" at bounding box center [1507, 19] width 73 height 19
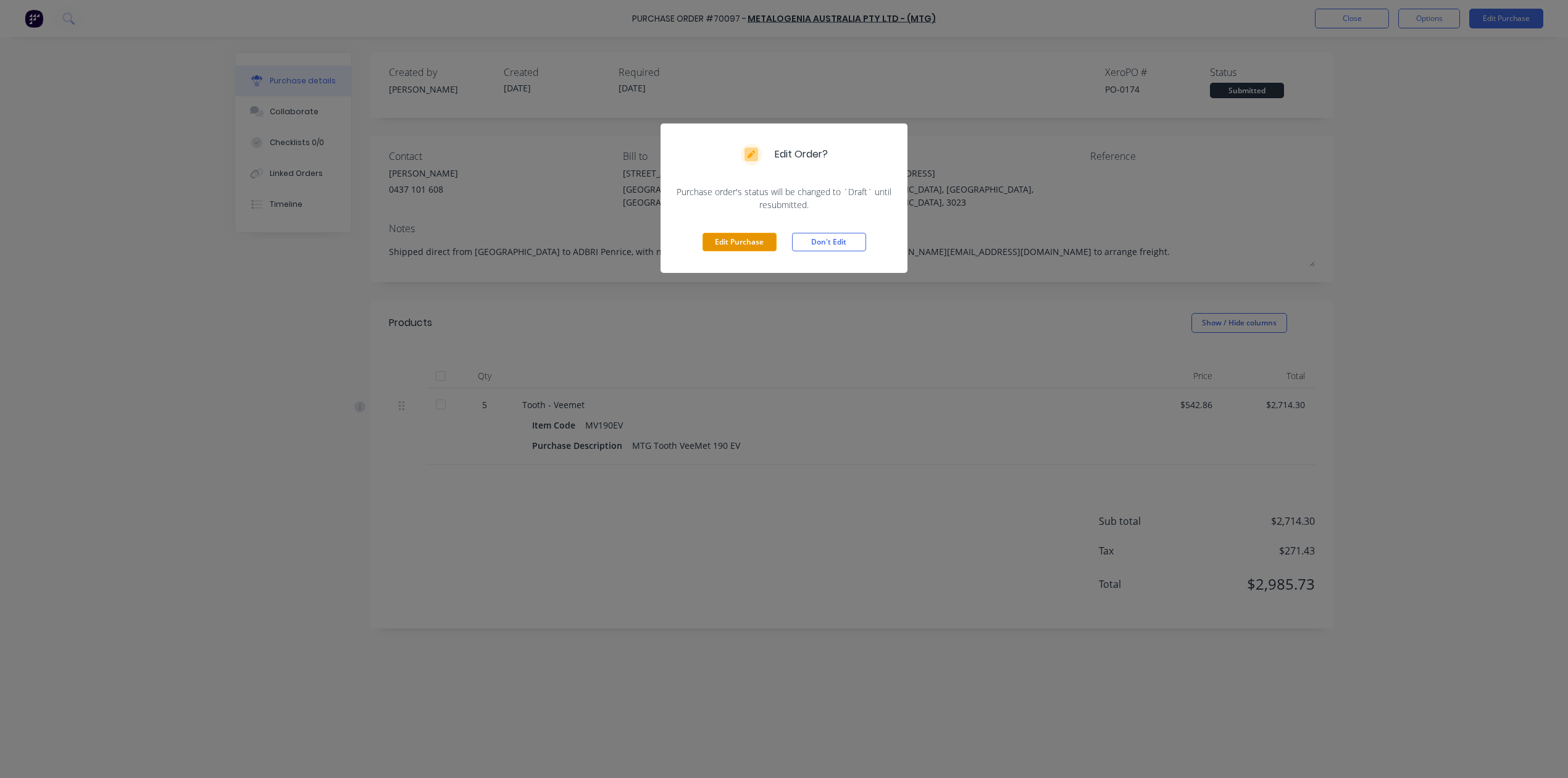
click at [761, 247] on button "Edit Purchase" at bounding box center [739, 242] width 74 height 19
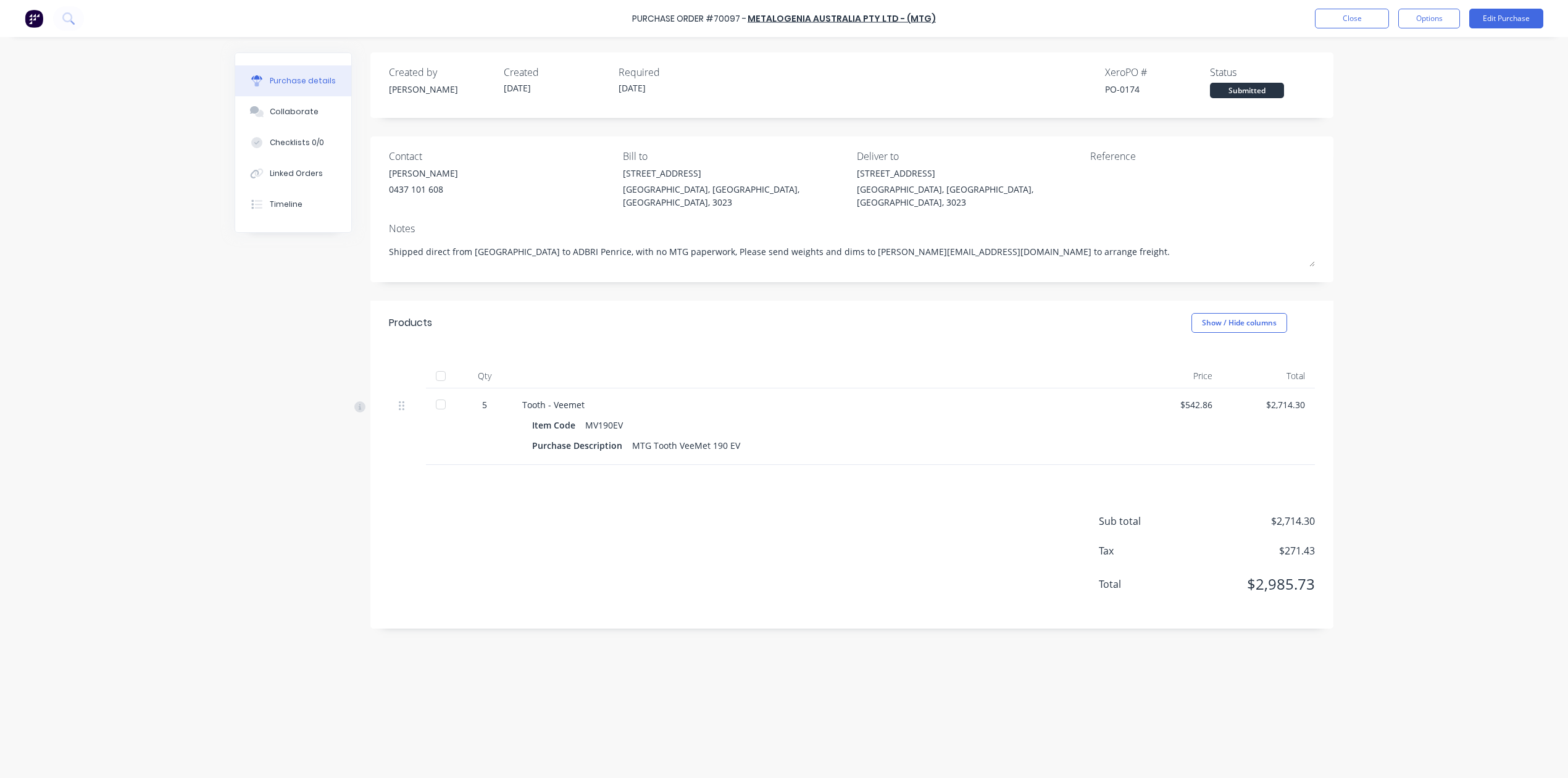
type textarea "x"
type textarea "Shipped from Brisbane airport to ADBRI Penrice, no MTG paperwork, Please send w…"
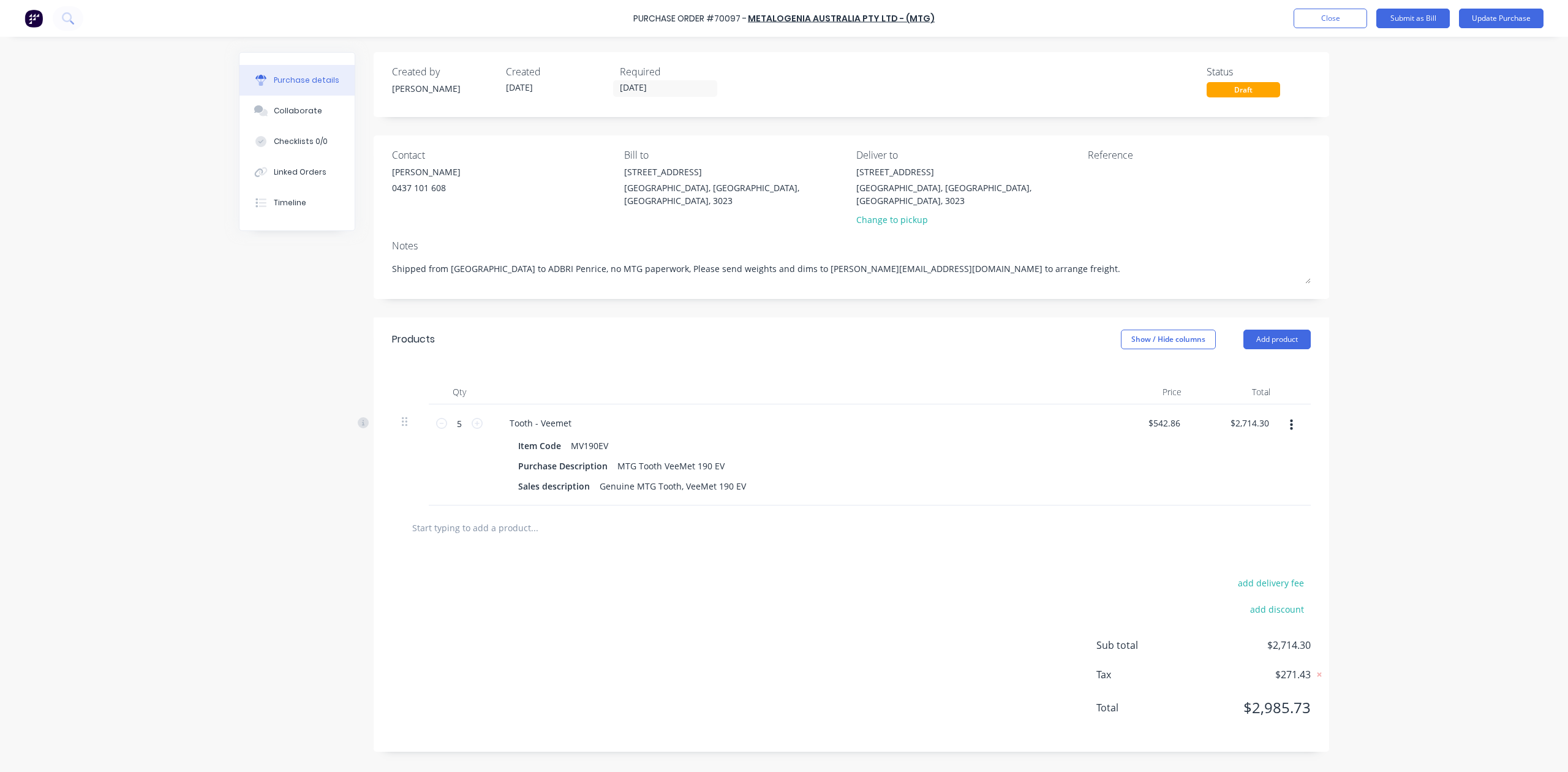
drag, startPoint x: 443, startPoint y: 228, endPoint x: 0, endPoint y: 239, distance: 443.1
click at [0, 239] on div "Purchase Order #70097 - METALOGENIA AUSTRALIA PTY LTD - (MTG) Add product Close…" at bounding box center [784, 386] width 1568 height 772
paste textarea "direct from Brisbane airport to ADBRI Penrice, with"
type textarea "x"
type textarea "Shipped direct from Brisbane airport to ADBRI Penrice, with no MTG paperwork, P…"
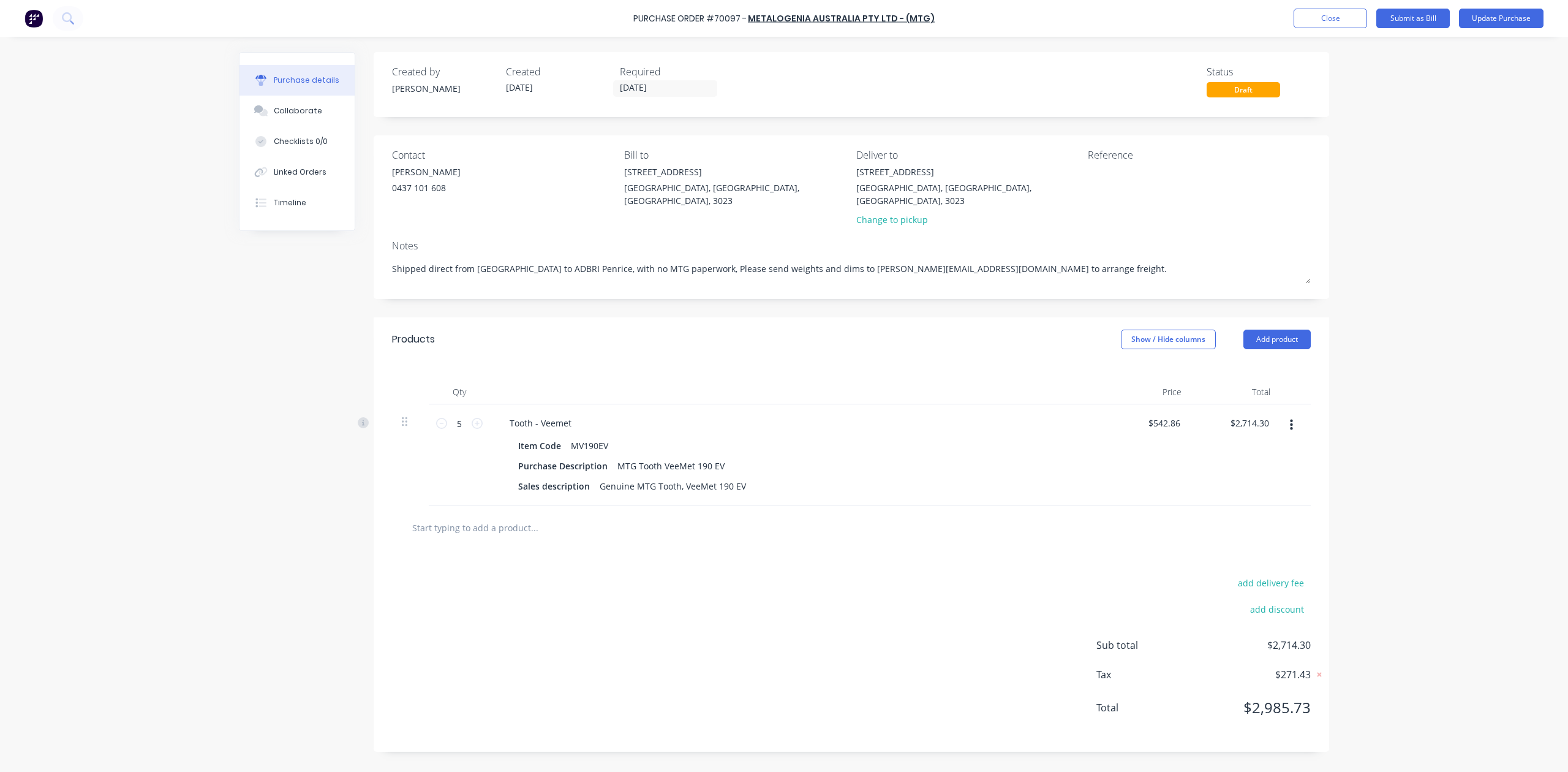
type textarea "x"
type textarea "Shipped direct from Brisbane airport to ADBRI Penrice, with no MTG paperwork, P…"
click at [1266, 191] on div at bounding box center [1199, 181] width 223 height 31
click at [1483, 11] on button "Update Purchase" at bounding box center [1501, 19] width 85 height 19
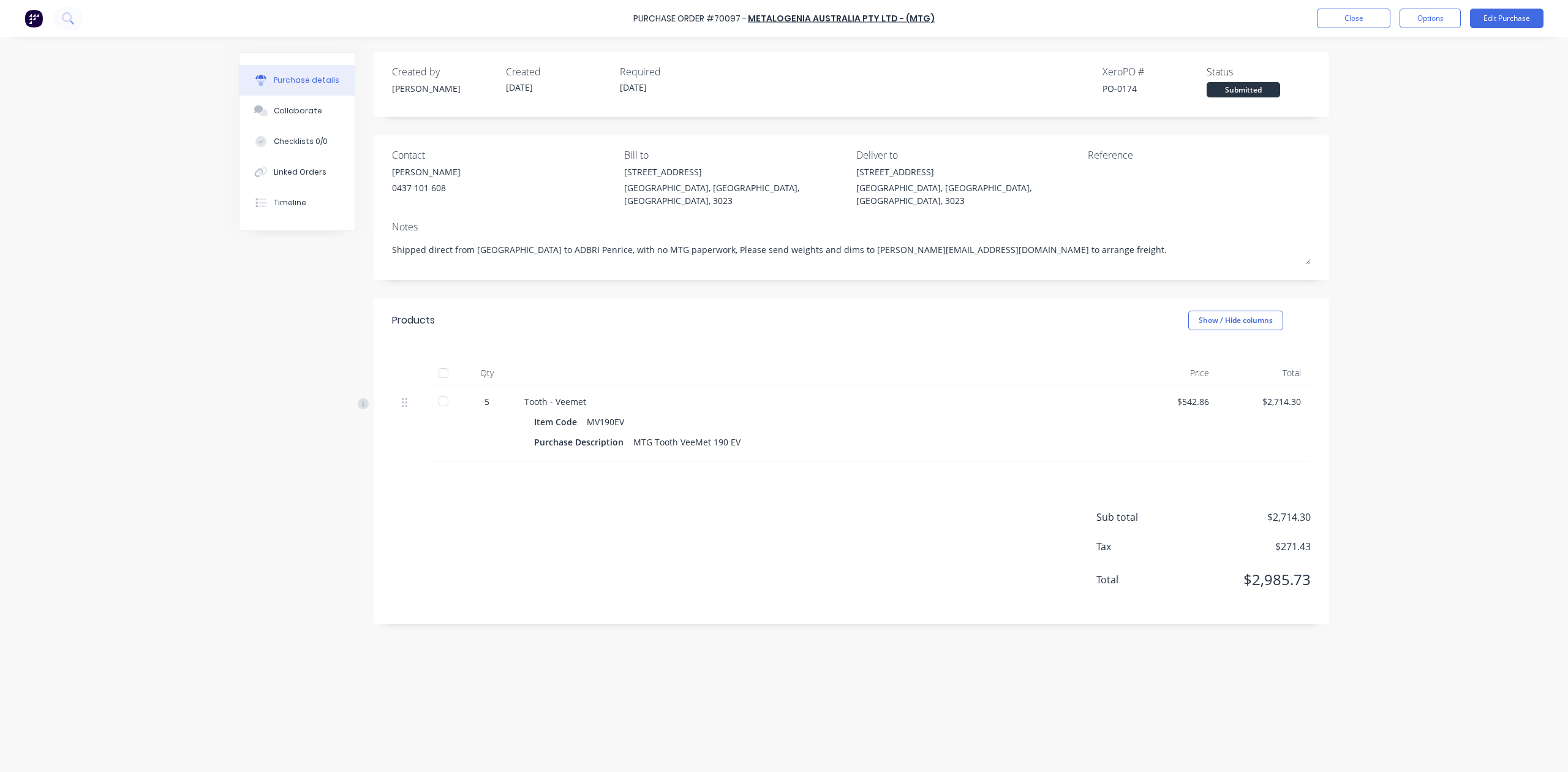
click at [1176, 165] on div at bounding box center [1164, 181] width 153 height 31
click at [1387, 207] on div "Purchase Order #70097 - METALOGENIA AUSTRALIA PTY LTD - (MTG) Close Options Edi…" at bounding box center [784, 386] width 1568 height 772
click at [1490, 11] on button "Edit Purchase" at bounding box center [1507, 19] width 73 height 19
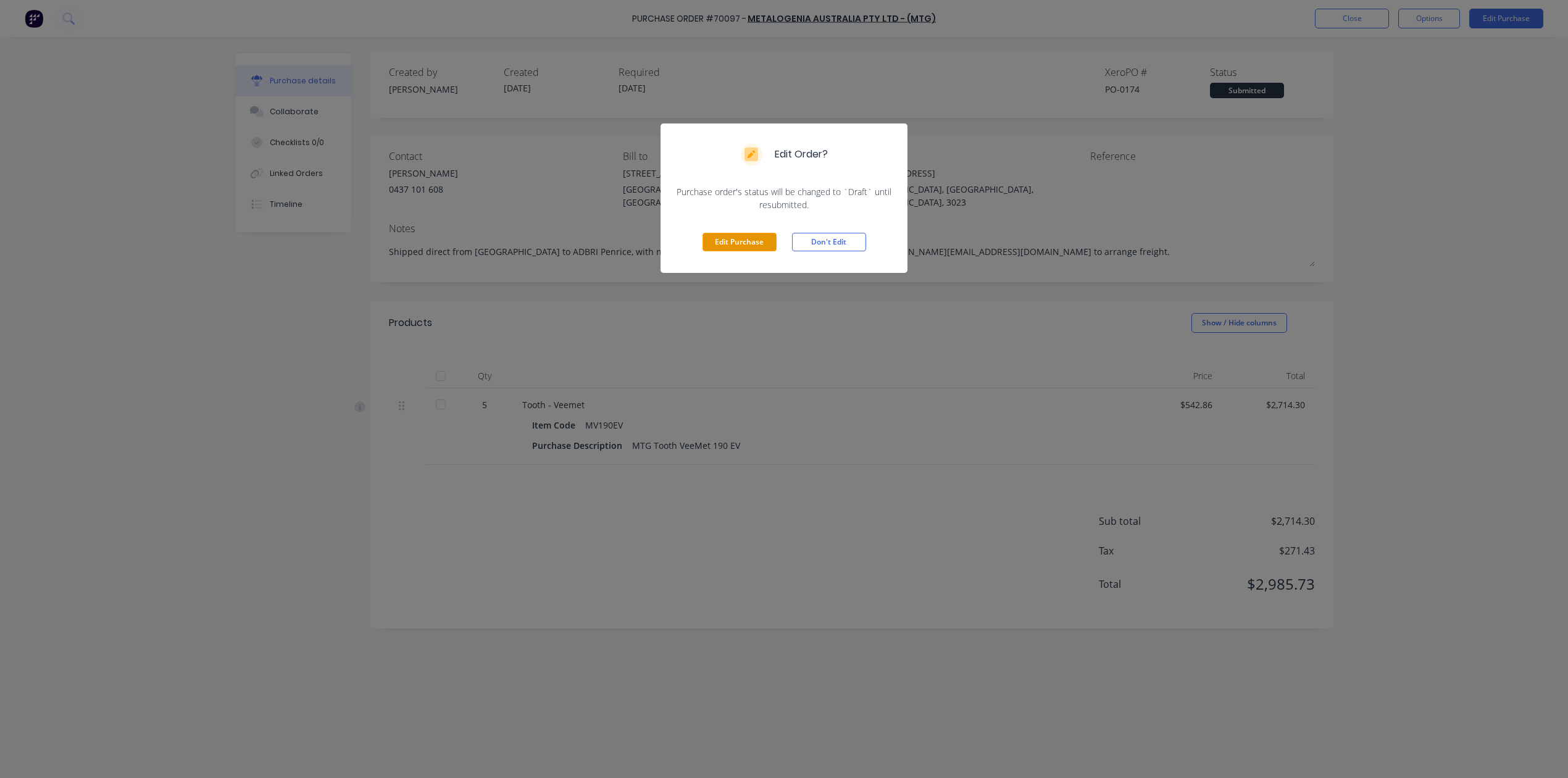
click at [756, 250] on button "Edit Purchase" at bounding box center [739, 242] width 74 height 19
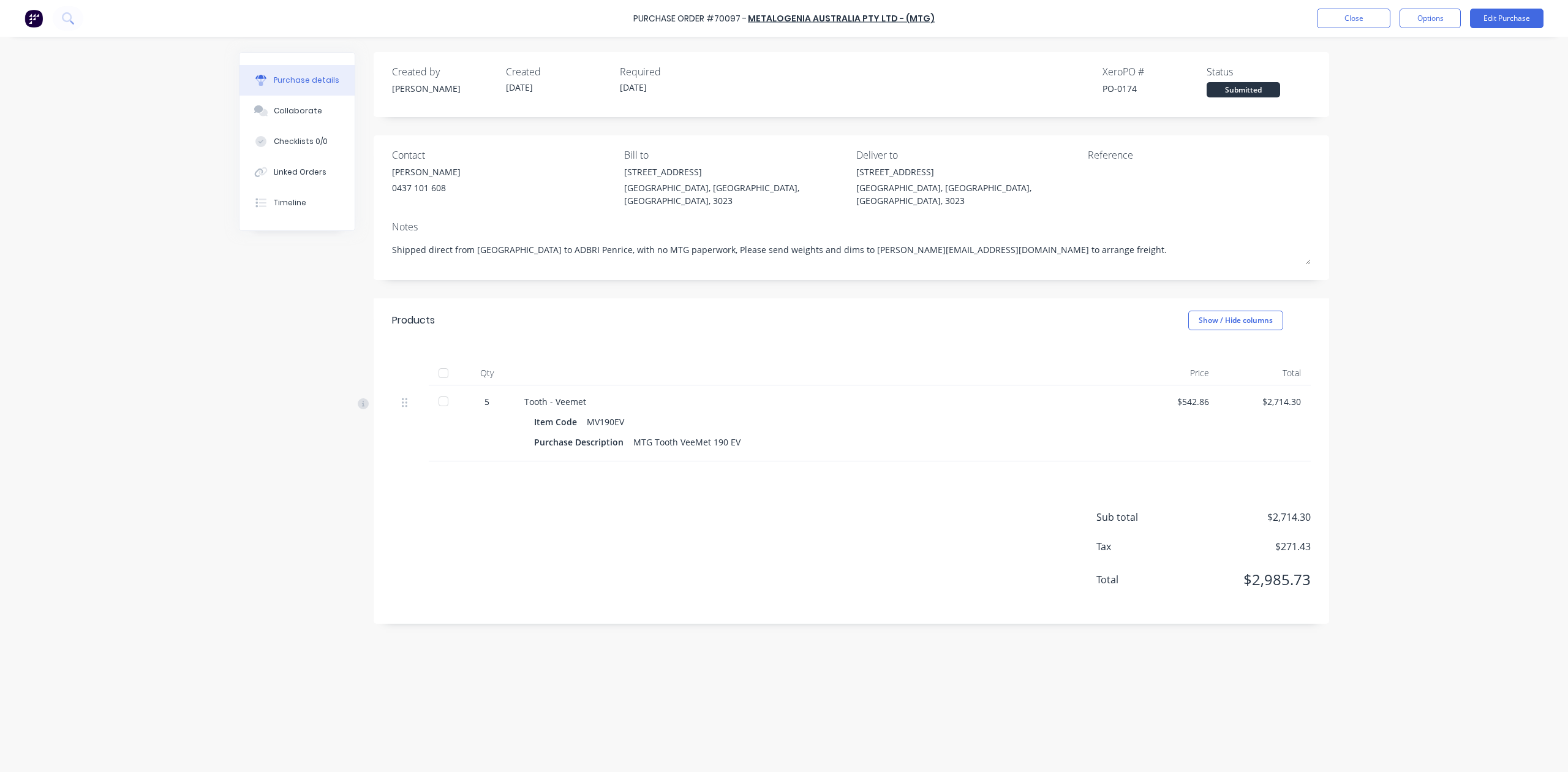
type textarea "x"
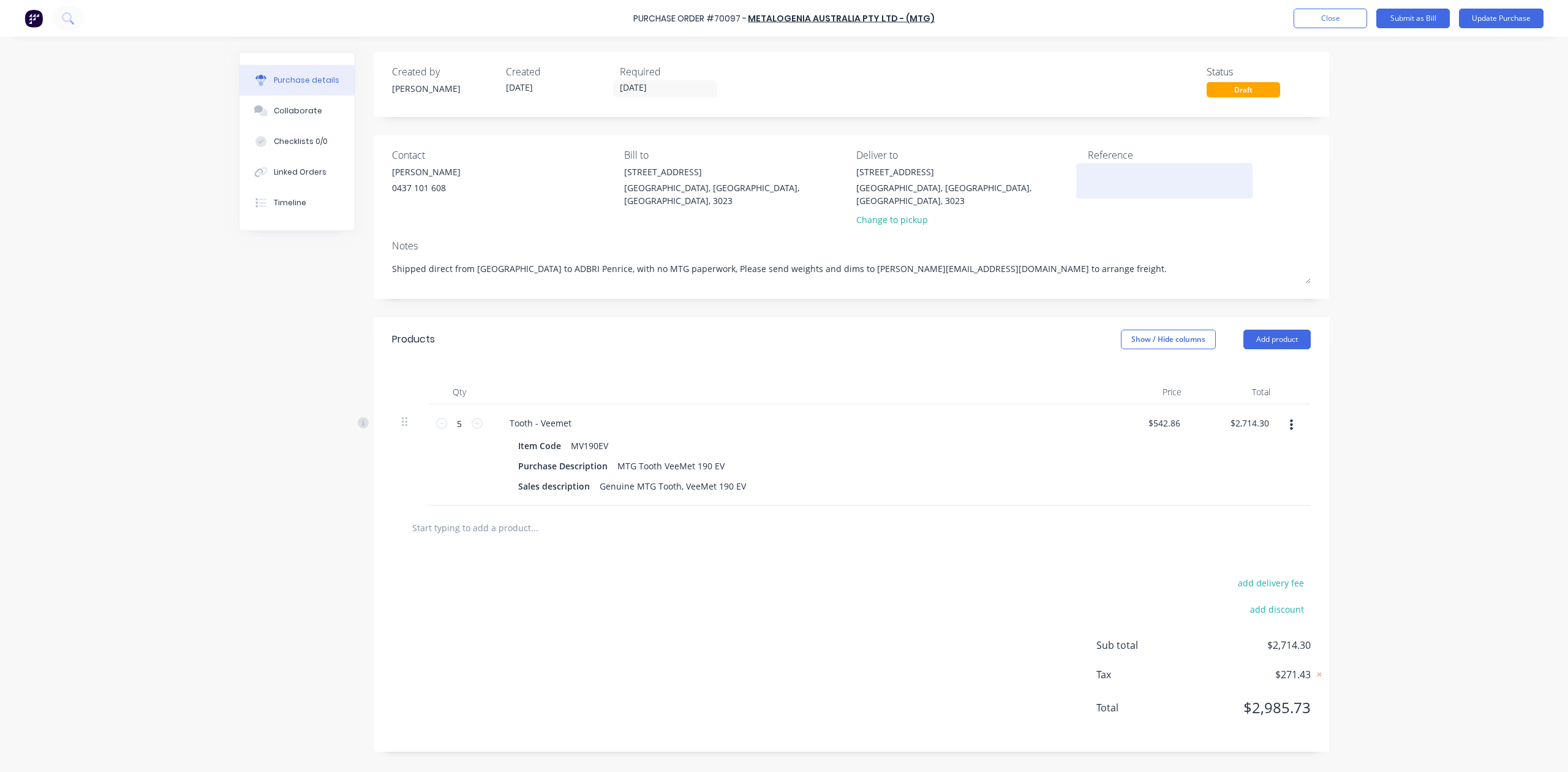
click at [1149, 185] on textarea at bounding box center [1164, 179] width 153 height 27
type textarea "J20"
type textarea "x"
type textarea "J209"
type textarea "x"
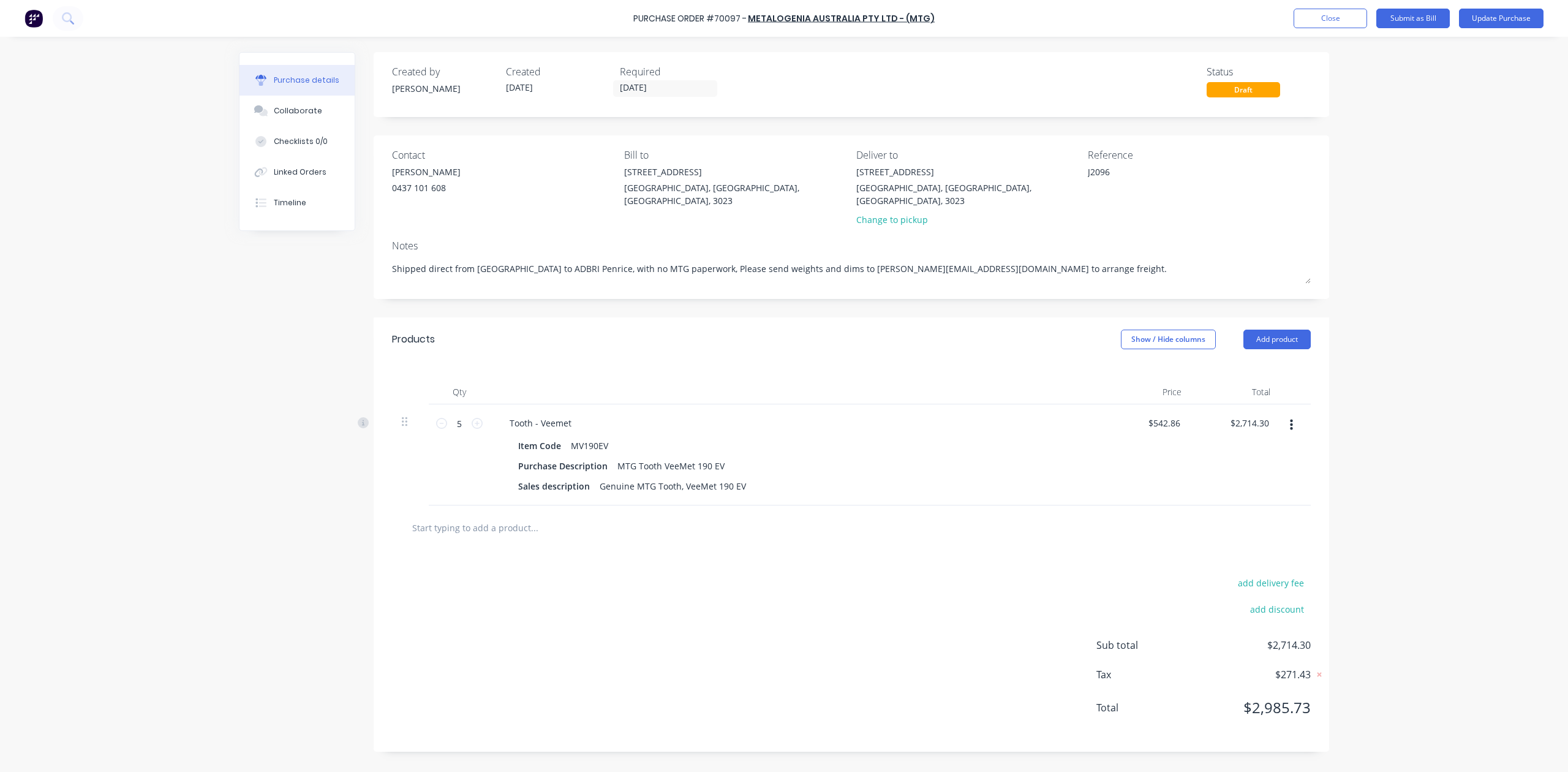
type textarea "J2096"
click at [1341, 187] on div "Purchase details Collaborate Checklists 0/0 Linked Orders Timeline Created by H…" at bounding box center [784, 367] width 1115 height 711
drag, startPoint x: 1529, startPoint y: 0, endPoint x: 1516, endPoint y: 20, distance: 23.9
click at [1528, 2] on div "Purchase Order #70097 - METALOGENIA AUSTRALIA PTY LTD - (MTG) Add product Close…" at bounding box center [784, 19] width 1568 height 37
click at [1516, 20] on button "Update Purchase" at bounding box center [1501, 19] width 85 height 19
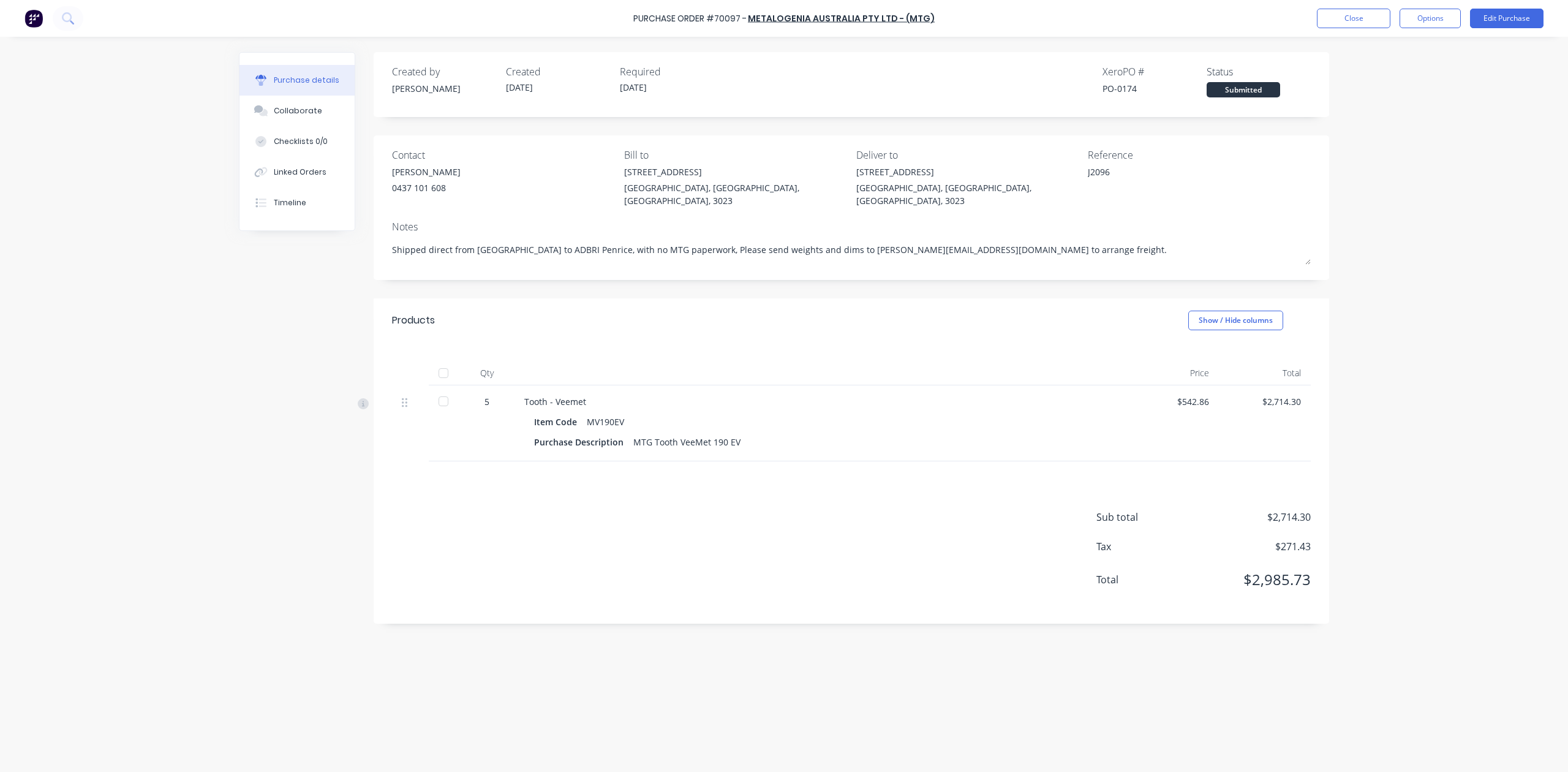
click at [1373, 400] on div "Purchase Order #70097 - METALOGENIA AUSTRALIA PTY LTD - (MTG) Close Options Edi…" at bounding box center [784, 386] width 1568 height 772
click at [1446, 2] on div "Purchase Order #70097 - METALOGENIA AUSTRALIA PTY LTD - (MTG) Close Options Edi…" at bounding box center [784, 19] width 1568 height 37
click at [1432, 19] on button "Options" at bounding box center [1430, 19] width 61 height 19
click at [1425, 49] on div "Print / Email" at bounding box center [1402, 50] width 94 height 18
click at [1417, 77] on div "With pricing" at bounding box center [1402, 74] width 94 height 18
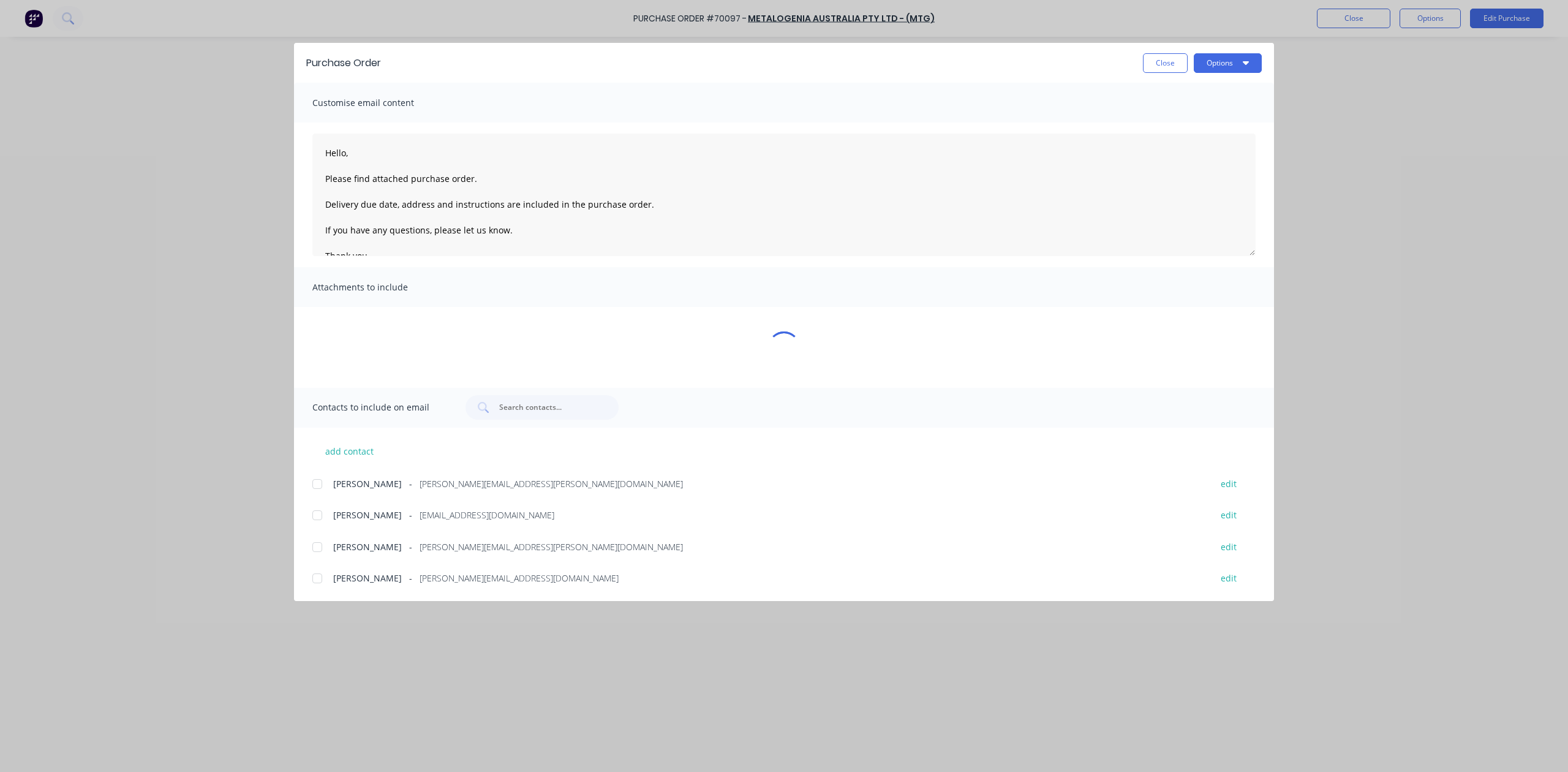
type textarea "x"
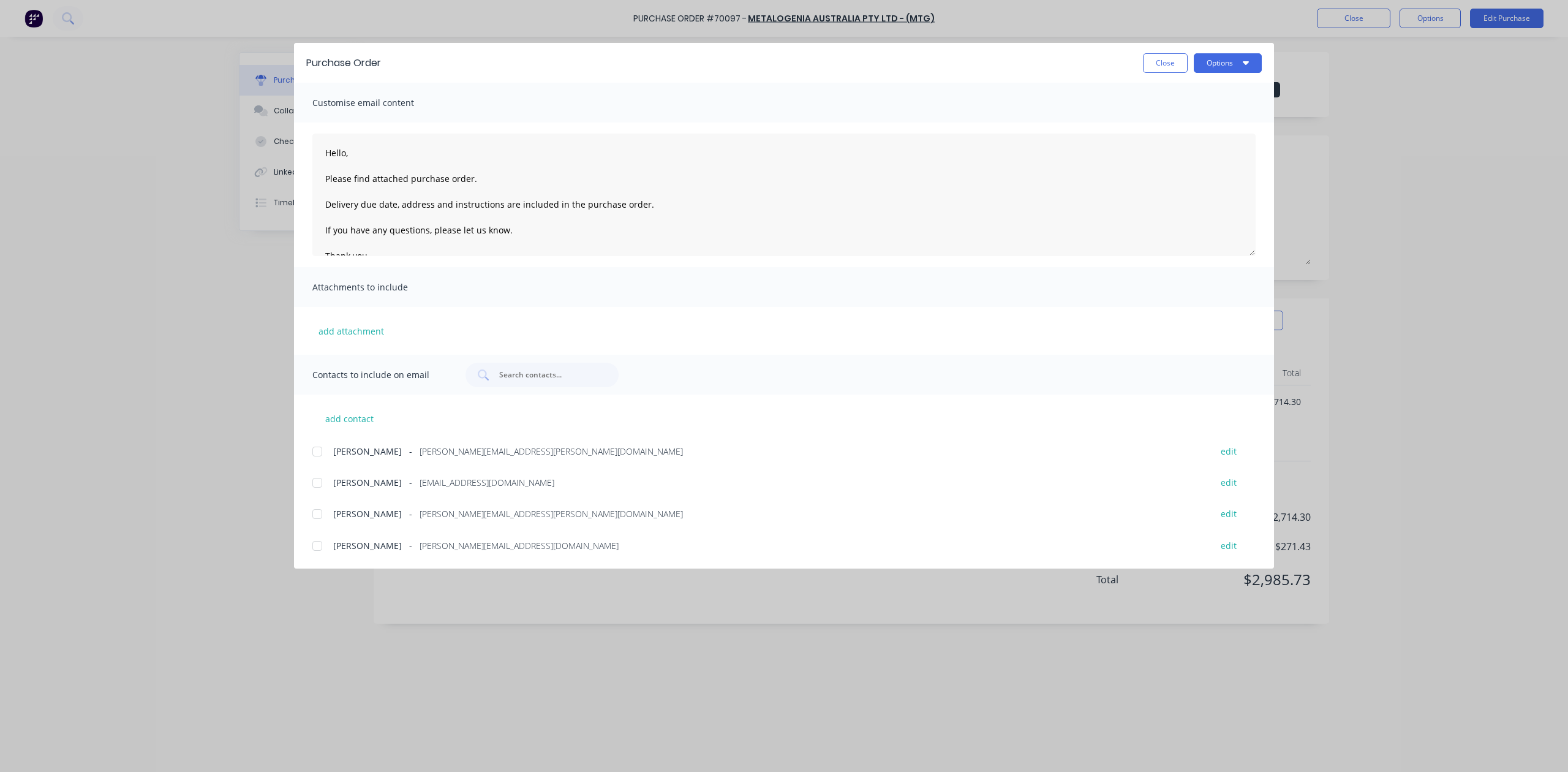
click at [320, 513] on div at bounding box center [317, 514] width 24 height 24
click at [312, 487] on div at bounding box center [317, 483] width 24 height 24
click at [319, 457] on div at bounding box center [317, 451] width 24 height 24
click at [323, 550] on div at bounding box center [317, 546] width 24 height 24
click at [346, 155] on textarea "Hello, Please find attached purchase order. Delivery due date, address and inst…" at bounding box center [784, 195] width 944 height 122
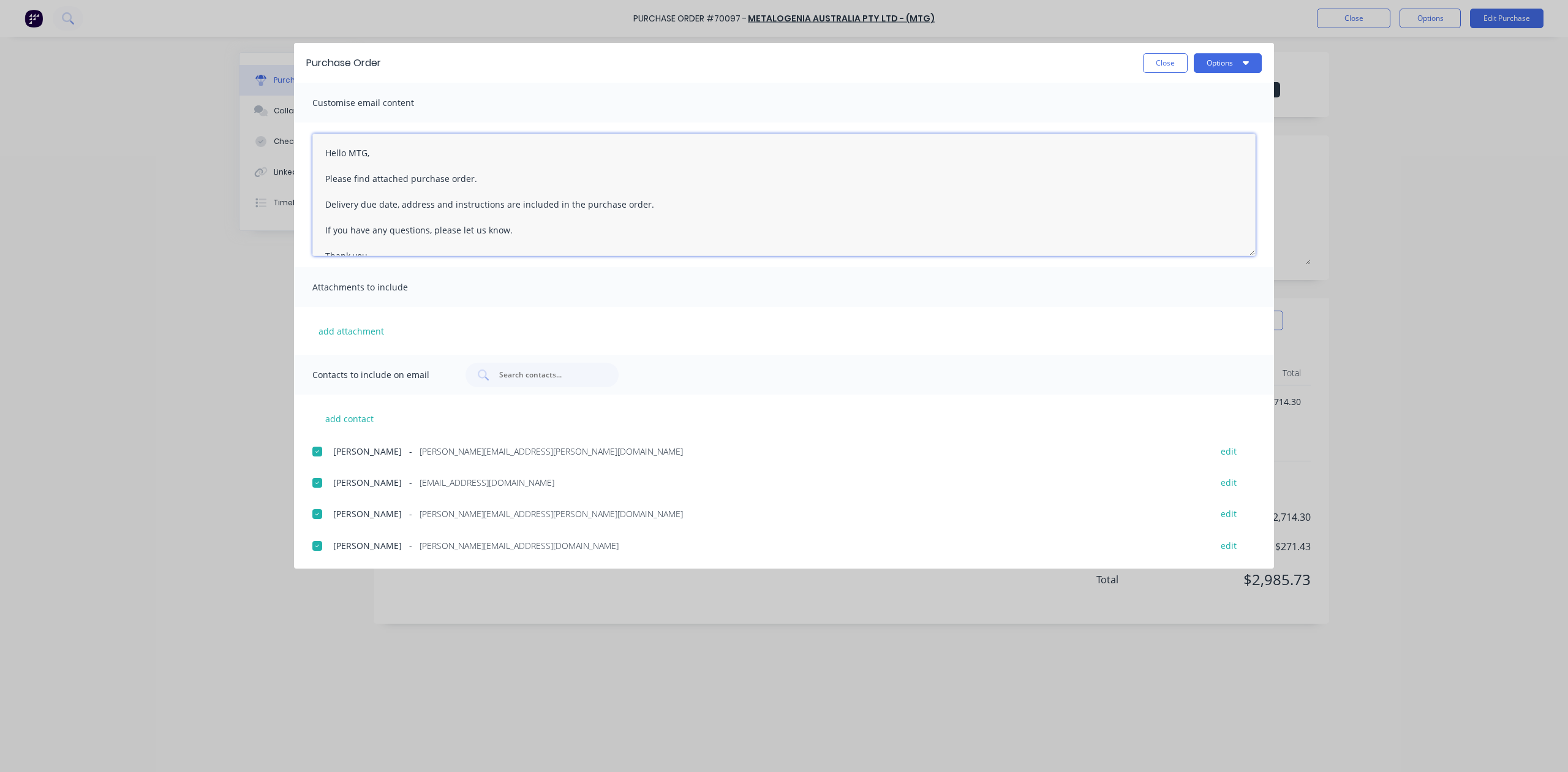
click at [467, 180] on textarea "Hello MTG, Please find attached purchase order. Delivery due date, address and …" at bounding box center [784, 195] width 944 height 122
drag, startPoint x: 471, startPoint y: 181, endPoint x: 483, endPoint y: 189, distance: 14.4
click at [469, 182] on textarea "Hello MTG, Please find attached purchase order. Delivery due date, address and …" at bounding box center [784, 195] width 944 height 122
drag, startPoint x: 446, startPoint y: 205, endPoint x: 361, endPoint y: 209, distance: 85.1
click at [361, 209] on textarea "Hello MTG, Please find attached purchase order #70097. Delivery due date, addre…" at bounding box center [784, 195] width 944 height 122
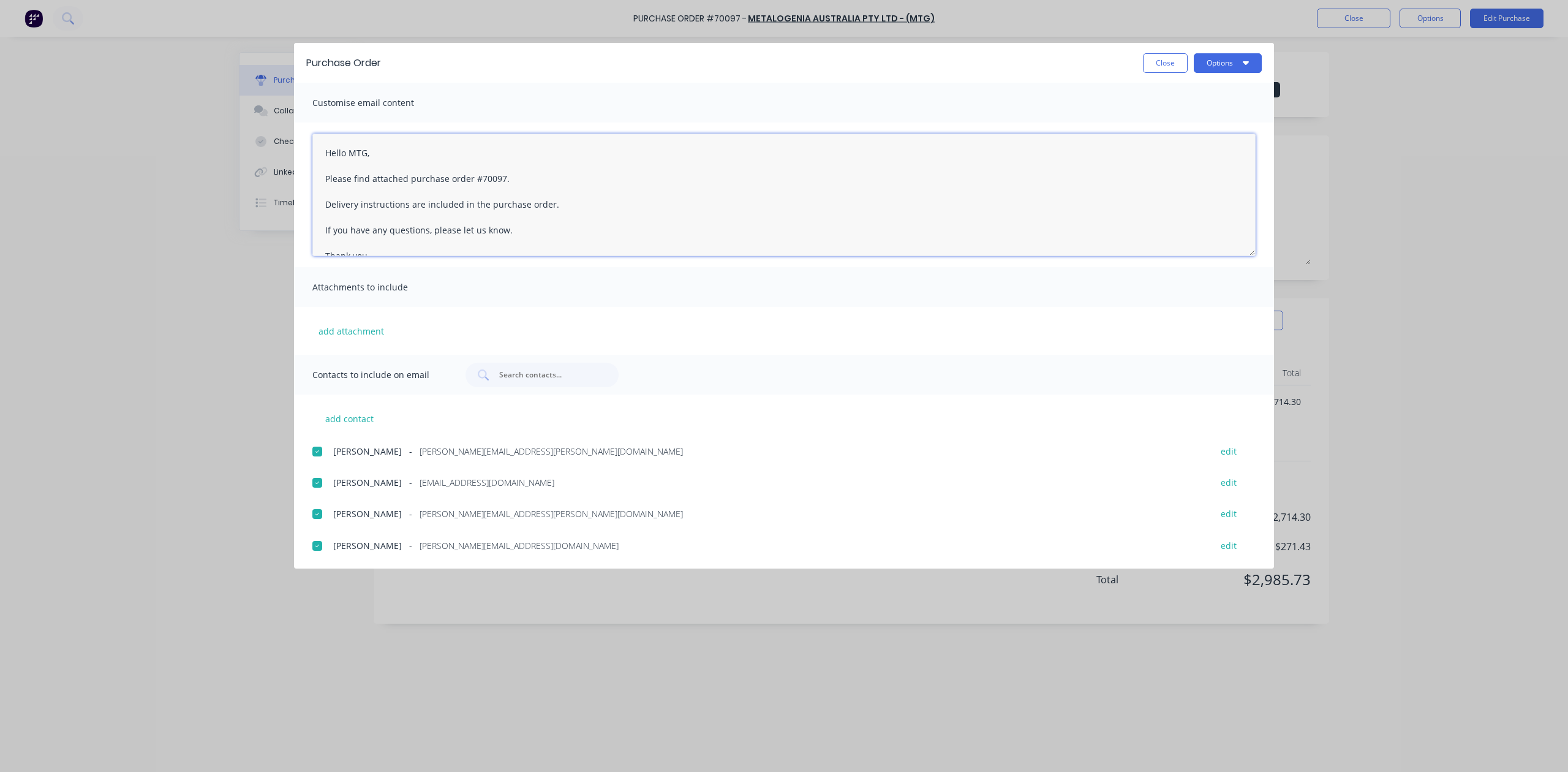
click at [547, 229] on textarea "Hello MTG, Please find attached purchase order #70097. Delivery instructions ar…" at bounding box center [784, 195] width 944 height 122
click at [570, 216] on textarea "Hello MTG, Please find attached purchase order #70097. Delivery instructions ar…" at bounding box center [784, 195] width 944 height 122
click at [571, 186] on textarea "Hello MTG, Please find attached purchase order #70097. Delivery instructions ar…" at bounding box center [784, 195] width 944 height 122
click at [584, 201] on textarea "Hello MTG, Please find attached purchase order #70097. Delivery instructions ar…" at bounding box center [784, 195] width 944 height 122
click at [575, 214] on textarea "Hello MTG, Please find attached purchase order #70097. Delivery instructions ar…" at bounding box center [784, 195] width 944 height 122
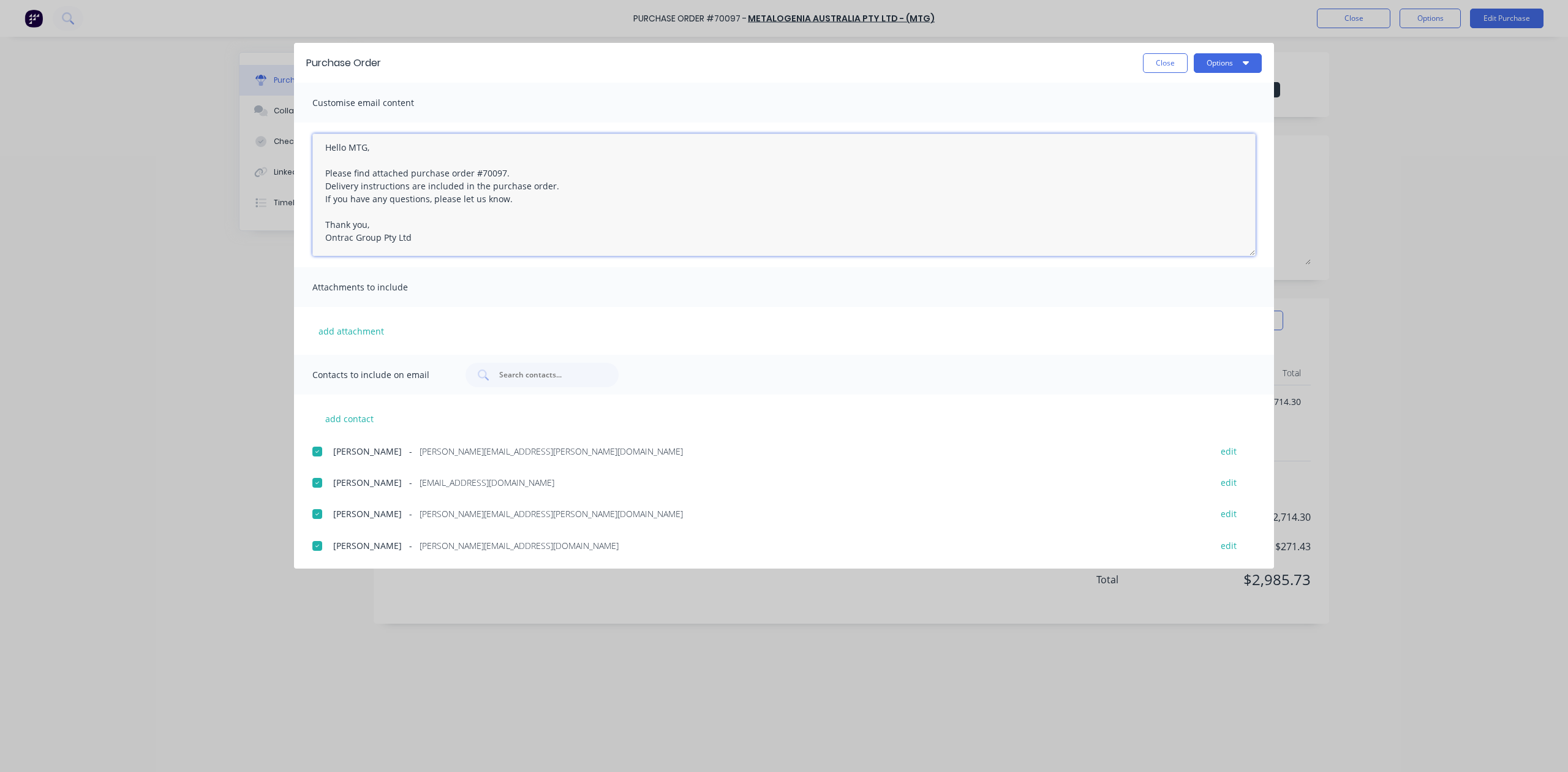
scroll to position [6, 0]
click at [566, 226] on textarea "Hello MTG, Please find attached purchase order #70097. Delivery instructions ar…" at bounding box center [784, 195] width 944 height 122
click at [563, 245] on textarea "Hello MTG, Please find attached purchase order #70097. Delivery instructions ar…" at bounding box center [784, 195] width 944 height 122
click at [586, 157] on textarea "Hello MTG, Please find attached purchase order #70097. Delivery instructions ar…" at bounding box center [784, 195] width 944 height 122
type textarea "Hello MTG, Please find attached purchase order #70097. Delivery instructions ar…"
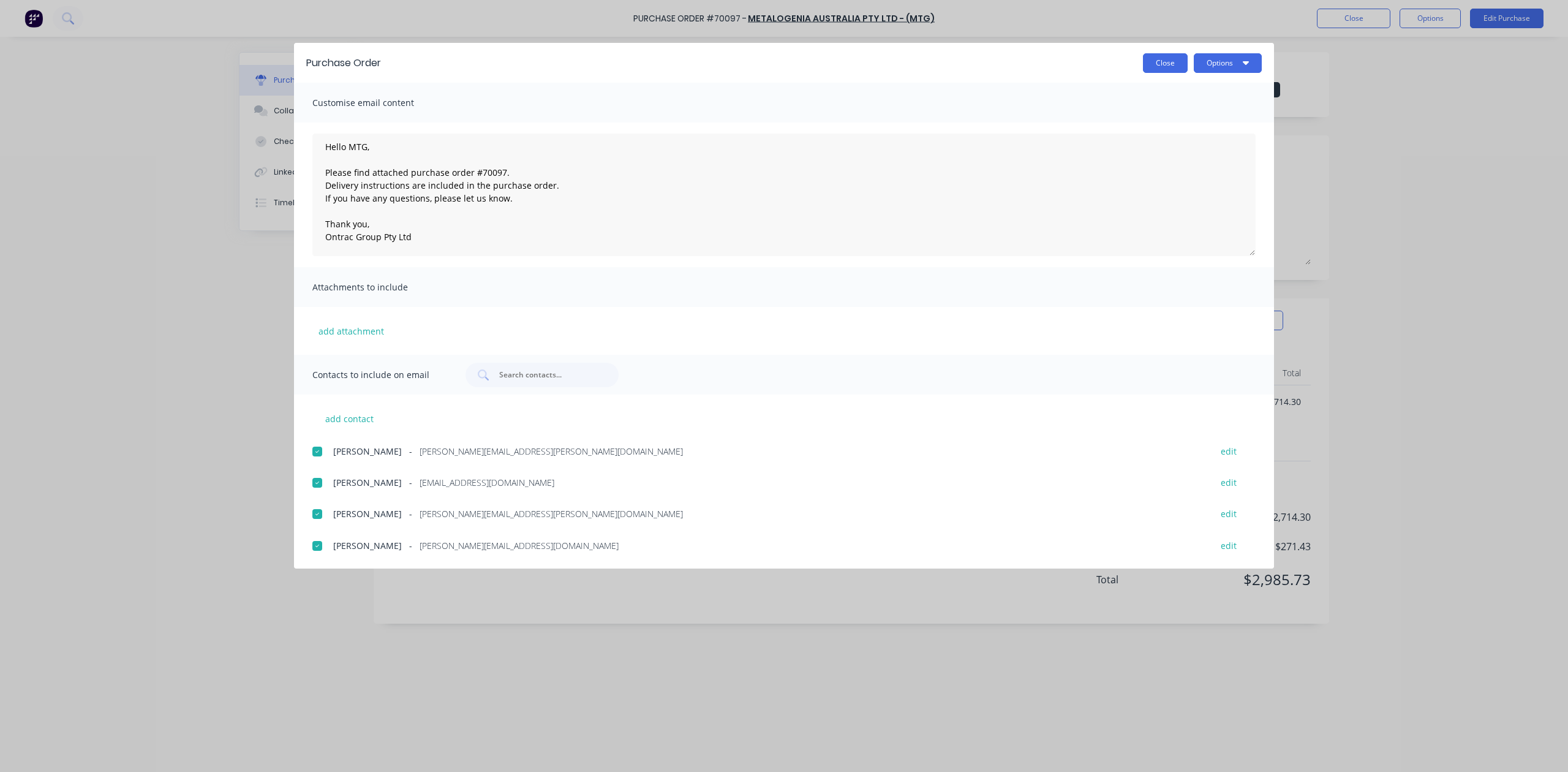
click at [1159, 62] on button "Close" at bounding box center [1166, 63] width 45 height 19
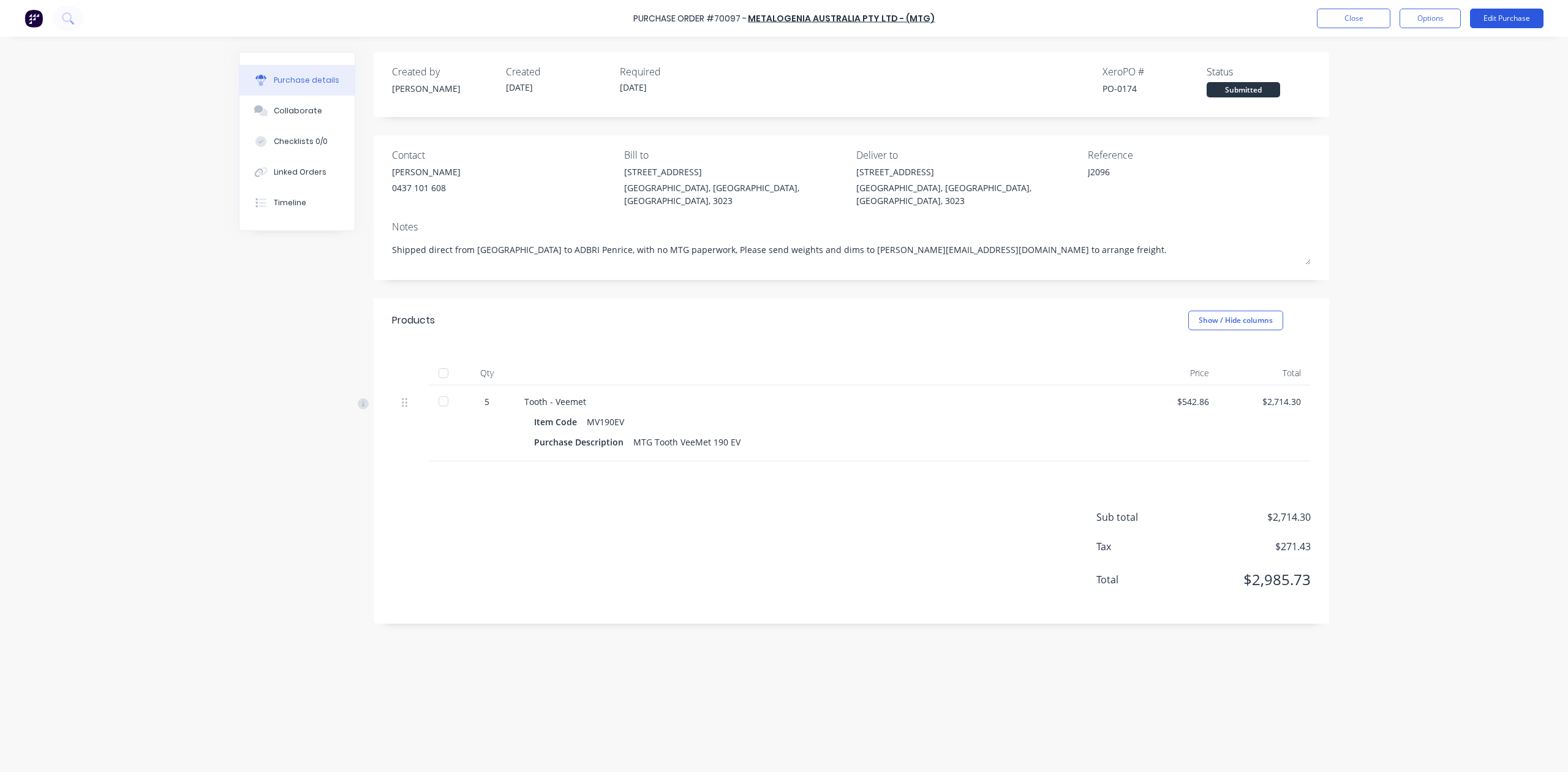
click at [1486, 19] on button "Edit Purchase" at bounding box center [1507, 19] width 73 height 19
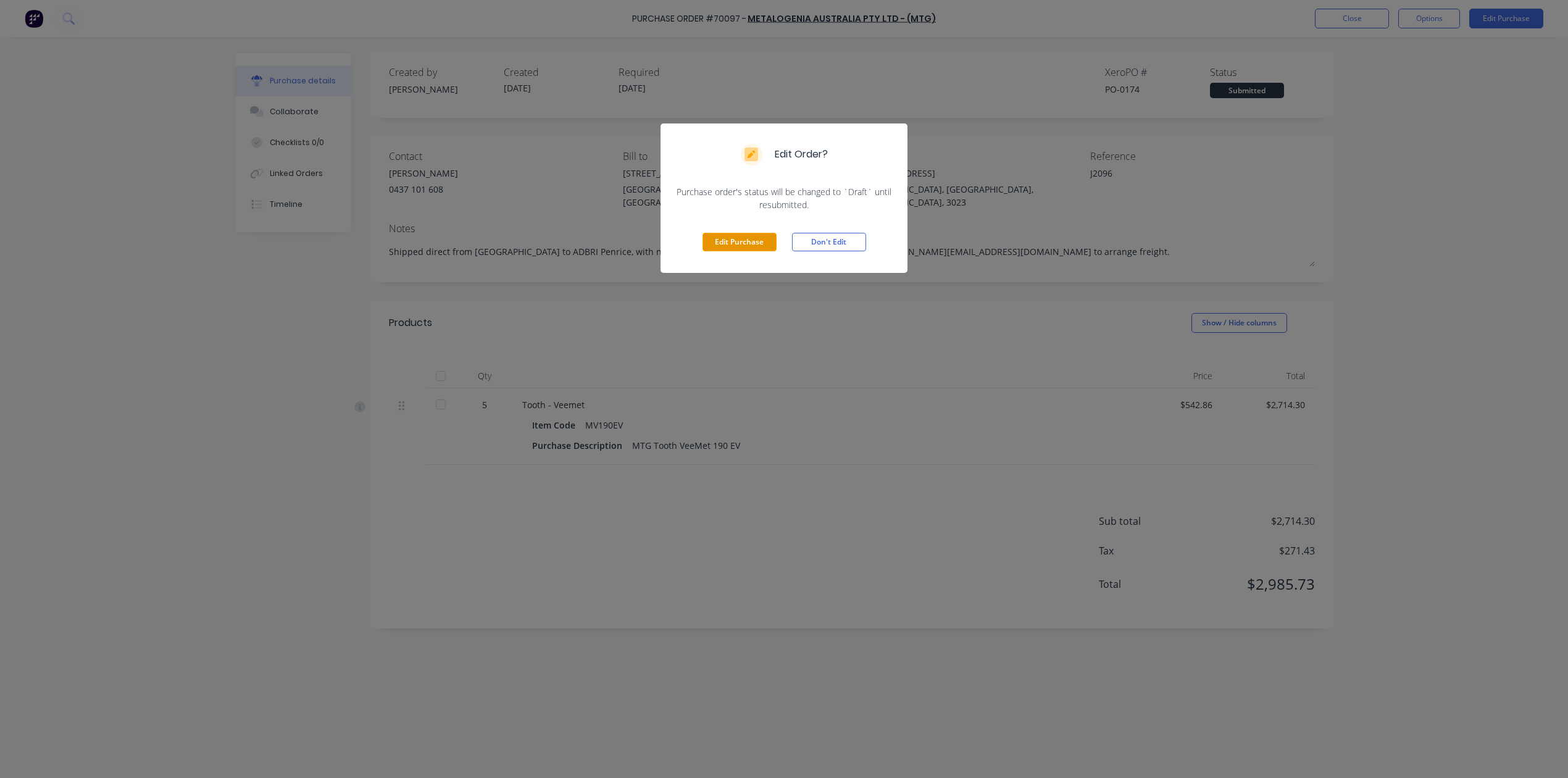
click at [767, 242] on button "Edit Purchase" at bounding box center [739, 242] width 74 height 19
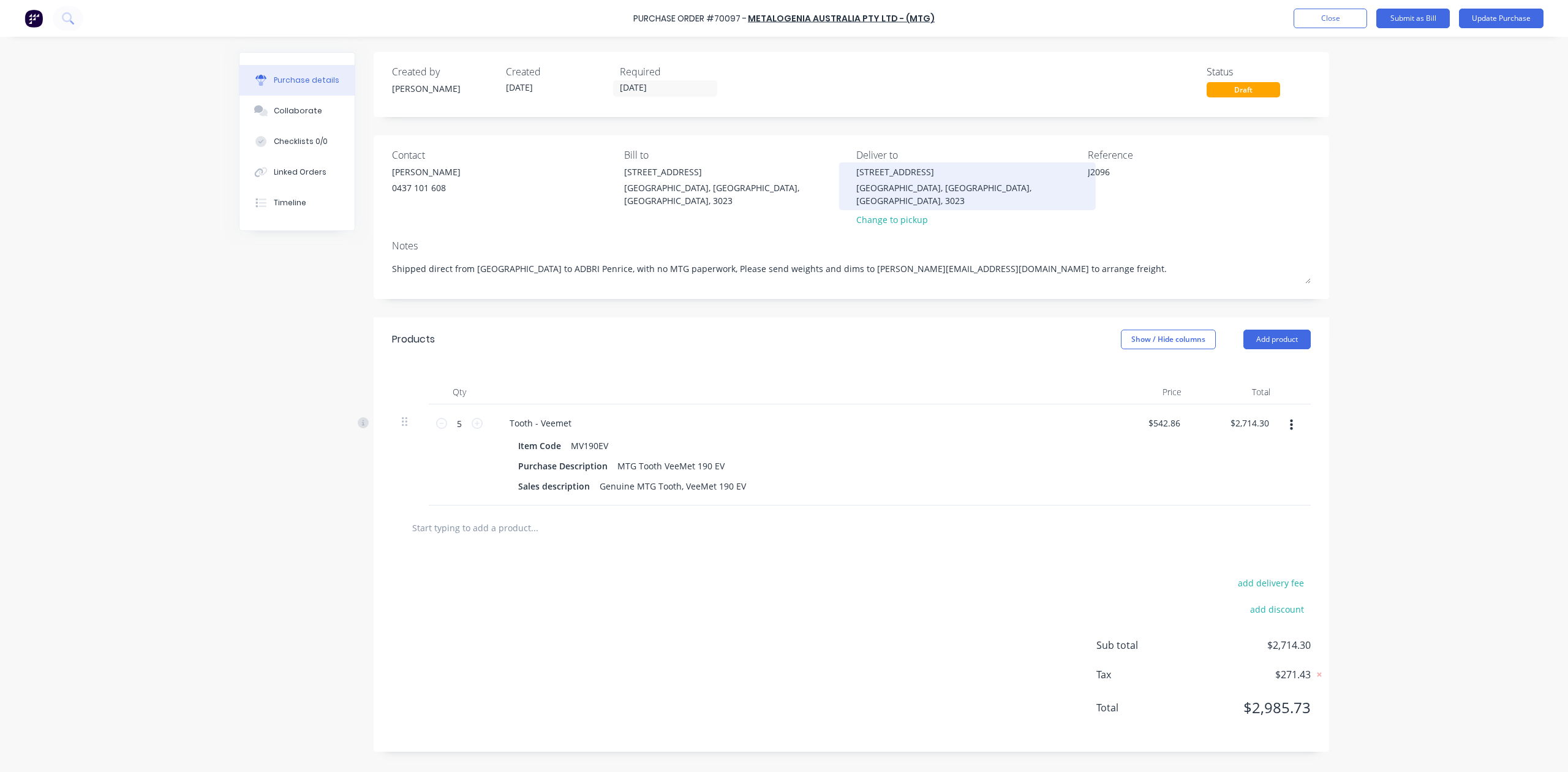
click at [883, 170] on div "20 Ravenhall Way" at bounding box center [968, 172] width 223 height 13
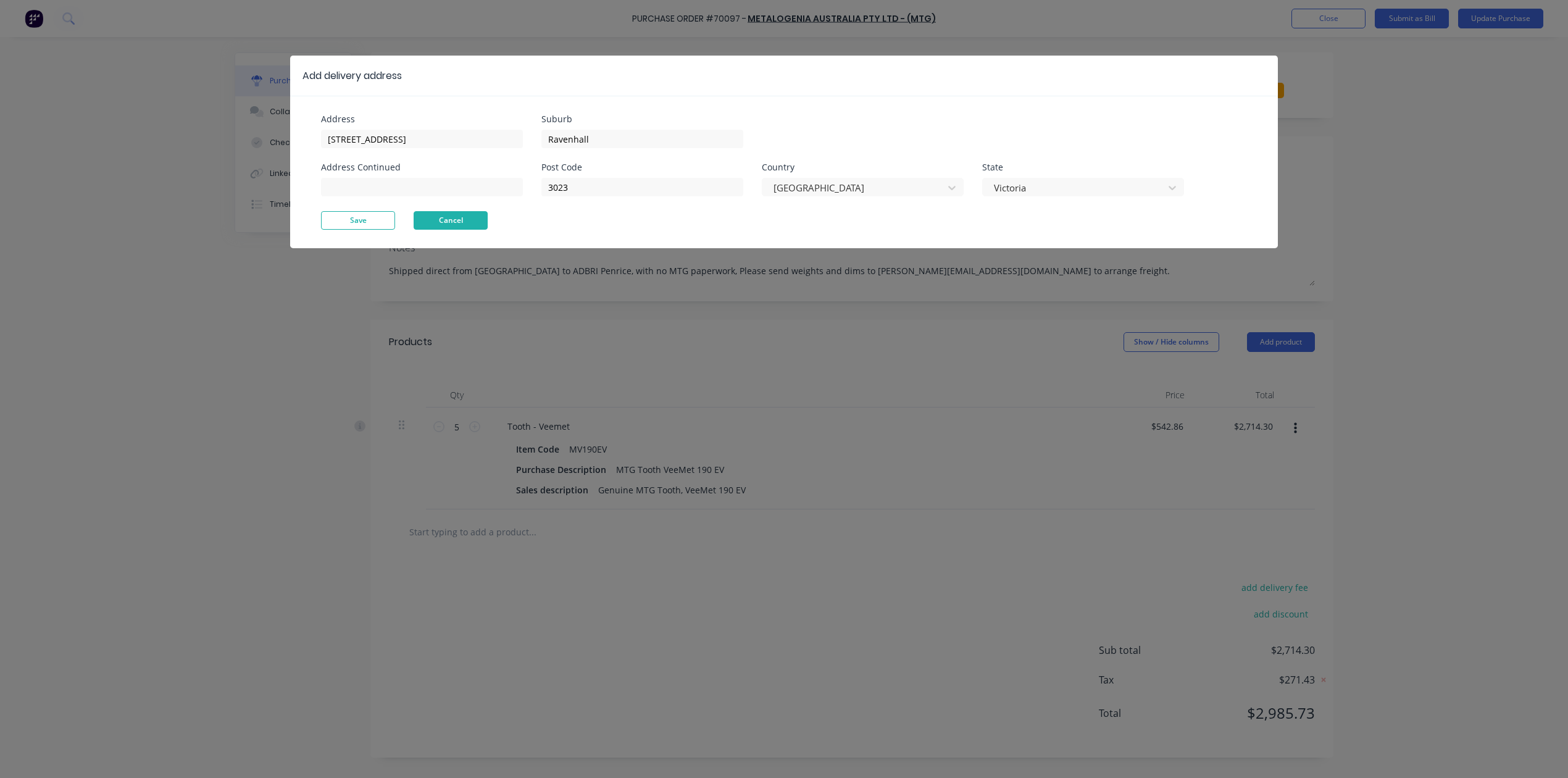
click at [465, 223] on button "Cancel" at bounding box center [450, 220] width 74 height 19
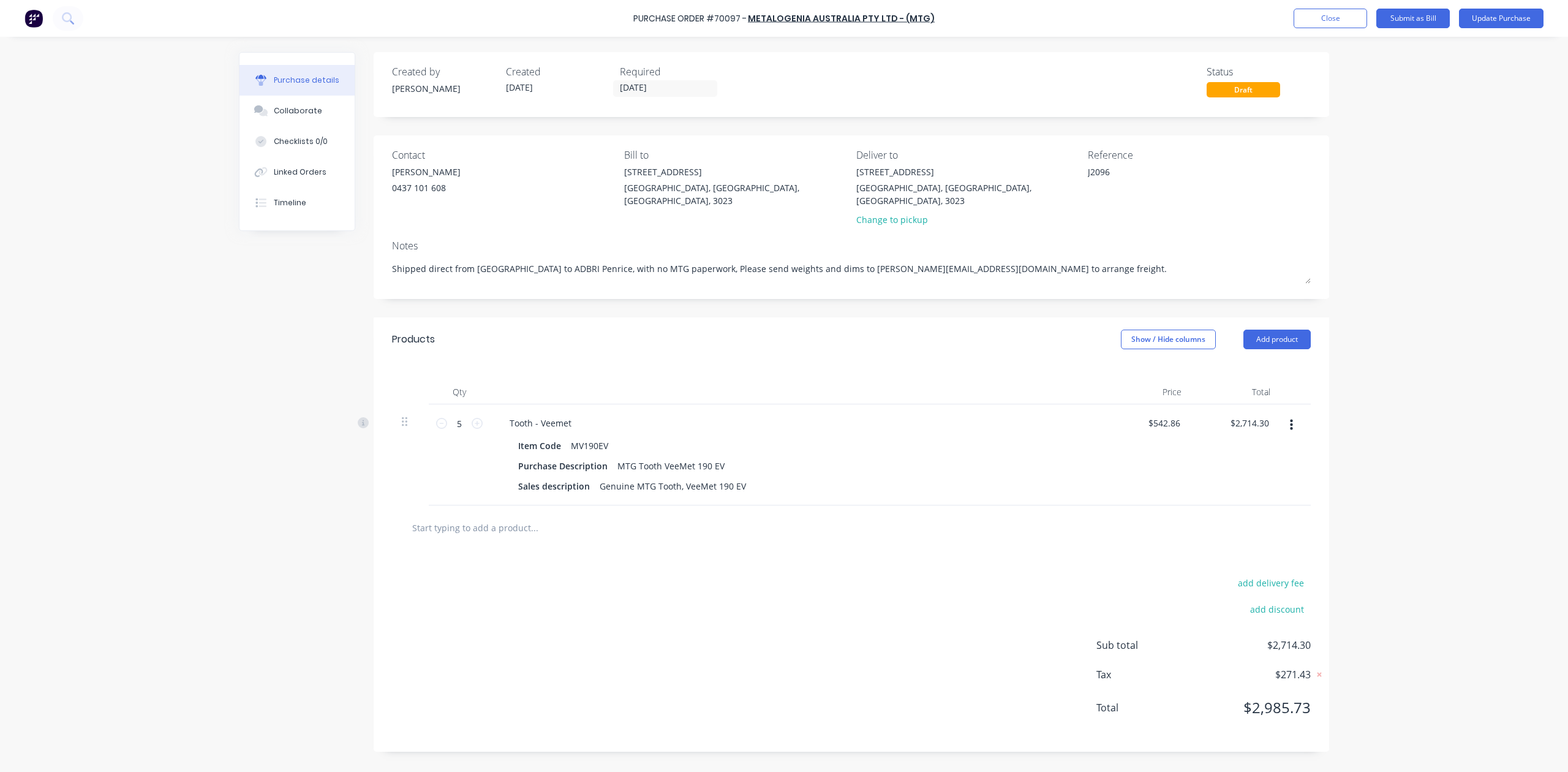
click at [892, 214] on div "Change to pickup" at bounding box center [968, 220] width 223 height 13
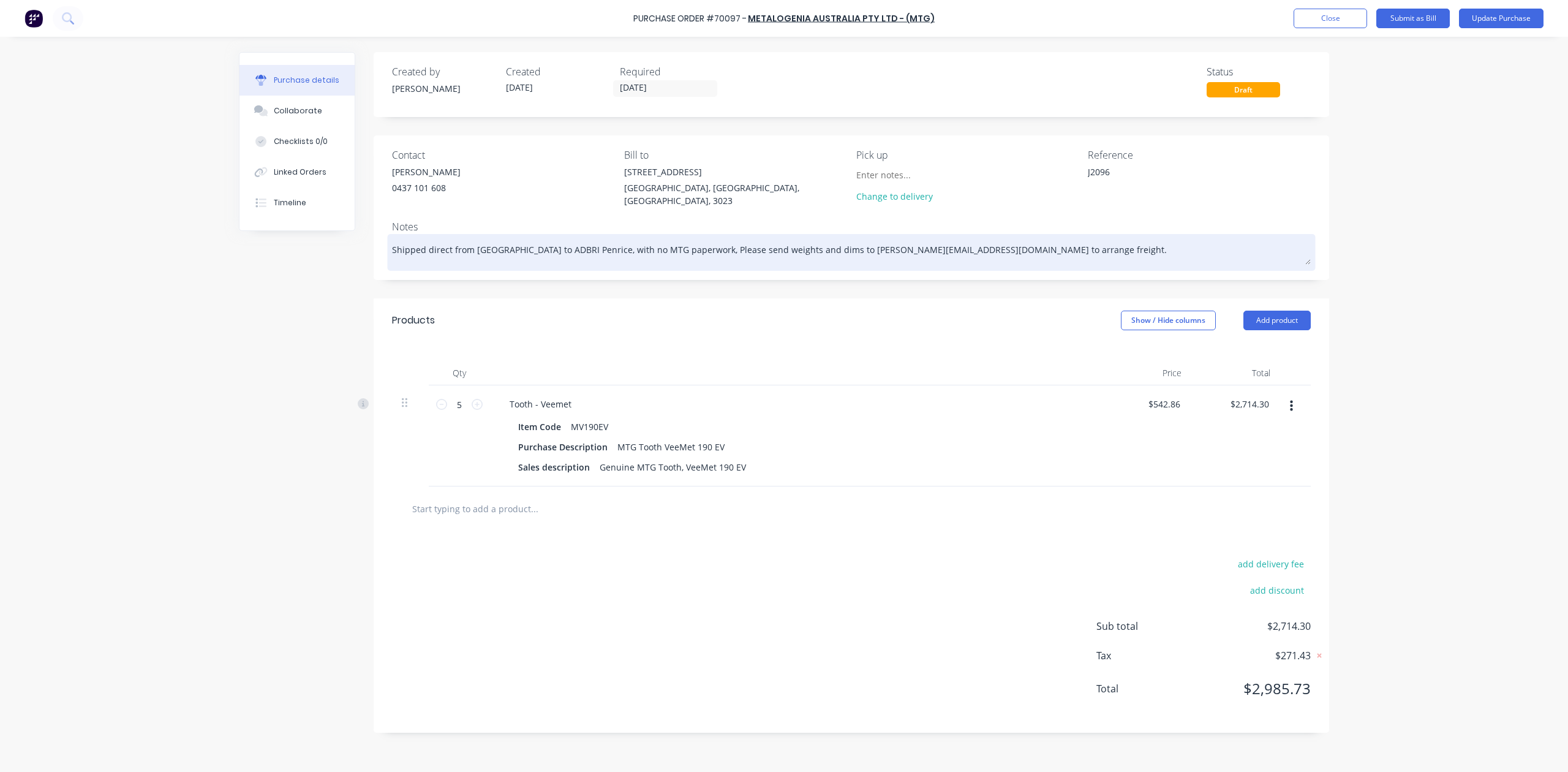
click at [717, 247] on textarea "Shipped direct from Brisbane airport to ADBRI Penrice, with no MTG paperwork, P…" at bounding box center [852, 251] width 919 height 27
drag, startPoint x: 714, startPoint y: 248, endPoint x: 1045, endPoint y: 256, distance: 331.1
click at [1045, 256] on textarea "Shipped direct from Brisbane airport to ADBRI Penrice, with no MTG paperwork, P…" at bounding box center [852, 251] width 919 height 27
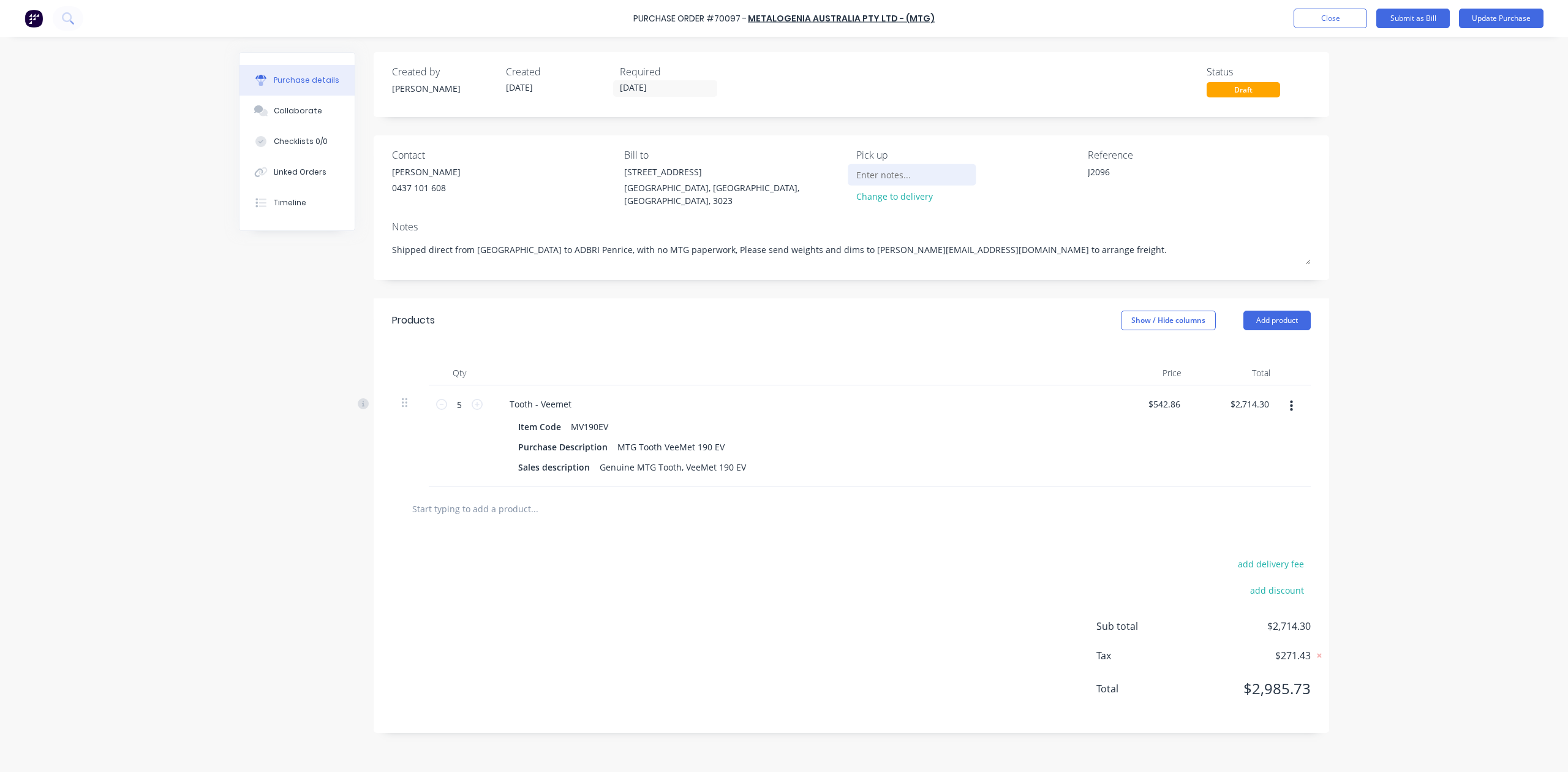
click at [904, 174] on input at bounding box center [912, 174] width 111 height 19
paste input "Please send weights and dims to Kelisha.a@ontracgroup.com.au to arrange freight."
type textarea "x"
type input "Please send weights and dims to Kelisha.a@ontracgroup.com.au to arrange freight."
type textarea "x"
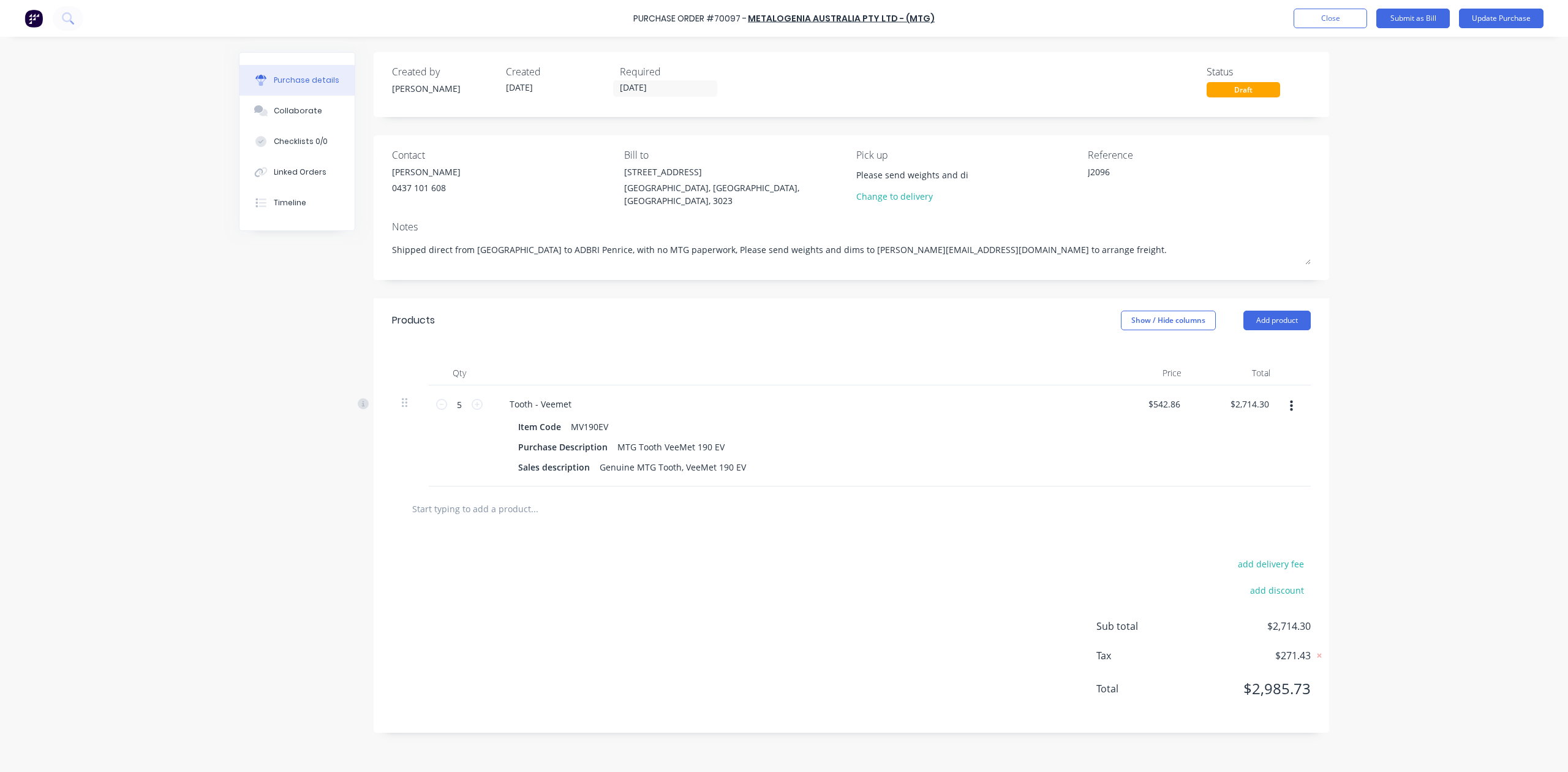
scroll to position [0, 224]
type input "Please send weights and dims to Kelisha.a@ontracgroup.com.au to arrange freight."
click at [1283, 186] on div "J2096" at bounding box center [1199, 181] width 223 height 31
click at [1498, 24] on button "Update Purchase" at bounding box center [1501, 19] width 85 height 19
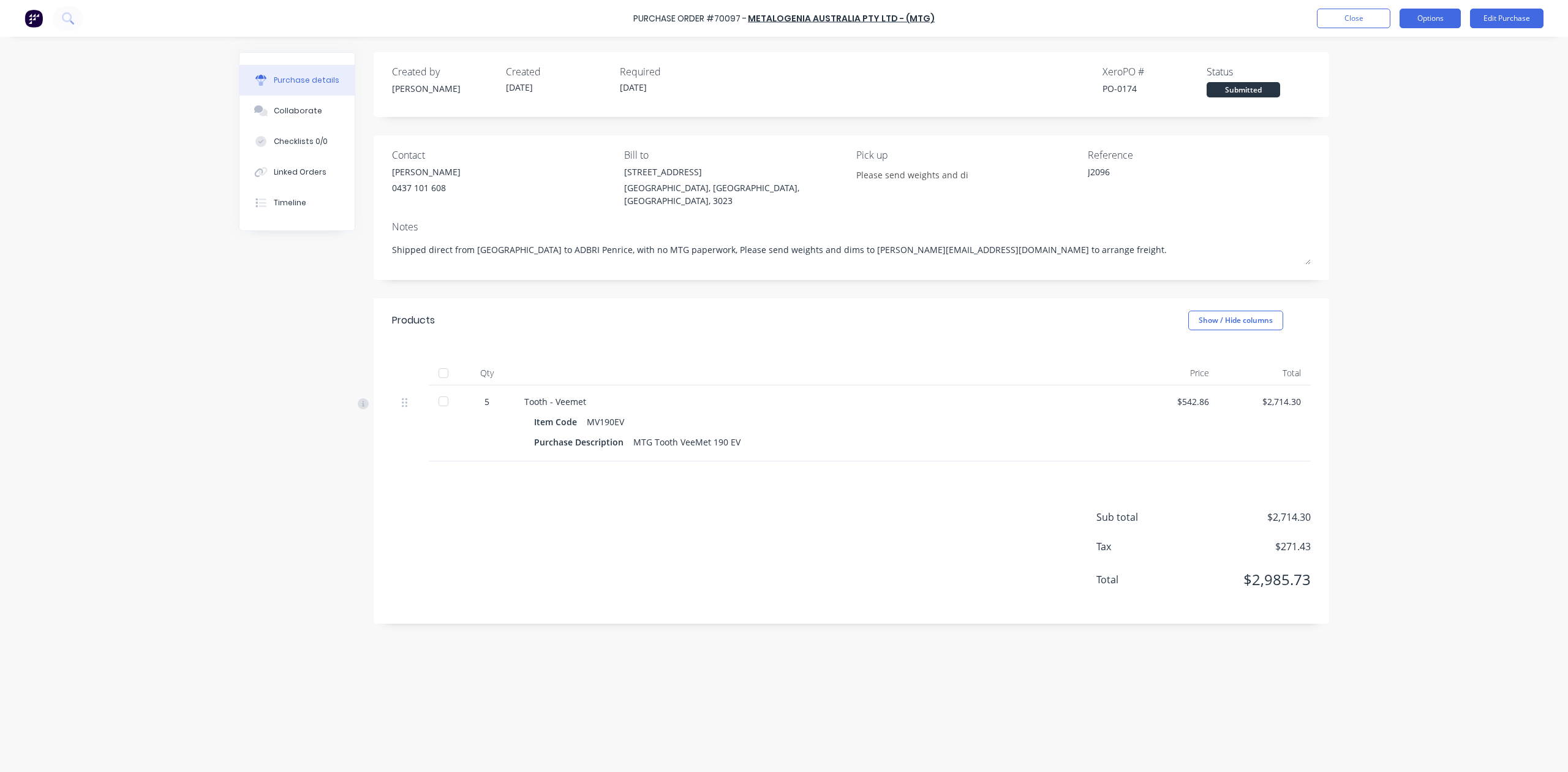
click at [1429, 23] on button "Options" at bounding box center [1430, 19] width 61 height 19
click at [1417, 52] on div "Print / Email" at bounding box center [1402, 50] width 94 height 18
click at [1412, 74] on div "With pricing" at bounding box center [1402, 74] width 94 height 18
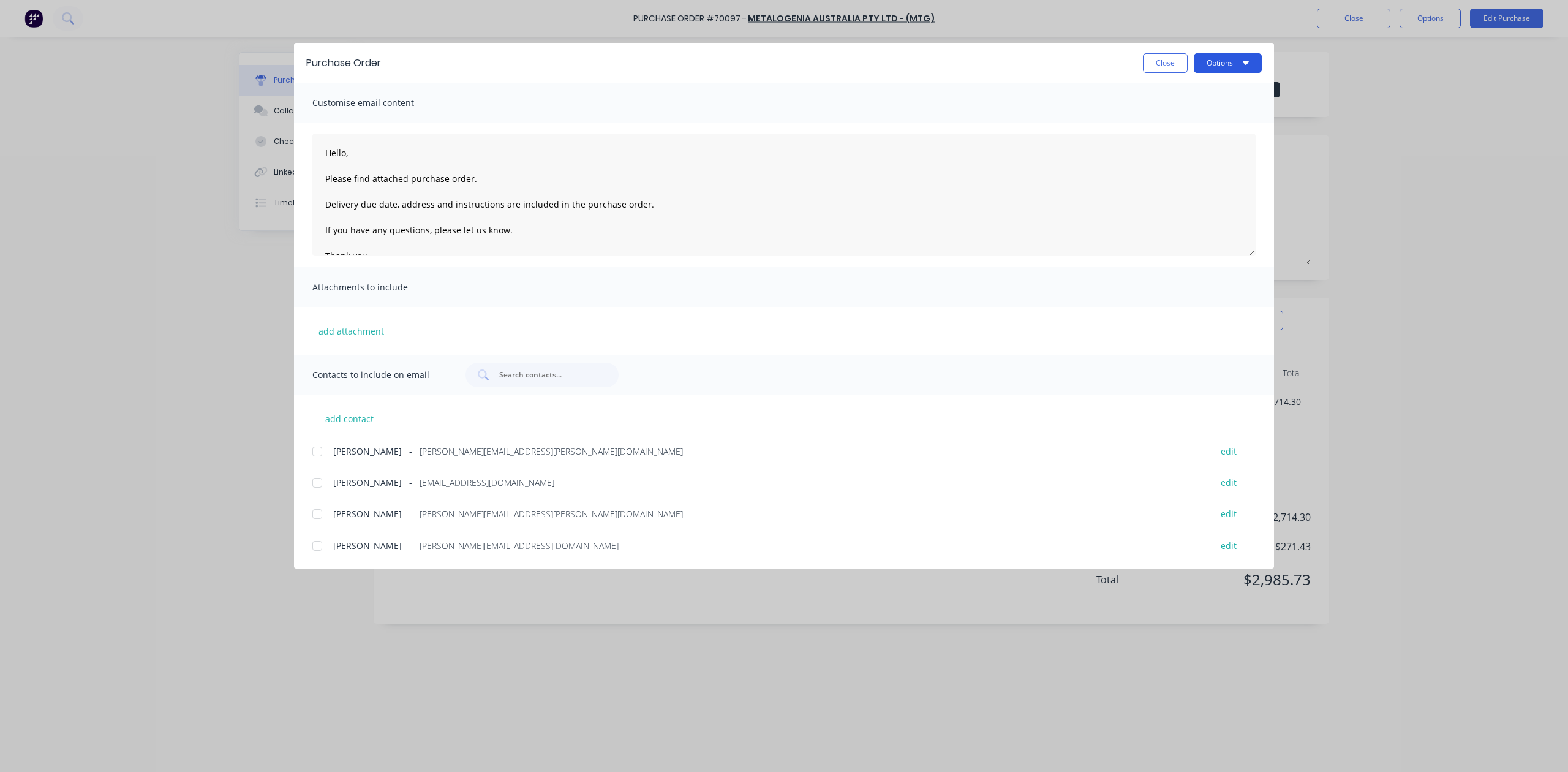
click at [1209, 59] on button "Options" at bounding box center [1228, 63] width 68 height 19
click at [1218, 94] on div "Preview" at bounding box center [1203, 94] width 94 height 18
type textarea "x"
click at [348, 152] on textarea "Hello, Please find attached purchase order. Delivery due date, address and inst…" at bounding box center [784, 195] width 944 height 122
click at [469, 183] on textarea "Hello MTG, Please find attached purchase order. Delivery due date, address and …" at bounding box center [784, 195] width 944 height 122
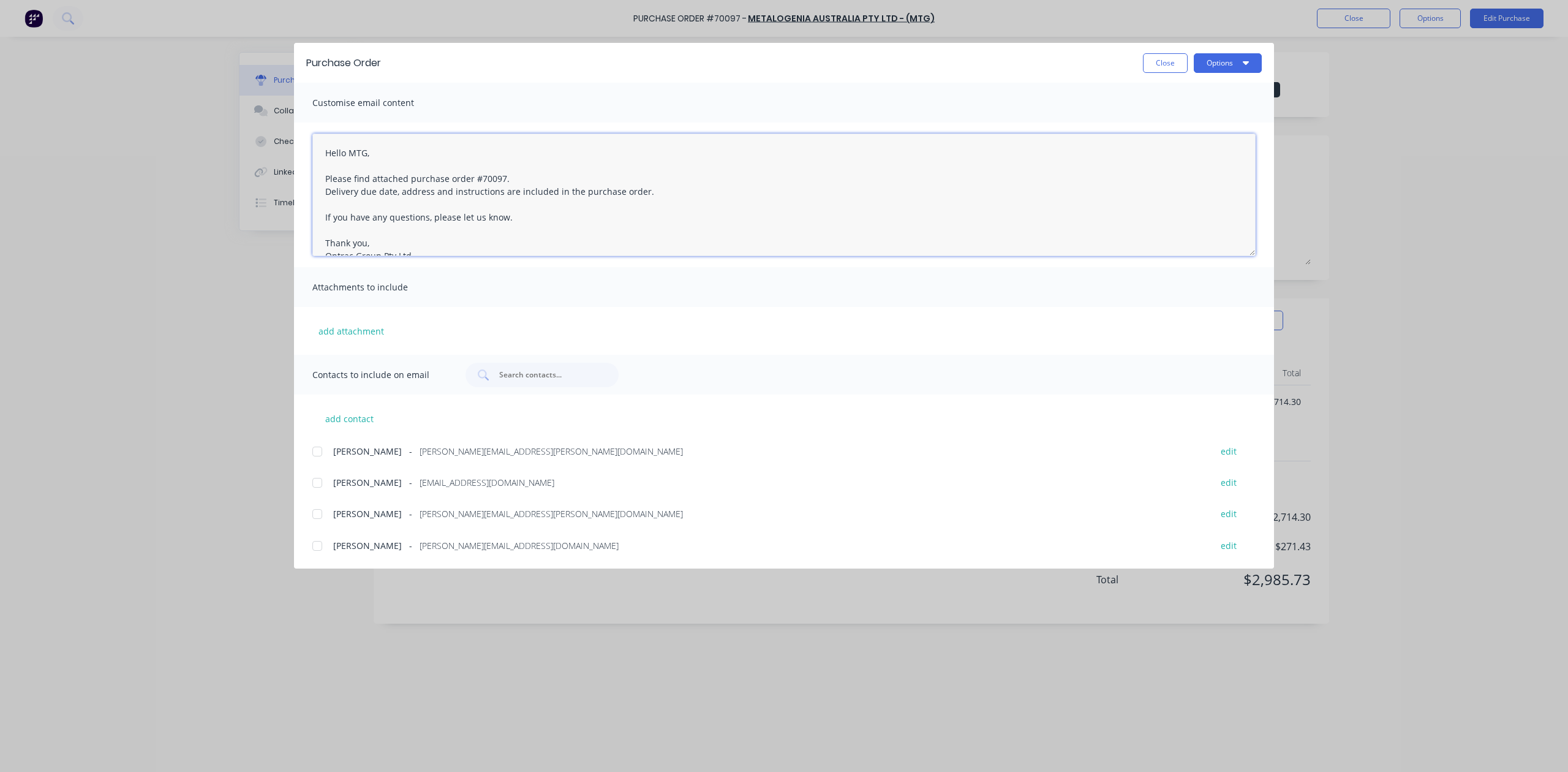
drag, startPoint x: 449, startPoint y: 193, endPoint x: 358, endPoint y: 187, distance: 91.2
click at [358, 187] on textarea "Hello MTG, Please find attached purchase order #70097. Delivery due date, addre…" at bounding box center [784, 195] width 944 height 122
click at [383, 205] on textarea "Hello MTG, Please find attached purchase order #70097. Delivery instructions ar…" at bounding box center [784, 195] width 944 height 122
click at [415, 216] on textarea "Hello MTG, Please find attached purchase order #70097. Delivery instructions ar…" at bounding box center [784, 195] width 944 height 122
click at [424, 233] on textarea "Hello MTG, Please find attached purchase order #70097. Delivery instructions ar…" at bounding box center [784, 195] width 944 height 122
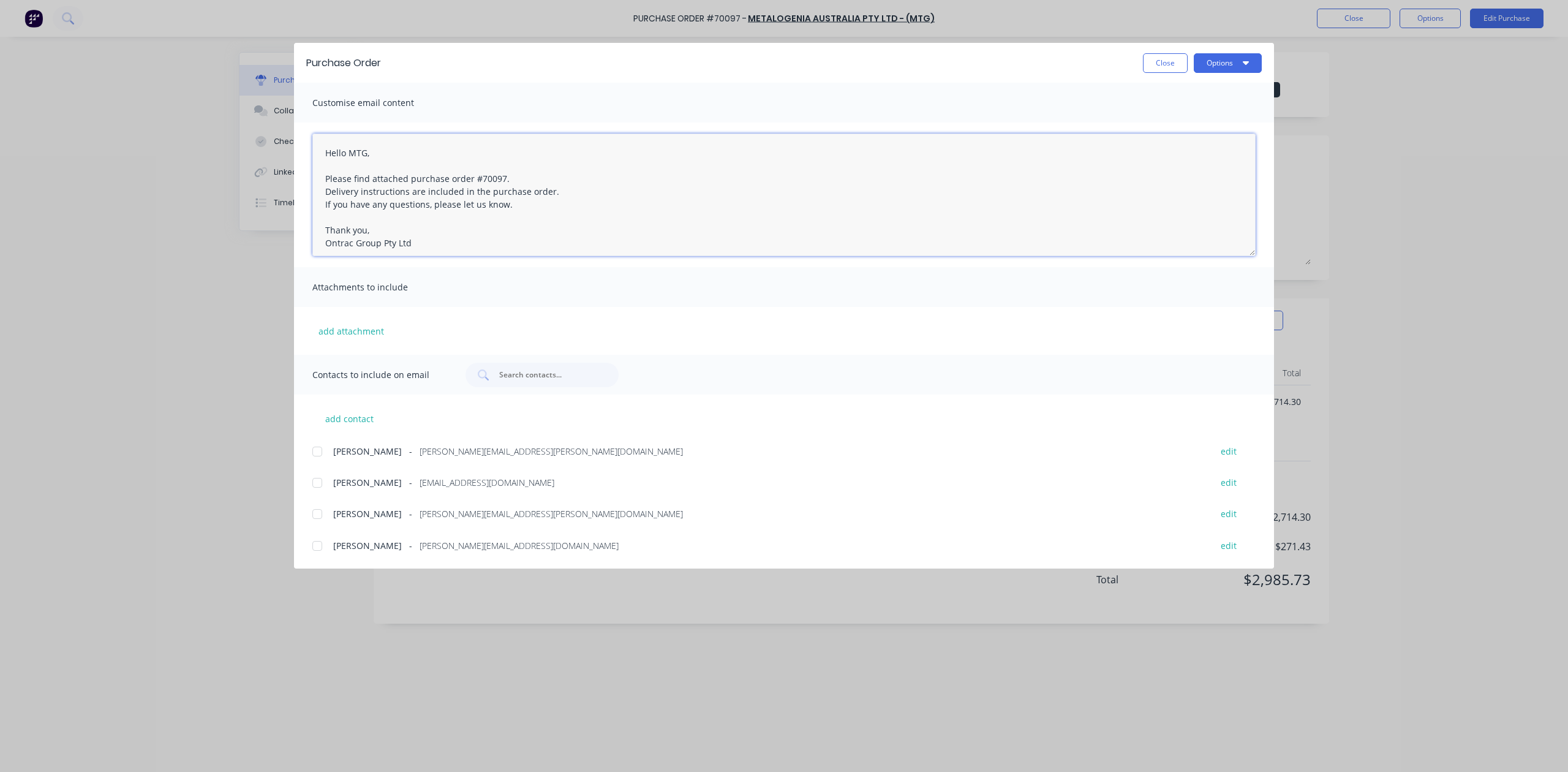
drag, startPoint x: 437, startPoint y: 252, endPoint x: 408, endPoint y: 401, distance: 151.8
click at [436, 252] on textarea "Hello MTG, Please find attached purchase order #70097. Delivery instructions ar…" at bounding box center [784, 195] width 944 height 122
click at [317, 449] on div at bounding box center [317, 451] width 24 height 24
click at [313, 482] on div at bounding box center [317, 483] width 24 height 24
drag, startPoint x: 317, startPoint y: 515, endPoint x: 317, endPoint y: 525, distance: 10.0
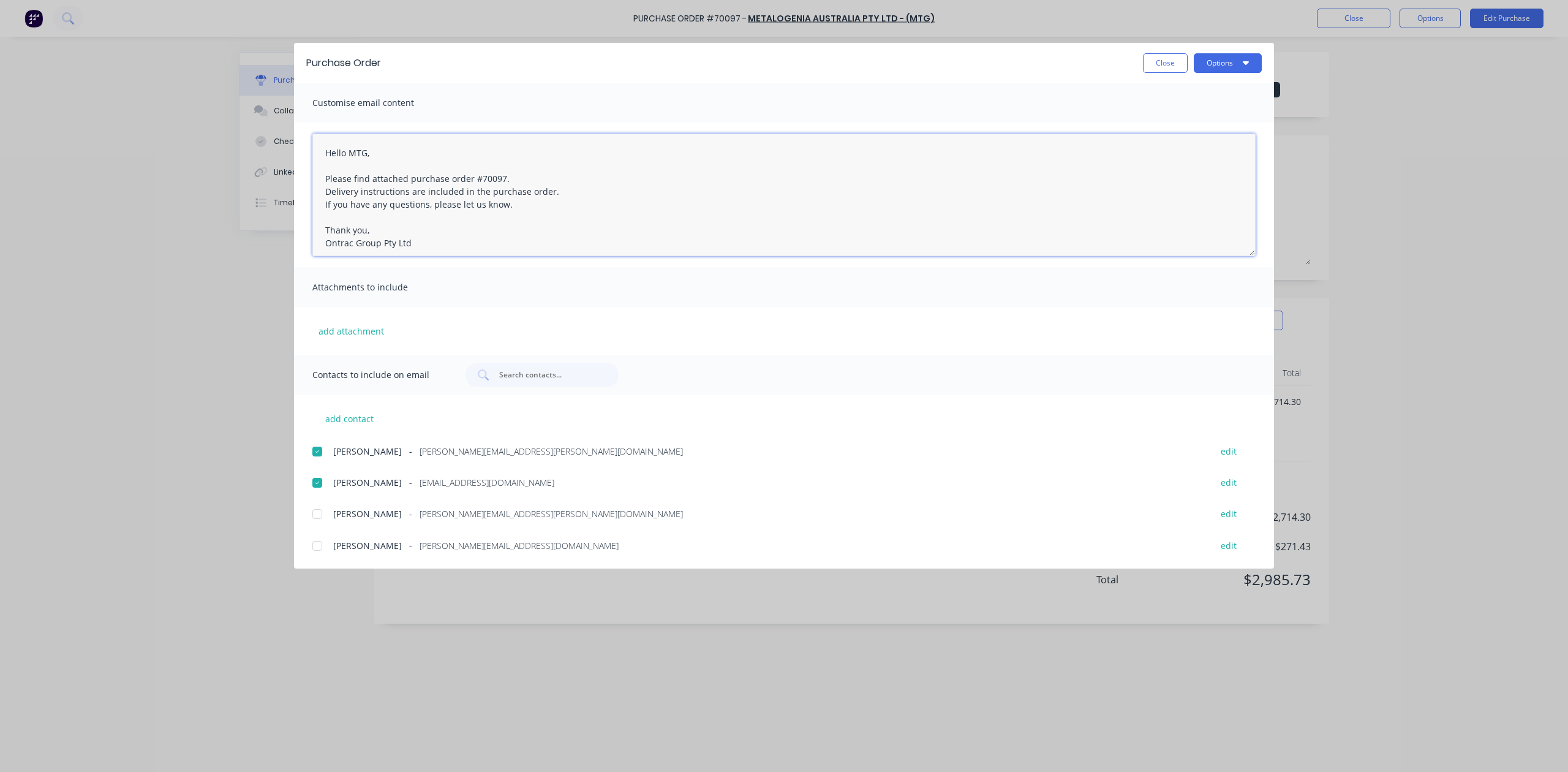
click at [317, 515] on div at bounding box center [317, 514] width 24 height 24
click at [321, 544] on div at bounding box center [317, 546] width 24 height 24
click at [562, 201] on textarea "Hello MTG, Please find attached purchase order #70097. Delivery instructions ar…" at bounding box center [784, 195] width 944 height 122
type textarea "Hello MTG, Please find attached purchase order #70097. Delivery instructions ar…"
click at [1218, 59] on button "Options" at bounding box center [1228, 63] width 68 height 19
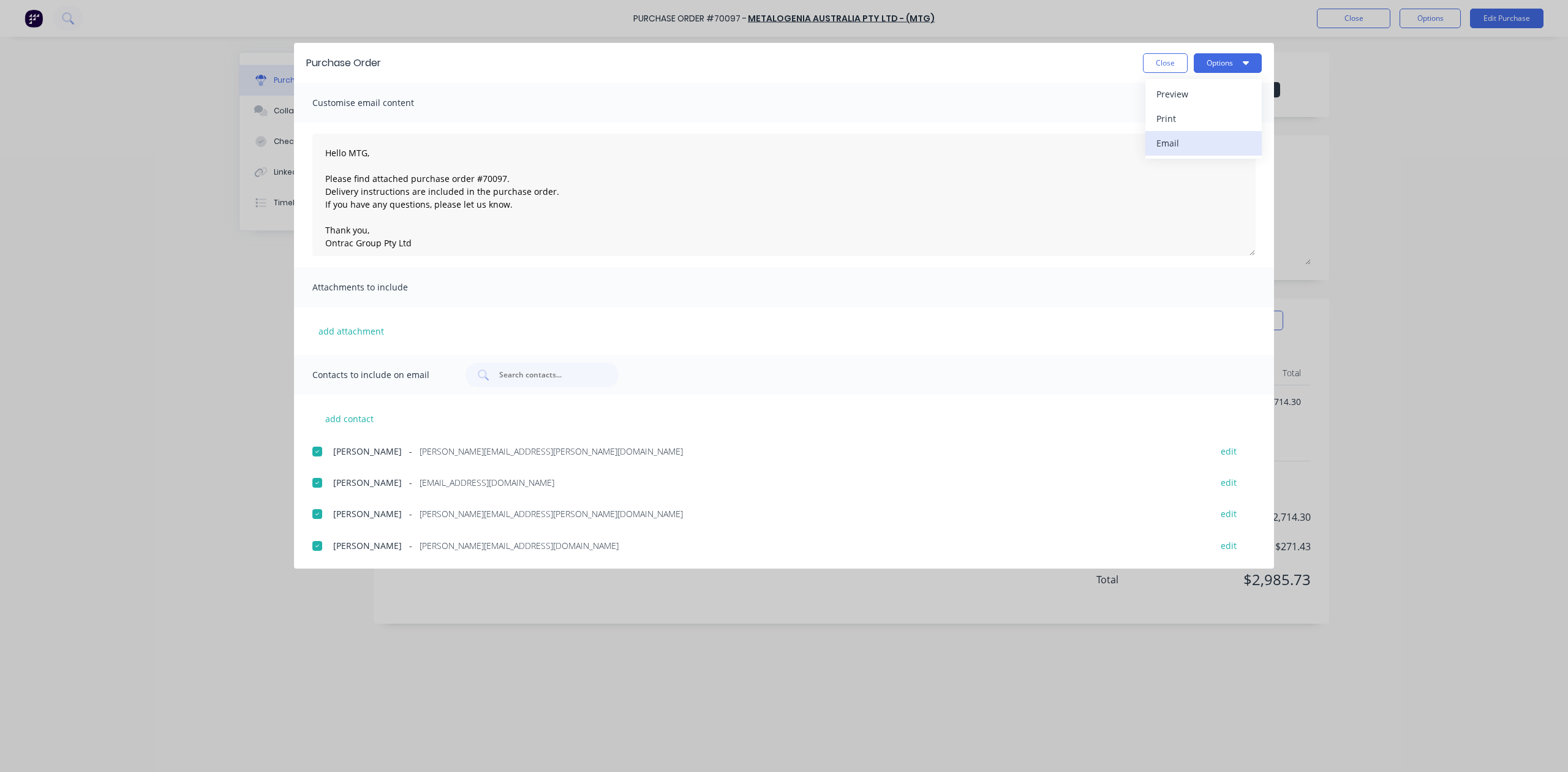
click at [1205, 141] on div "Email" at bounding box center [1203, 143] width 94 height 18
click at [1163, 60] on button "Close" at bounding box center [1166, 63] width 45 height 19
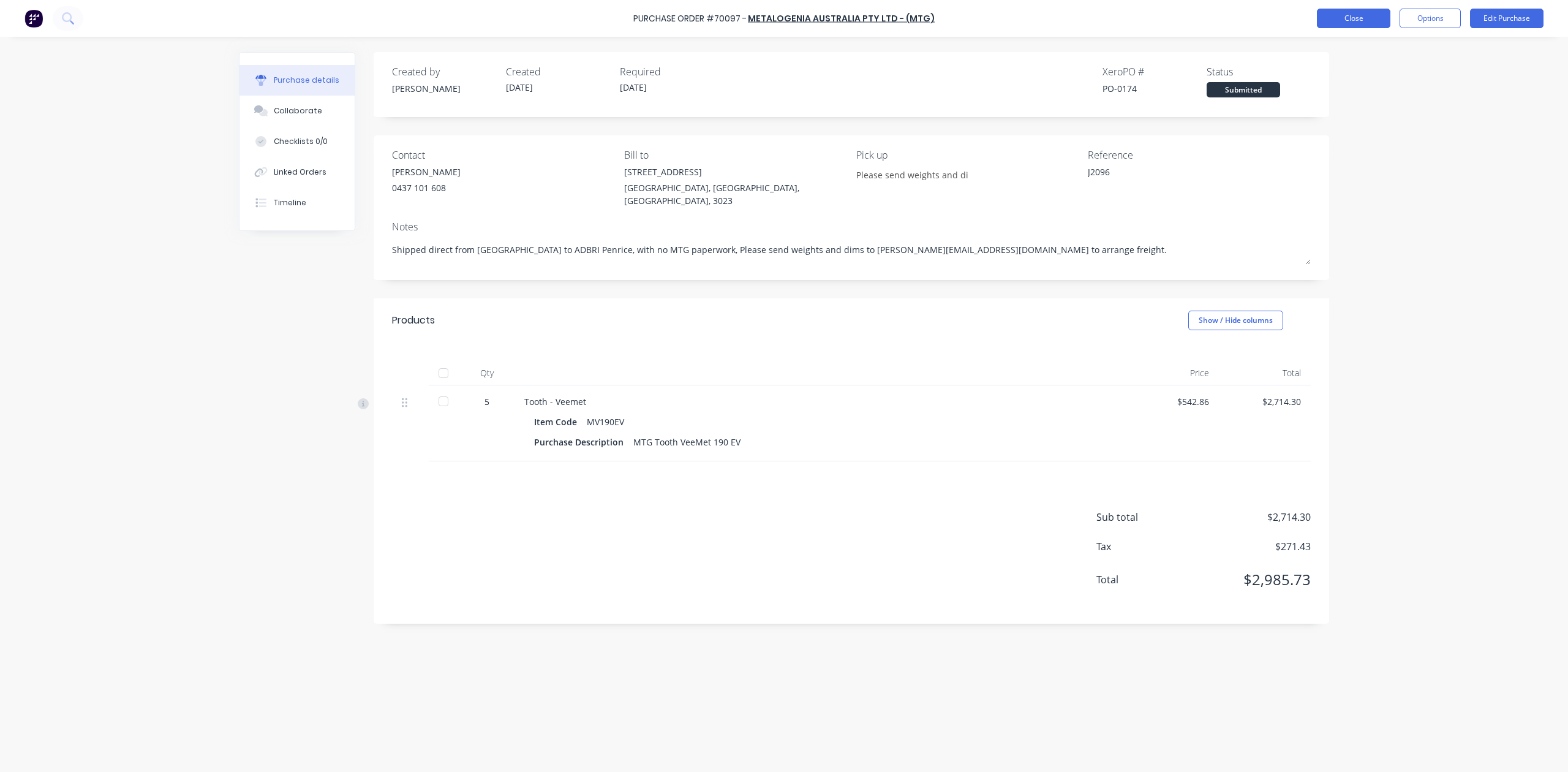
click at [1331, 14] on button "Close" at bounding box center [1354, 19] width 73 height 19
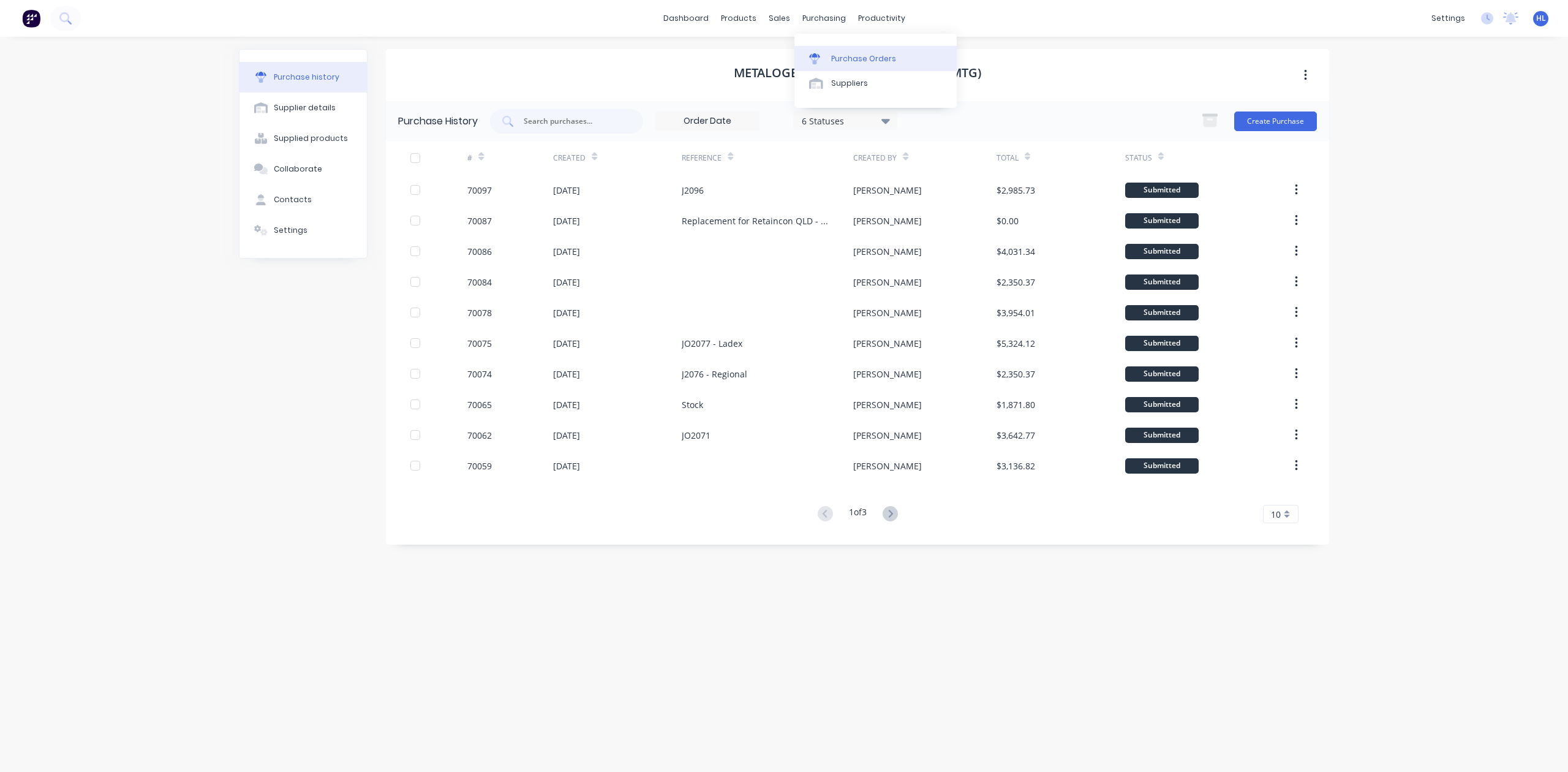
click at [861, 59] on div "Purchase Orders" at bounding box center [864, 59] width 65 height 11
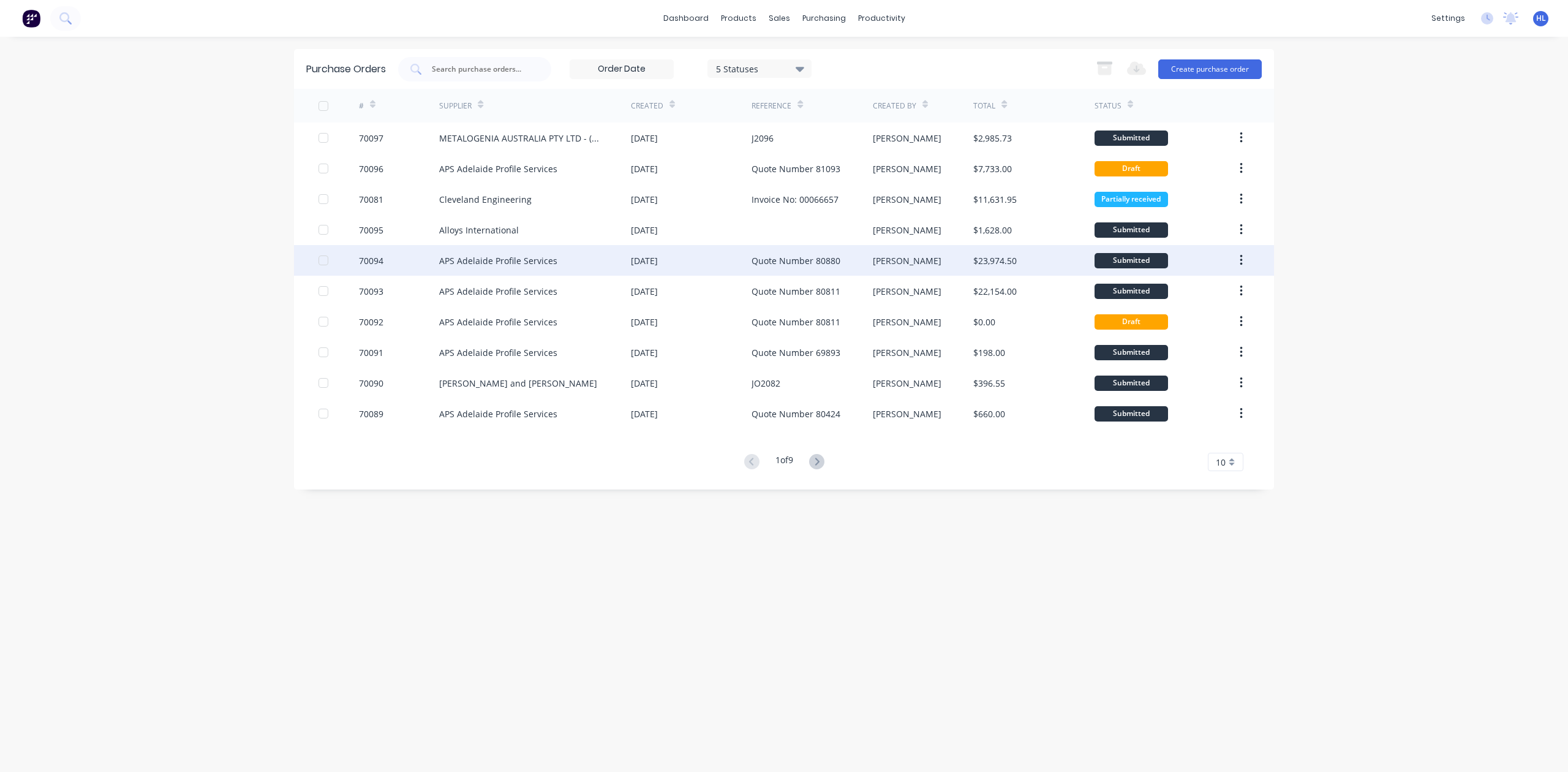
click at [916, 251] on div "Hayden" at bounding box center [923, 260] width 101 height 31
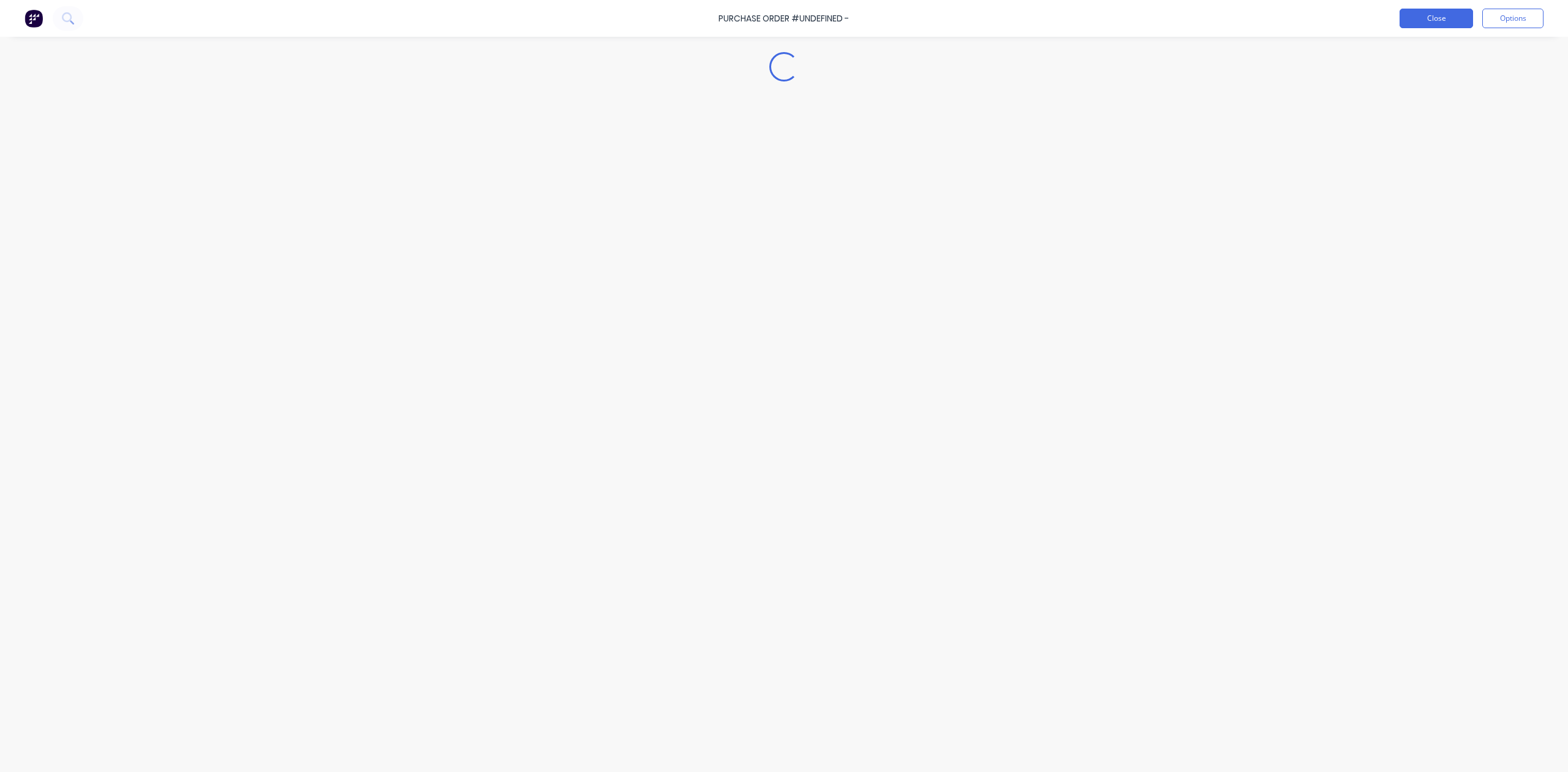
click at [1410, 20] on button "Close" at bounding box center [1436, 19] width 73 height 19
type textarea "x"
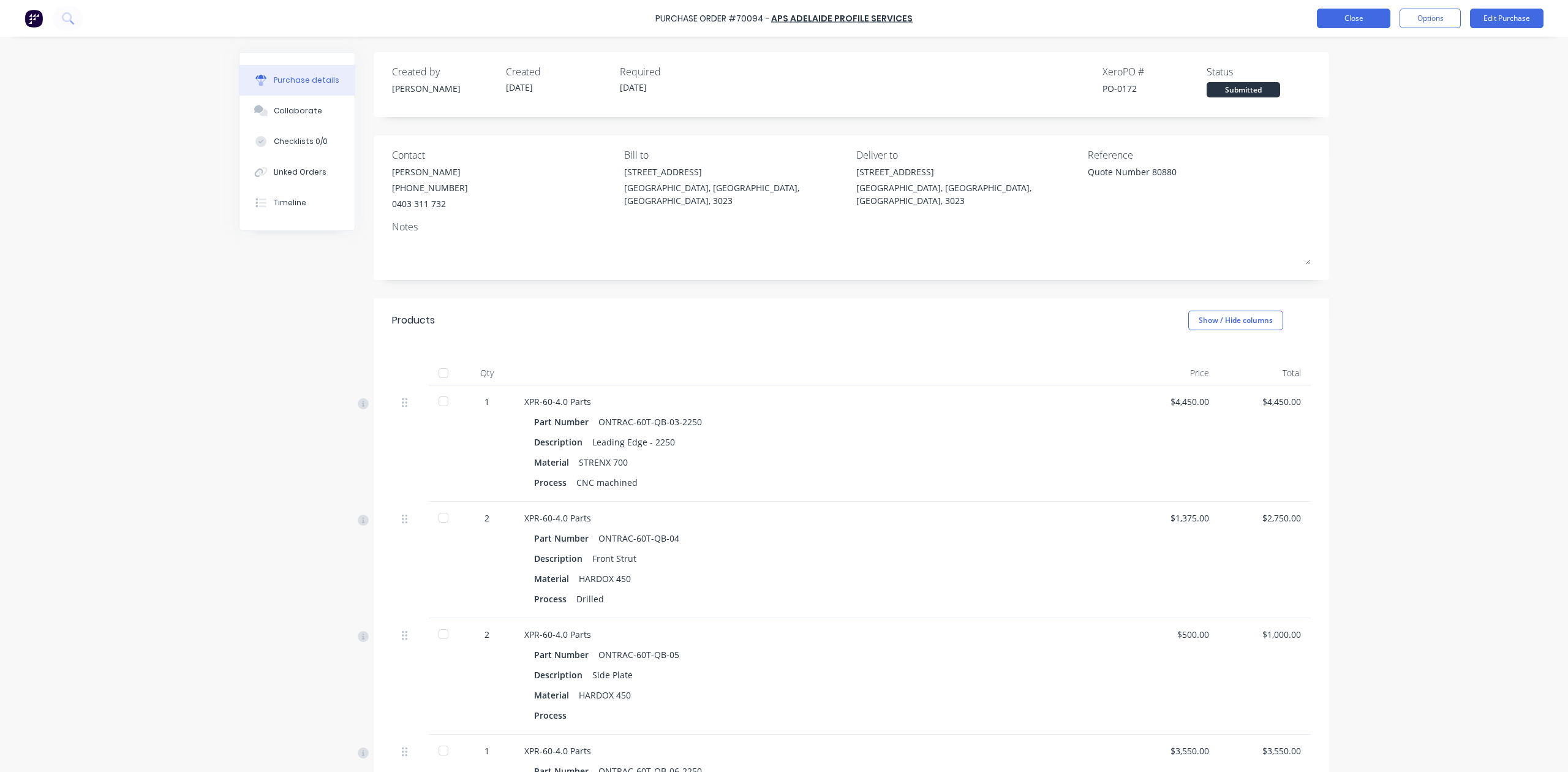
click at [1375, 20] on button "Close" at bounding box center [1354, 19] width 73 height 19
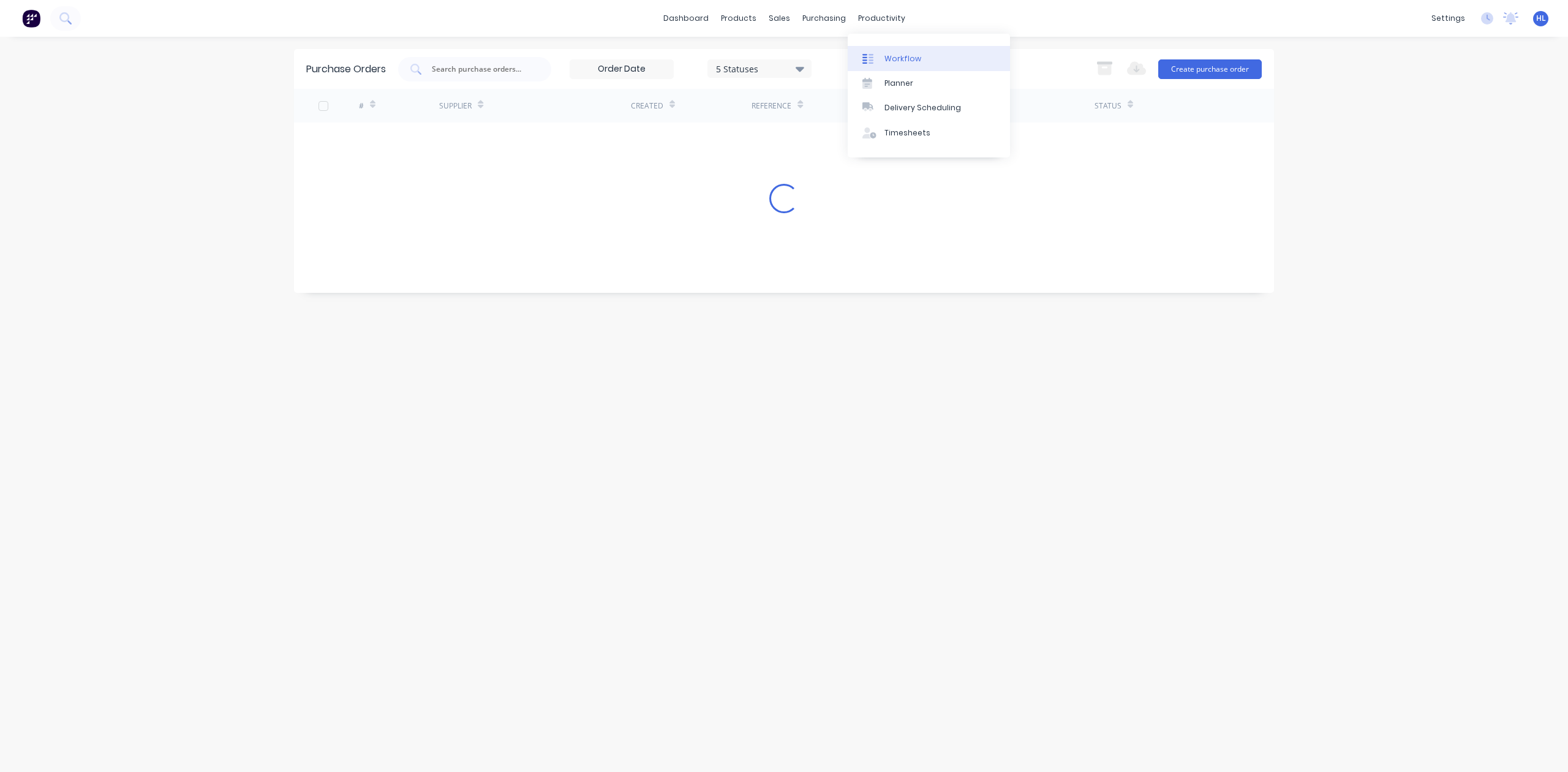
click at [898, 57] on div "Workflow" at bounding box center [903, 59] width 37 height 11
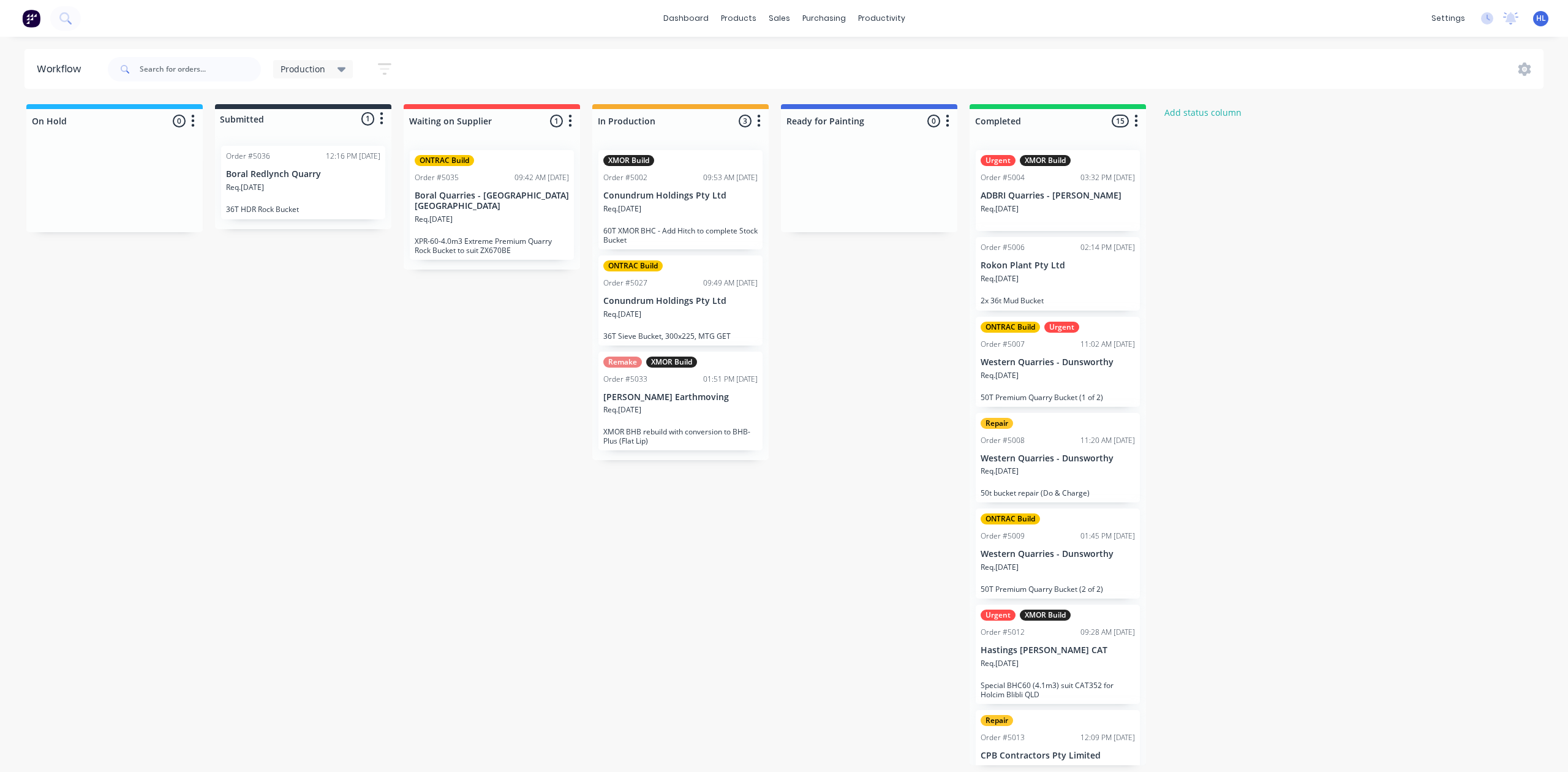
click at [689, 426] on div "Remake XMOR Build Order #5033 01:51 PM 08/09/25 Turner Earthmoving Req. 08/09/2…" at bounding box center [681, 401] width 164 height 99
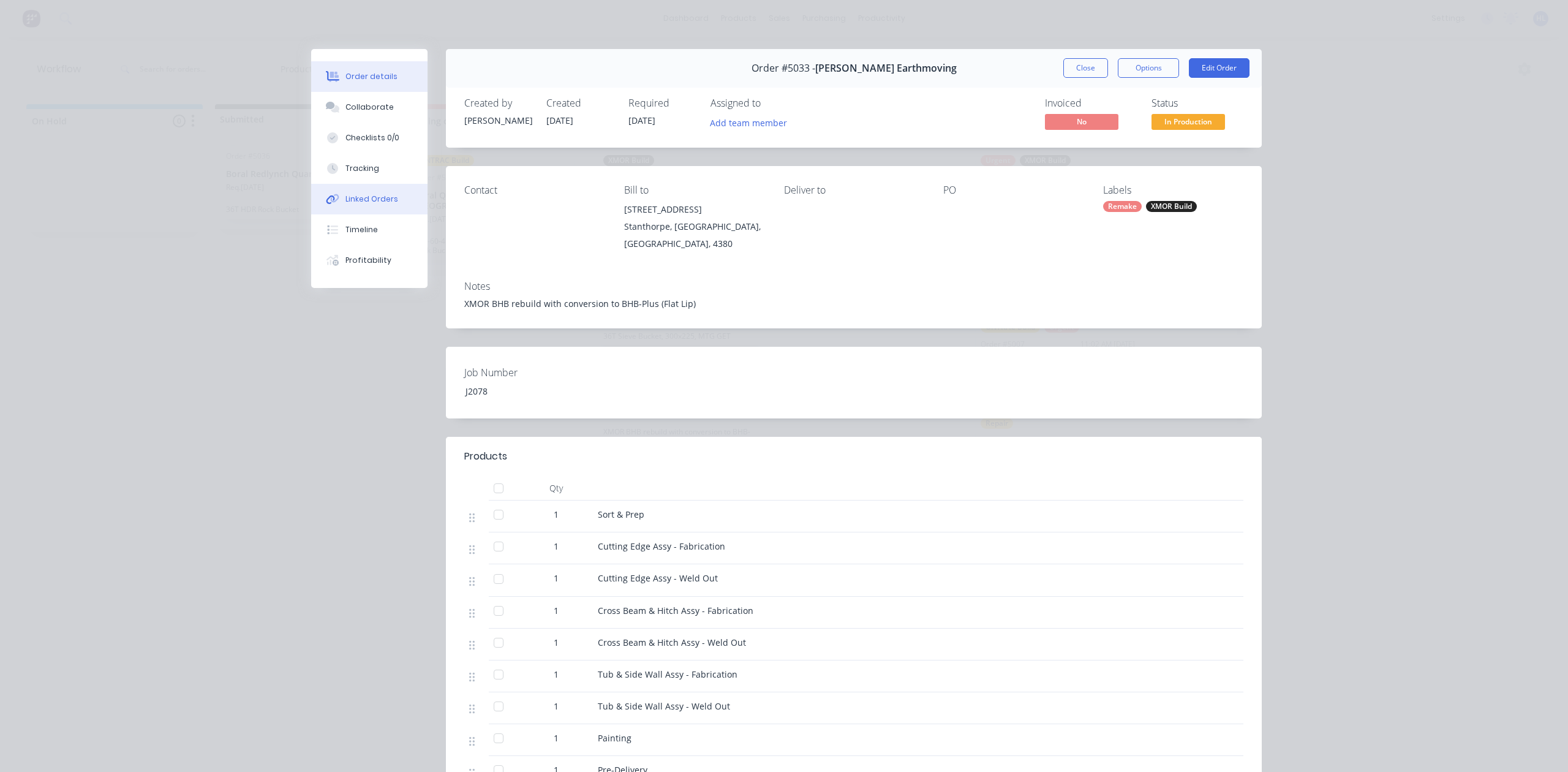
click at [392, 199] on button "Linked Orders" at bounding box center [369, 199] width 116 height 31
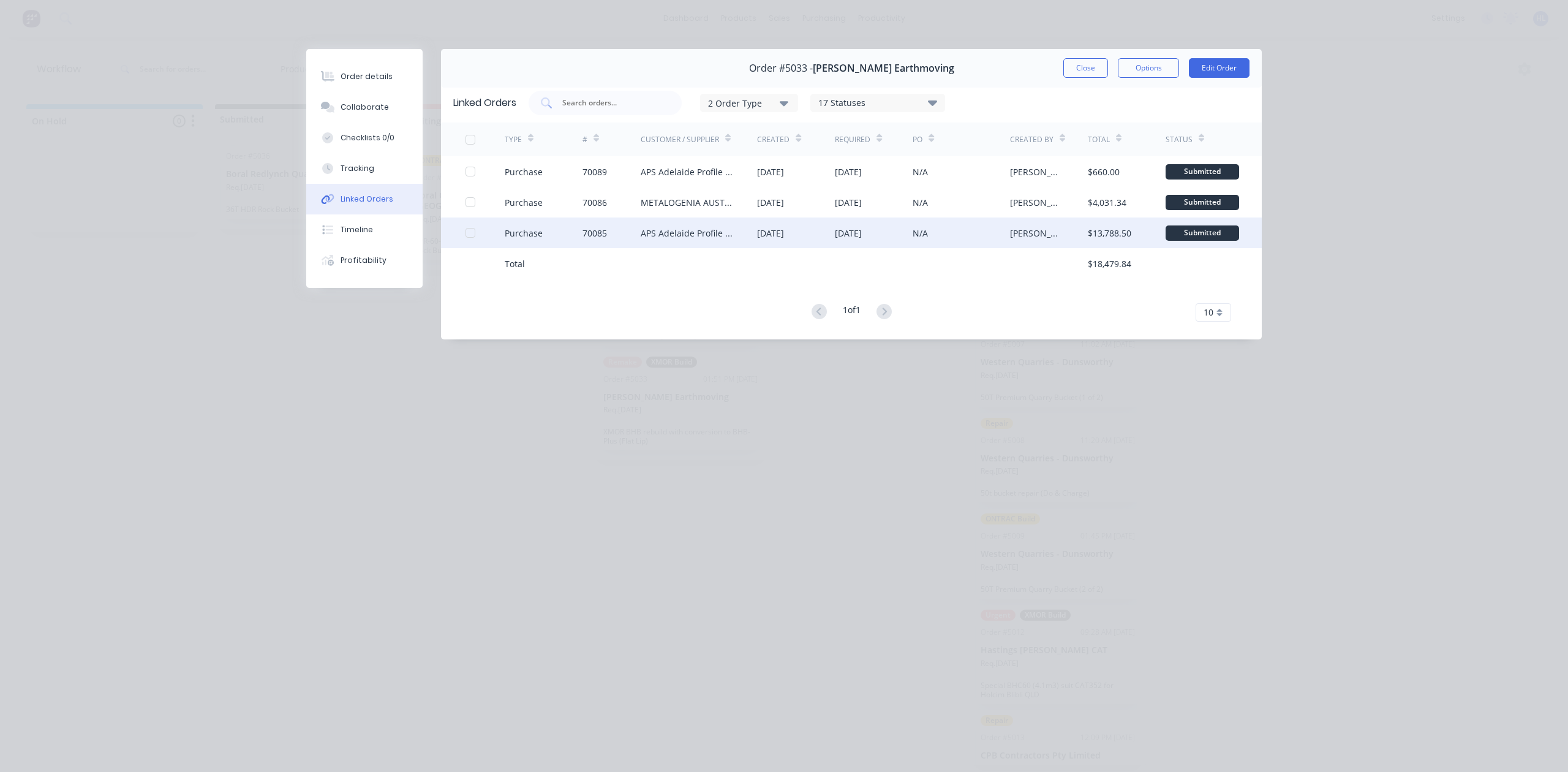
click at [839, 226] on div "08 Sep 2025" at bounding box center [848, 233] width 27 height 13
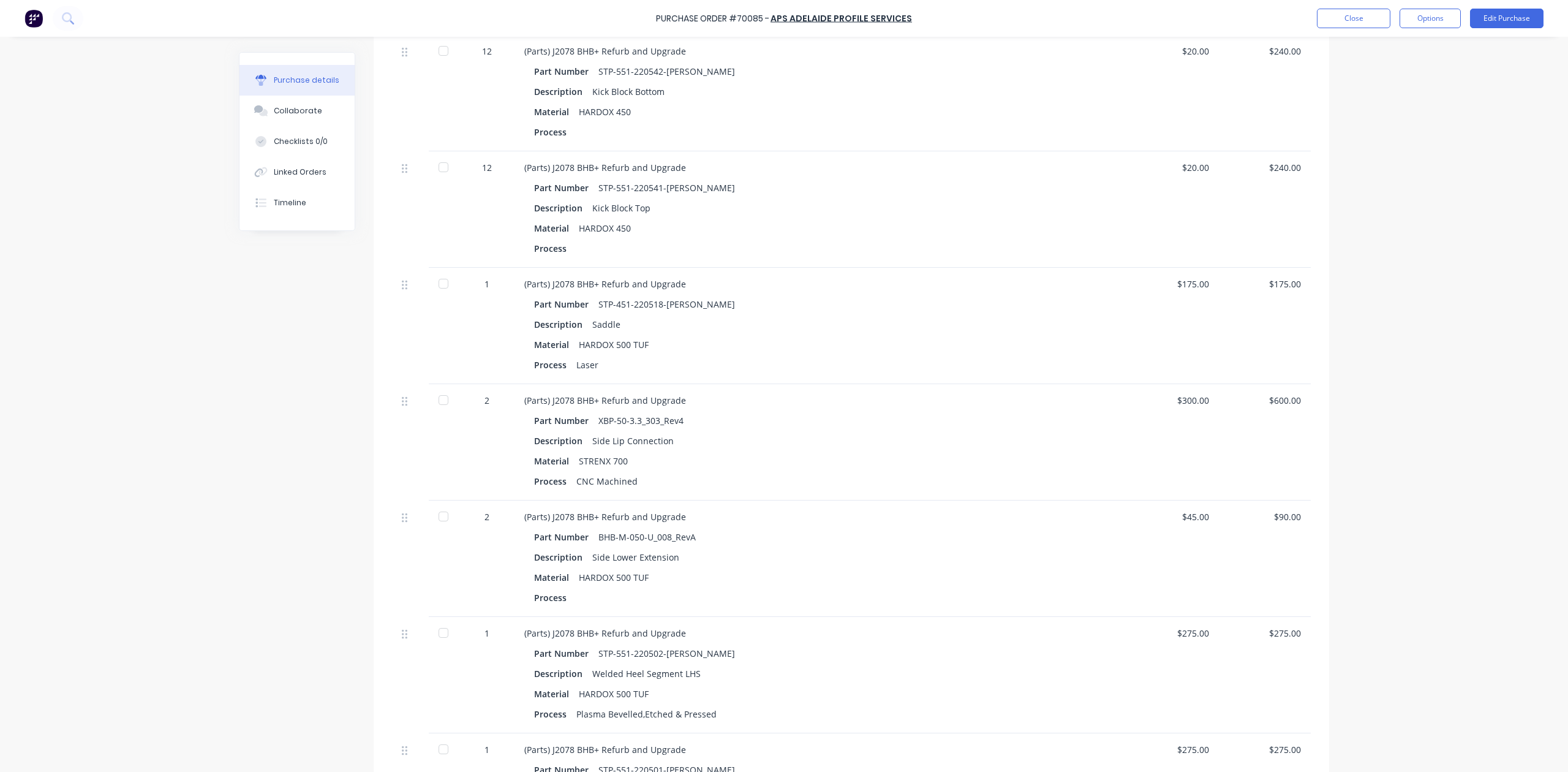
scroll to position [1552, 0]
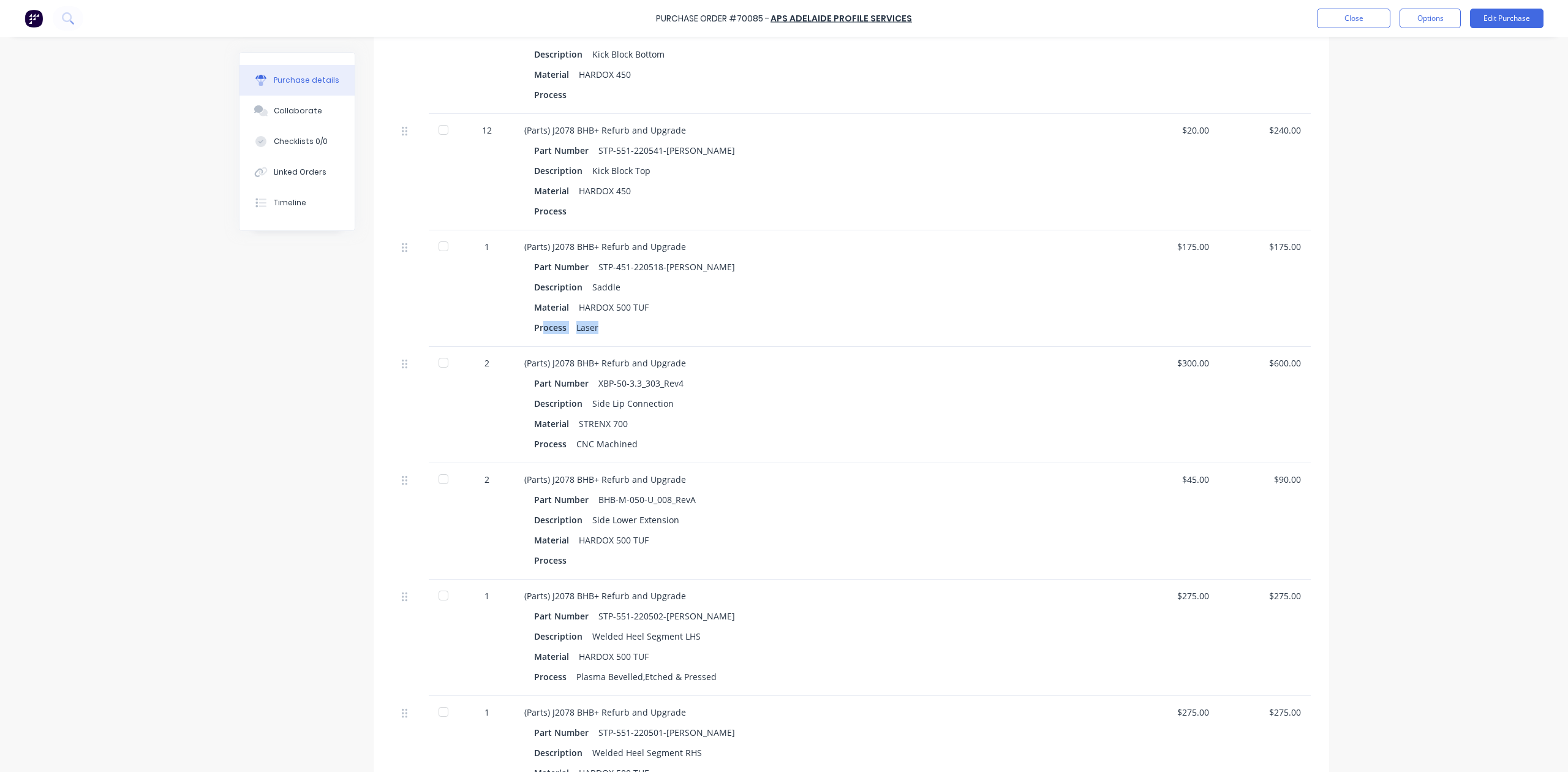
drag, startPoint x: 594, startPoint y: 329, endPoint x: 537, endPoint y: 332, distance: 57.1
click at [537, 332] on div "Process Laser" at bounding box center [821, 327] width 574 height 18
click at [588, 329] on div "Laser" at bounding box center [587, 327] width 22 height 18
drag, startPoint x: 518, startPoint y: 334, endPoint x: 765, endPoint y: 353, distance: 247.7
click at [755, 341] on div "(Parts) J2078 BHB+ Refurb and Upgrade Part Number STP-451-220518-RevA Descripti…" at bounding box center [821, 288] width 612 height 116
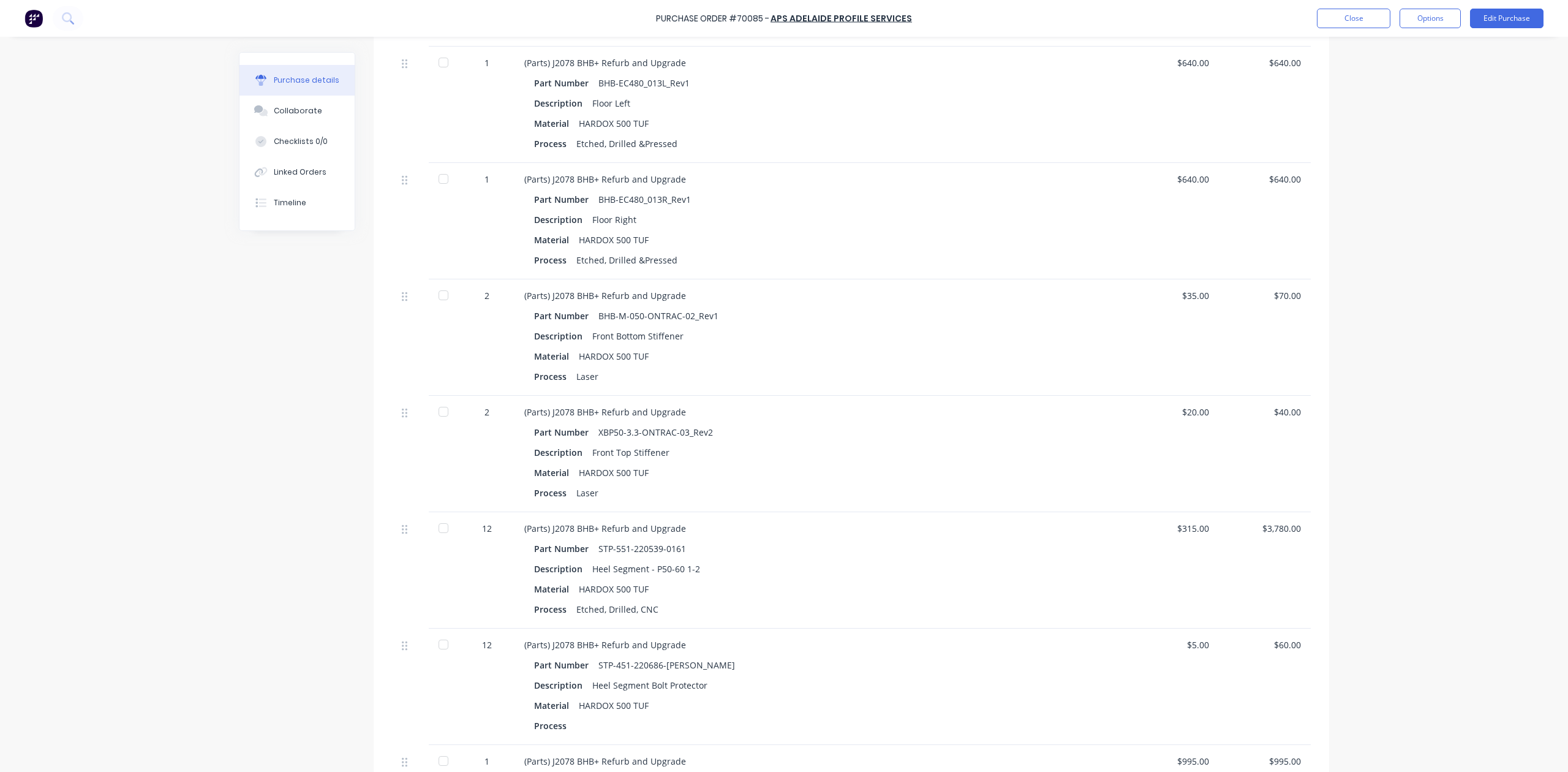
scroll to position [0, 0]
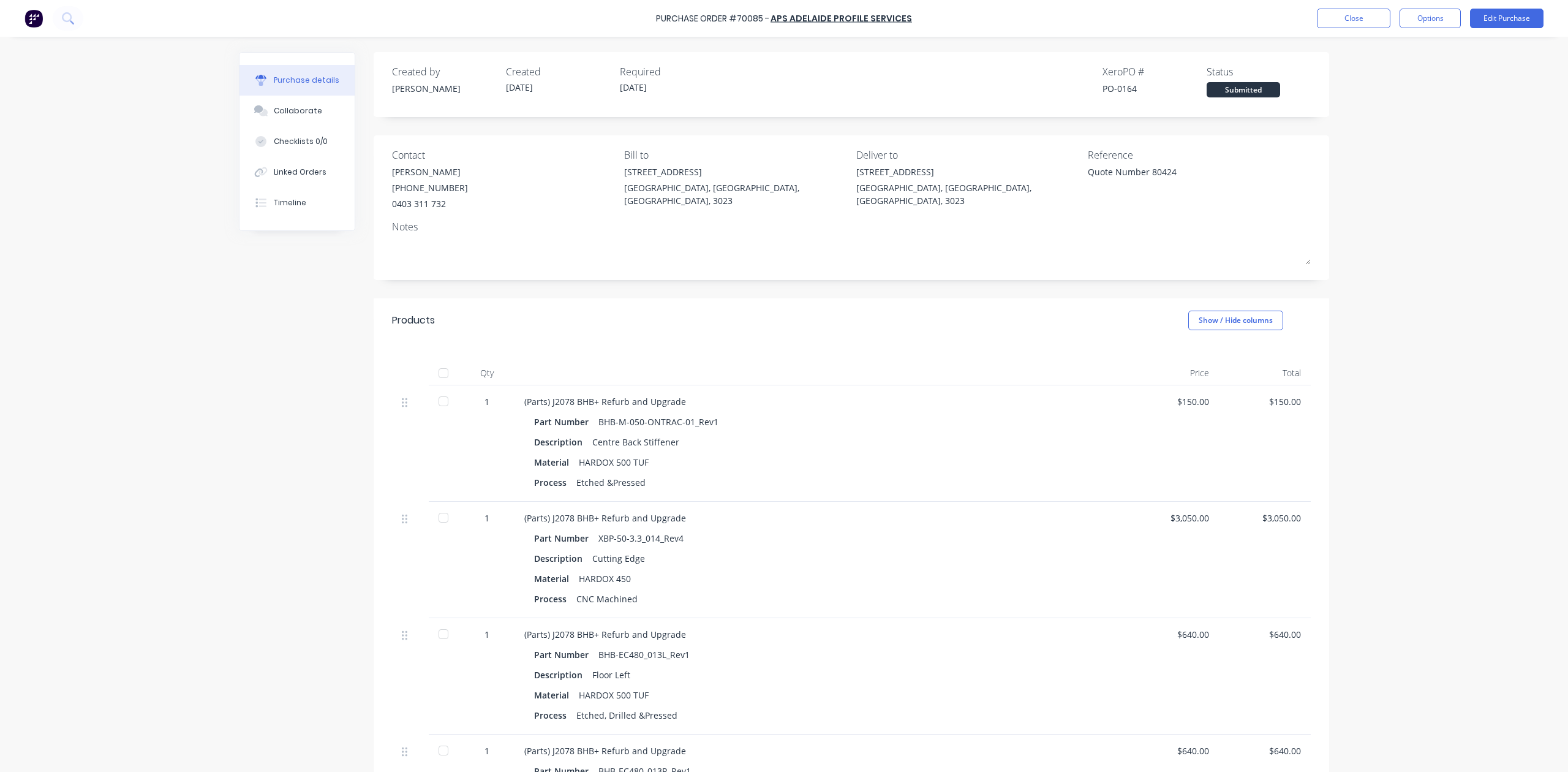
click at [1314, 23] on div "Purchase Order #70085 - APS Adelaide Profile Services Close Options Edit Purcha…" at bounding box center [784, 19] width 1568 height 37
click at [1334, 26] on button "Close" at bounding box center [1354, 19] width 73 height 19
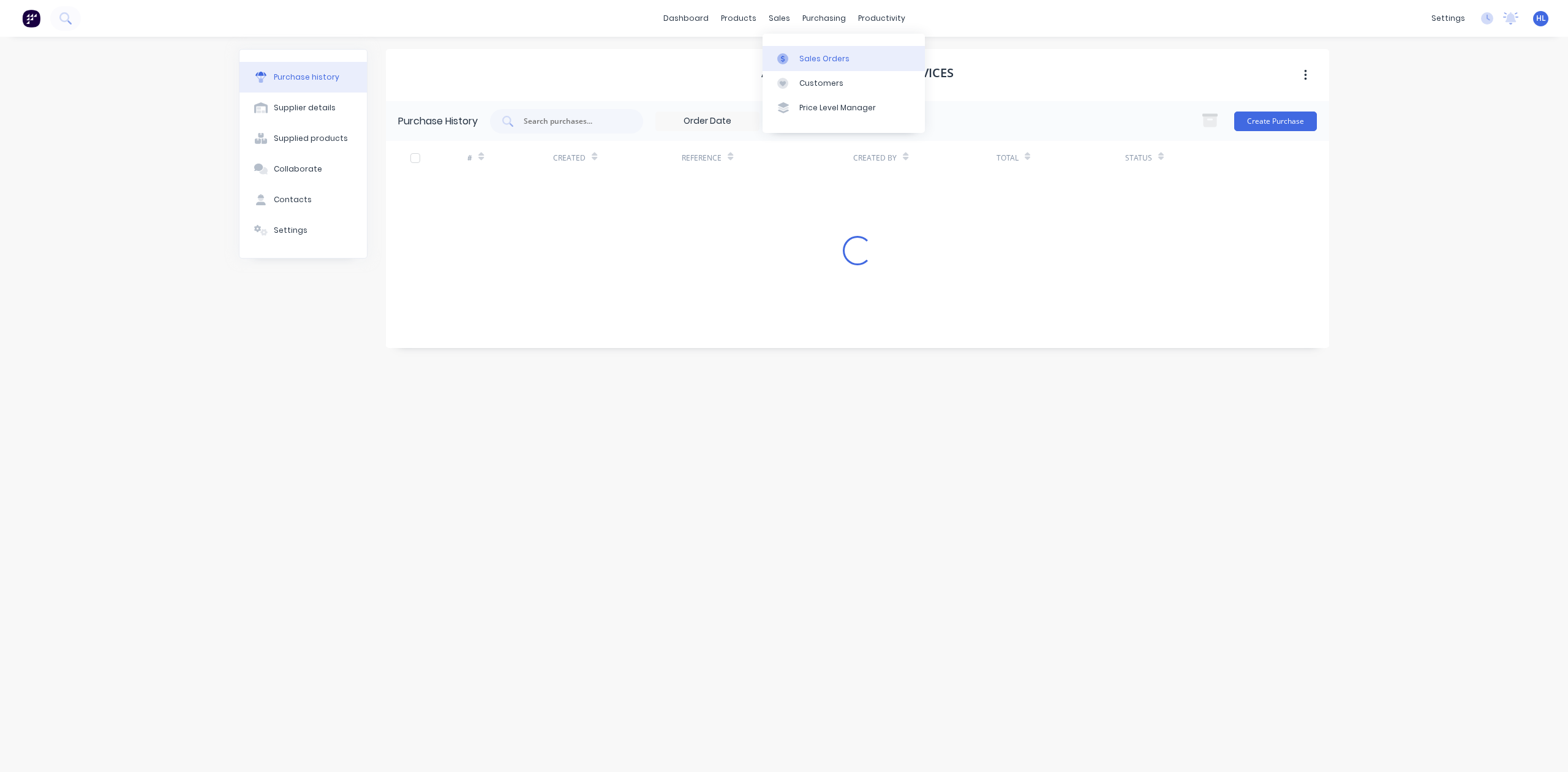
click at [810, 55] on div "Sales Orders" at bounding box center [824, 59] width 50 height 11
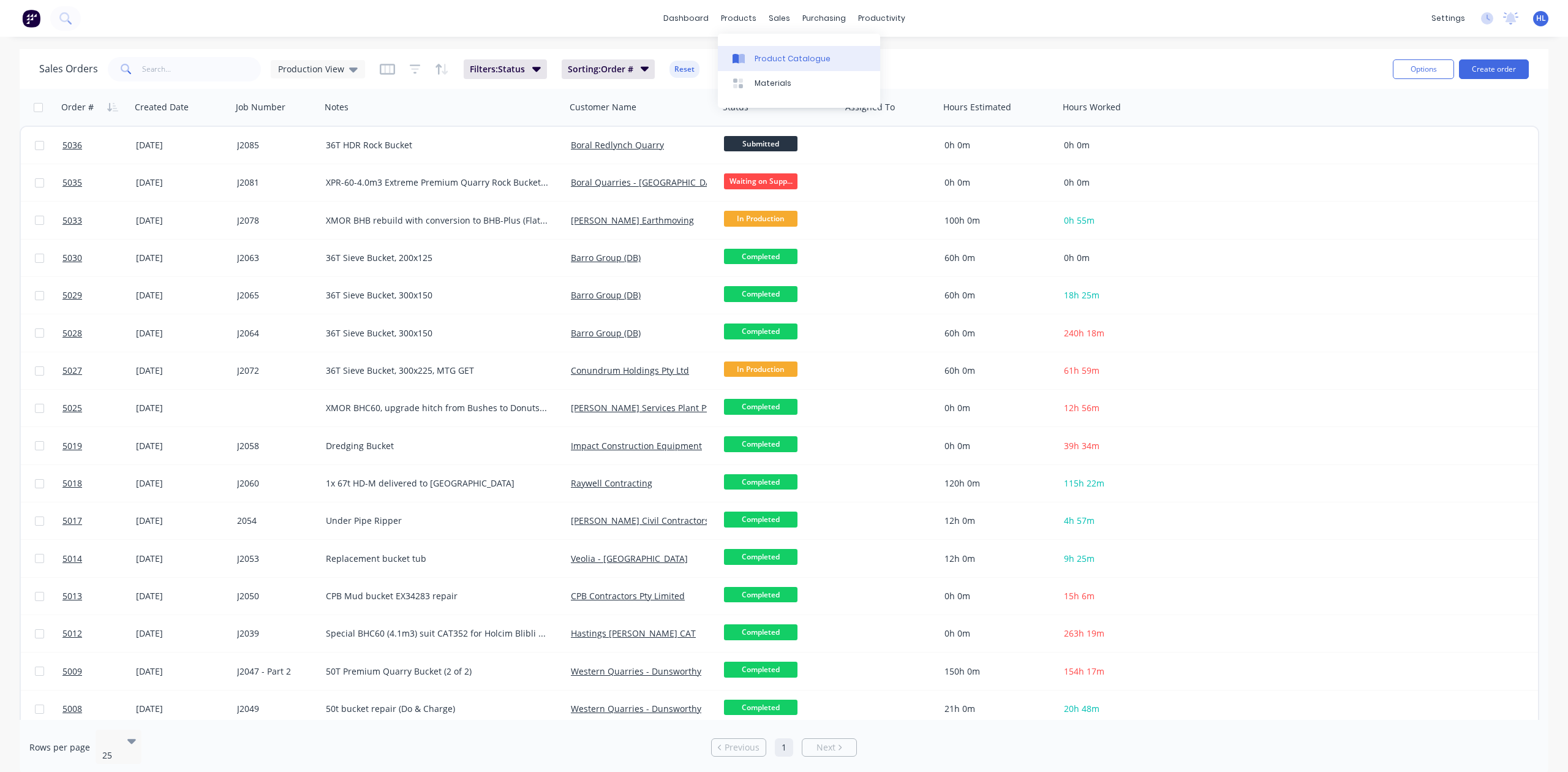
click at [791, 49] on link "Product Catalogue" at bounding box center [799, 58] width 162 height 24
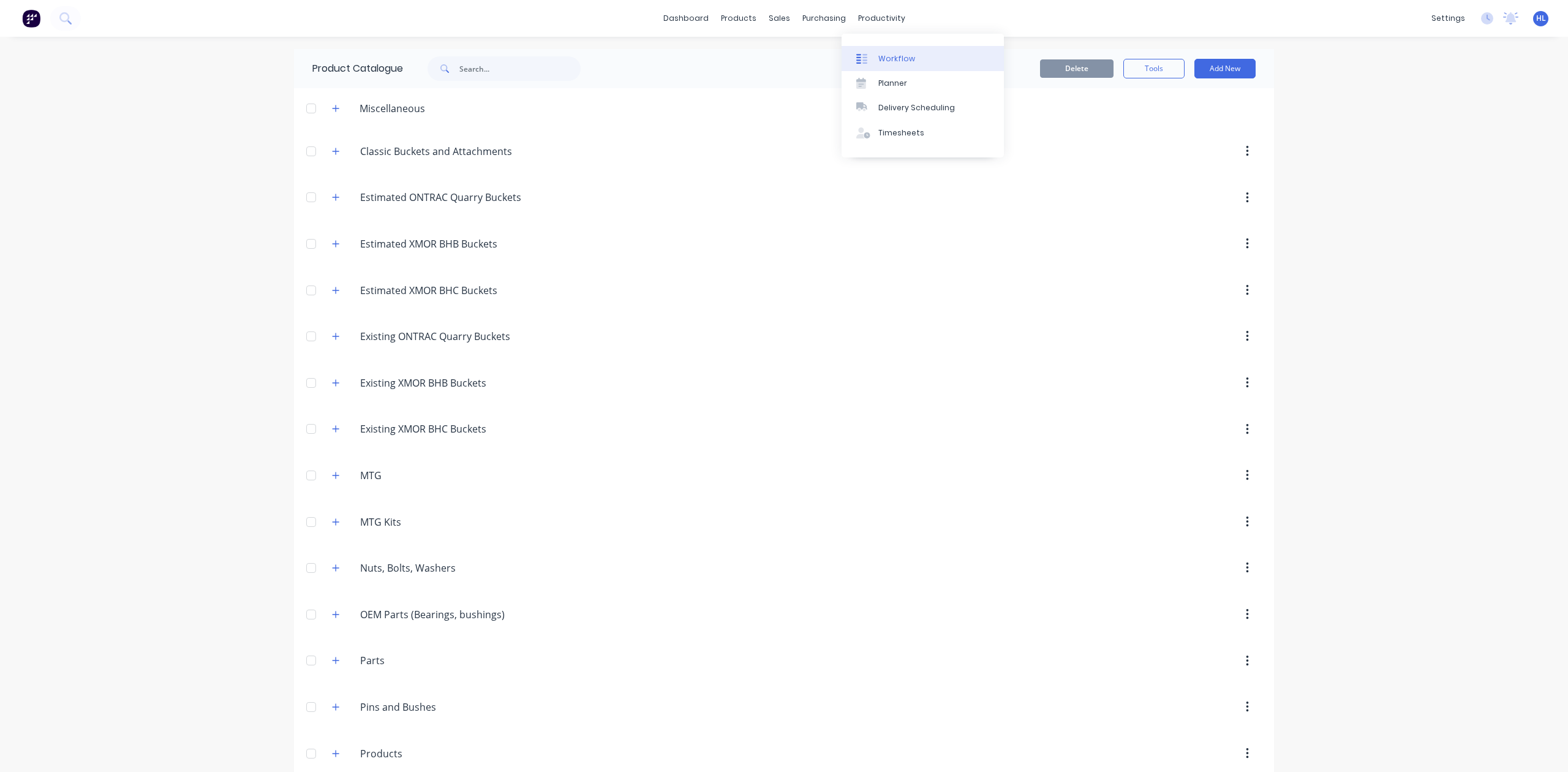
click at [876, 60] on link "Workflow" at bounding box center [923, 58] width 162 height 24
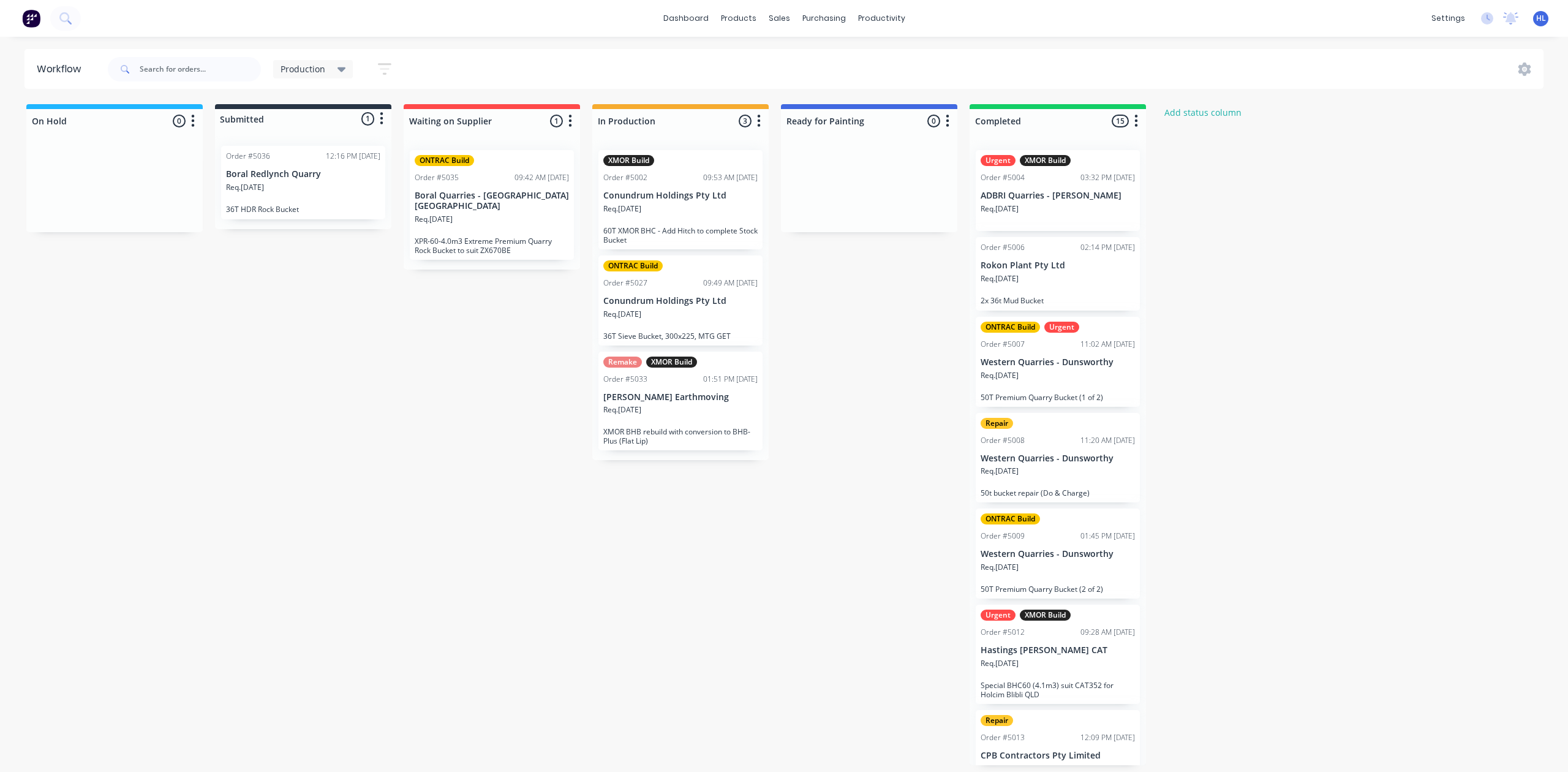
drag, startPoint x: 1346, startPoint y: 223, endPoint x: 1349, endPoint y: 234, distance: 11.4
click at [1350, 226] on div "On Hold 0 Status colour #1FB6FF hex #1FB6FF Save Cancel Notifications Email SMS…" at bounding box center [746, 434] width 1510 height 661
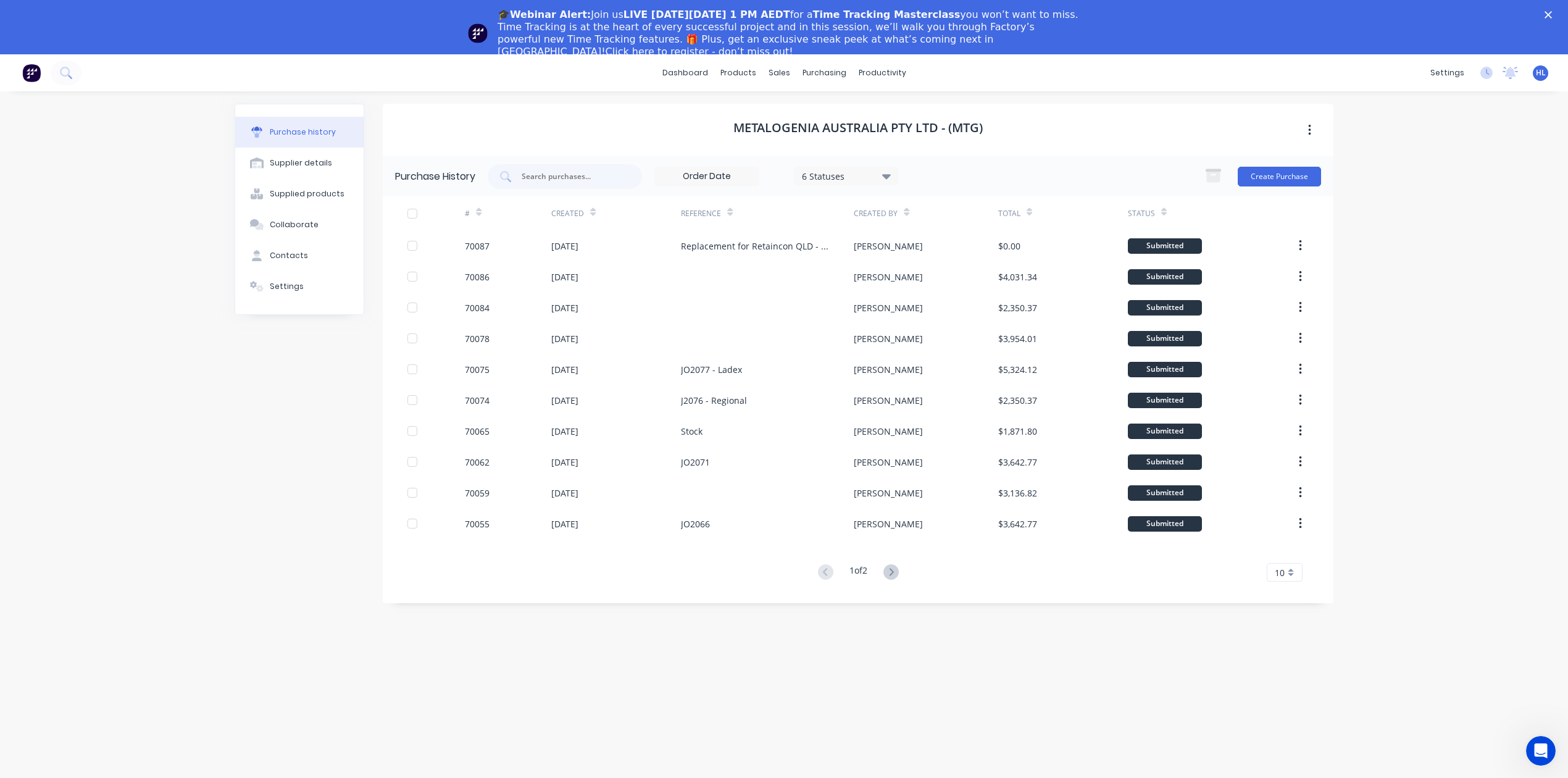
click at [1552, 14] on polygon "Close" at bounding box center [1548, 15] width 7 height 7
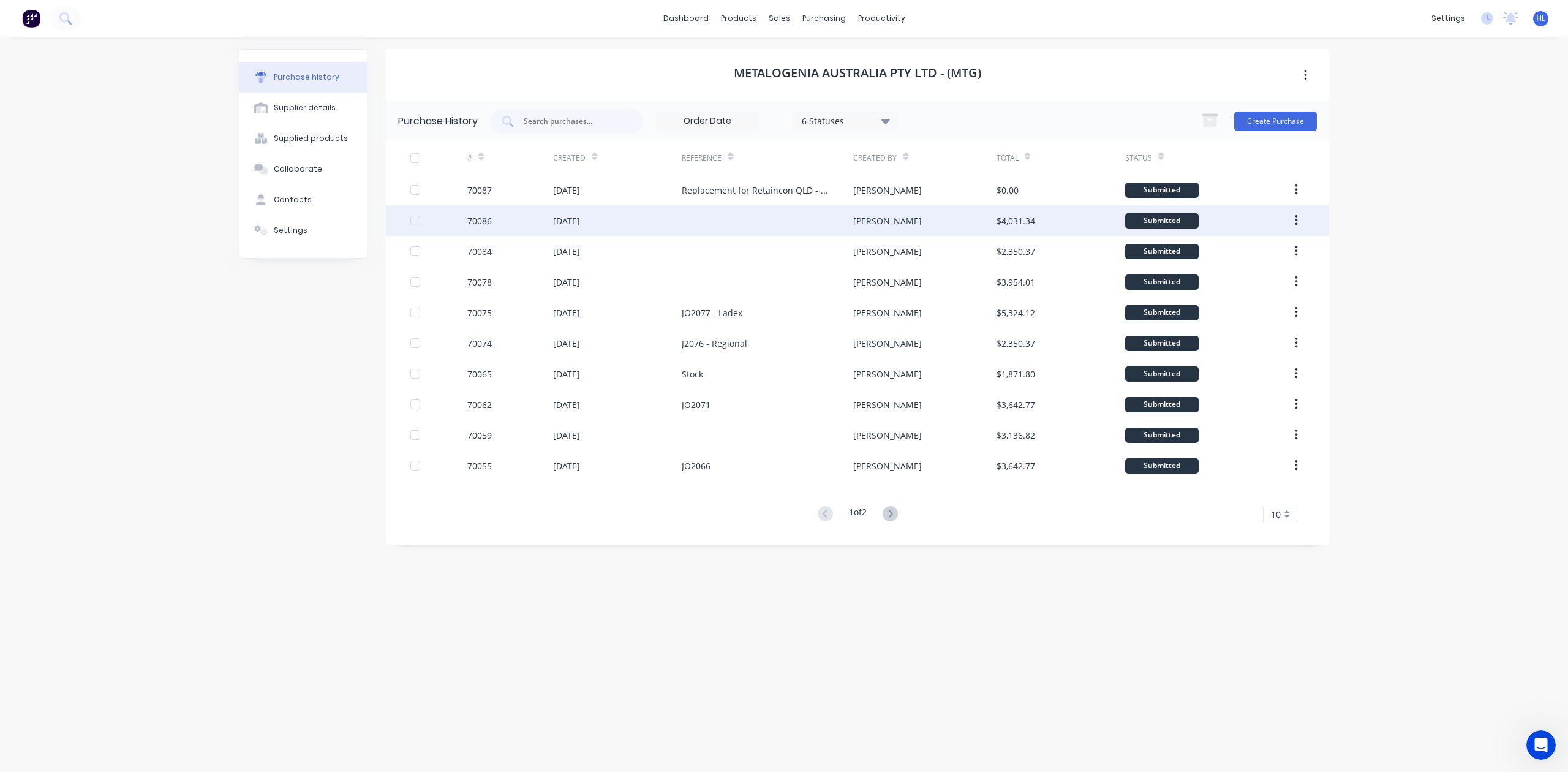
click at [636, 216] on div "09 Sep 2025" at bounding box center [618, 221] width 129 height 31
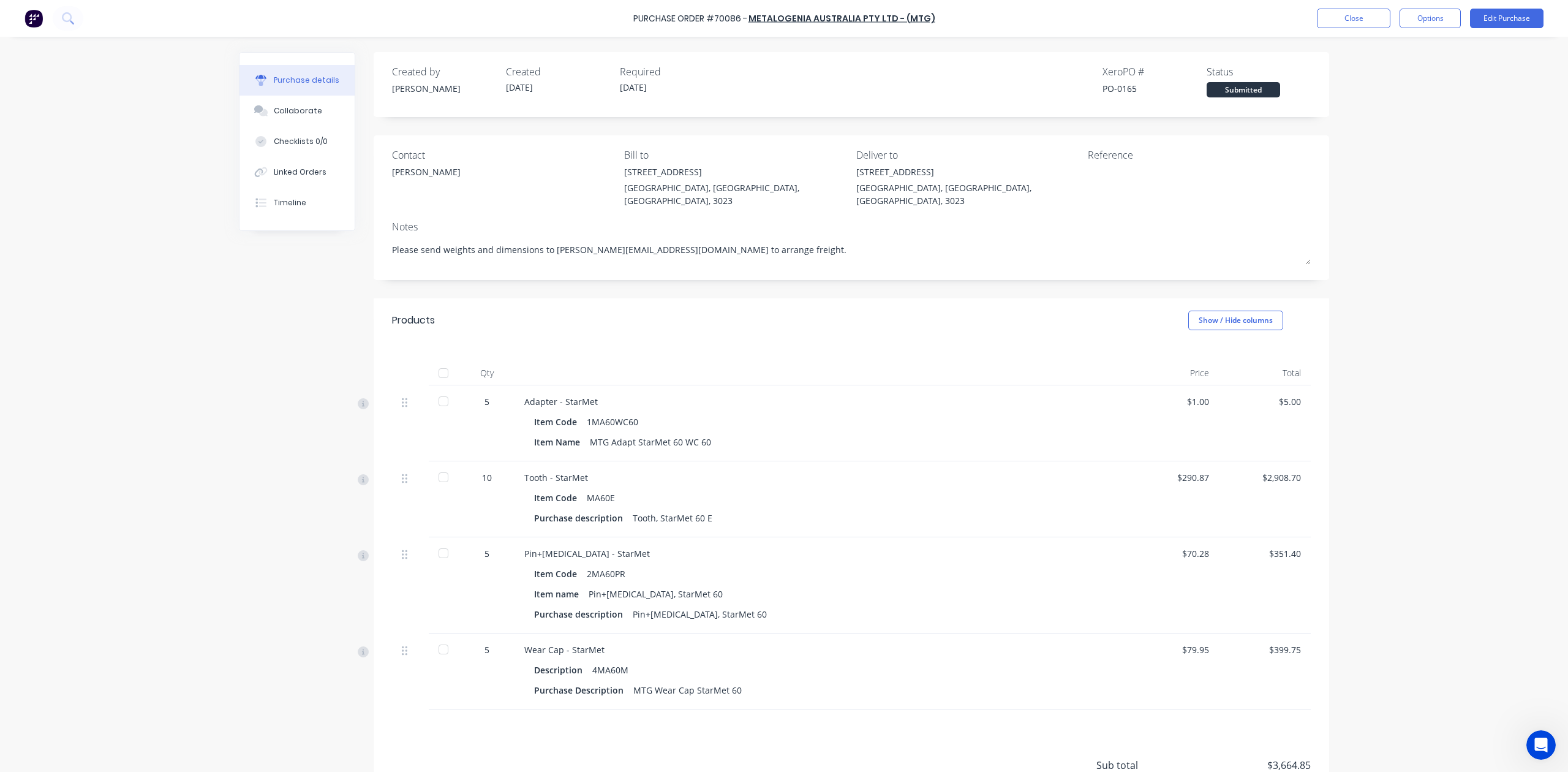
drag, startPoint x: 805, startPoint y: 241, endPoint x: 319, endPoint y: 242, distance: 486.0
click at [320, 243] on div "Created by Hayden Created 09/09/25 Required 09/09/25 Xero PO # PO-0165 Status S…" at bounding box center [784, 462] width 1090 height 820
type textarea "x"
click at [267, 407] on div "Created by Hayden Created 09/09/25 Required 09/09/25 Xero PO # PO-0165 Status S…" at bounding box center [784, 462] width 1090 height 820
click at [1322, 16] on button "Close" at bounding box center [1354, 19] width 73 height 19
